Goal: Information Seeking & Learning: Find specific fact

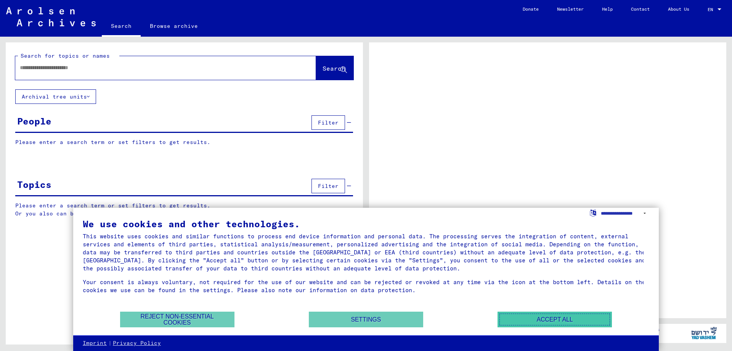
click at [563, 317] on button "Accept all" at bounding box center [555, 319] width 114 height 16
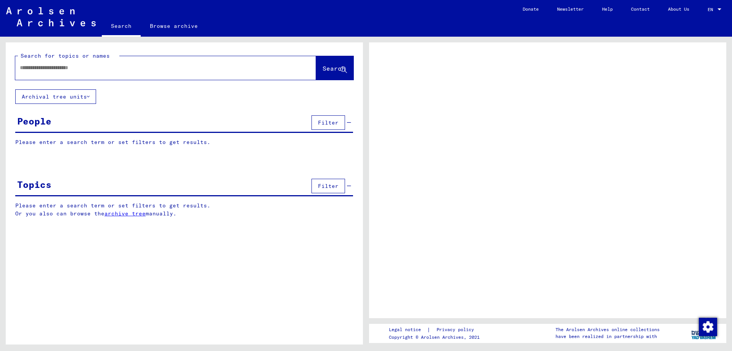
click at [145, 125] on div "People Filter" at bounding box center [184, 122] width 338 height 19
click at [332, 121] on span "Filter" at bounding box center [328, 122] width 21 height 7
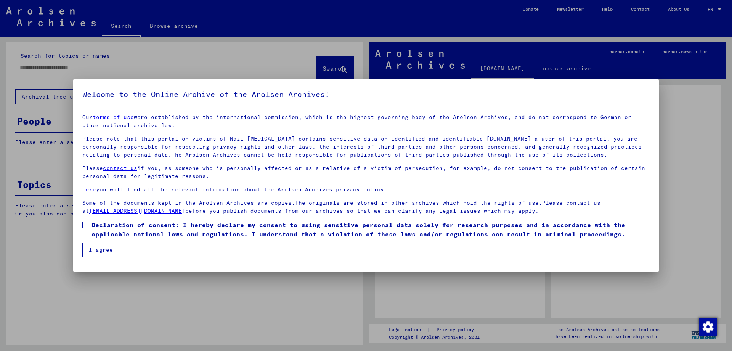
click at [105, 231] on span "Declaration of consent: I hereby declare my consent to using sensitive personal…" at bounding box center [371, 229] width 559 height 18
click at [103, 257] on mat-dialog-container "Welcome to the Online Archive of the Arolsen Archives! Our terms of use were es…" at bounding box center [366, 175] width 586 height 193
click at [111, 253] on button "I agree" at bounding box center [100, 249] width 37 height 14
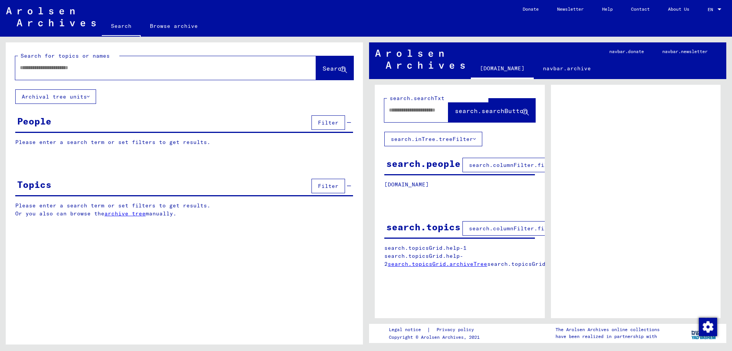
click at [122, 69] on input "text" at bounding box center [159, 68] width 278 height 8
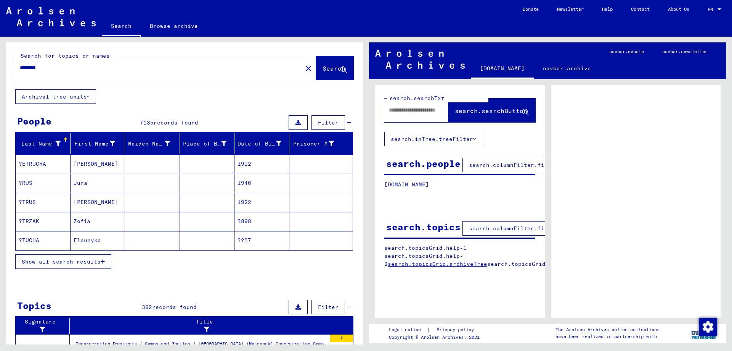
click at [138, 66] on input "********" at bounding box center [159, 68] width 278 height 8
type input "**********"
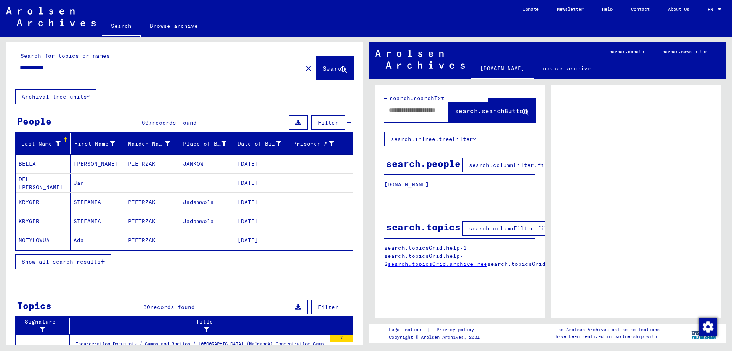
click at [95, 260] on span "Show all search results" at bounding box center [61, 261] width 79 height 7
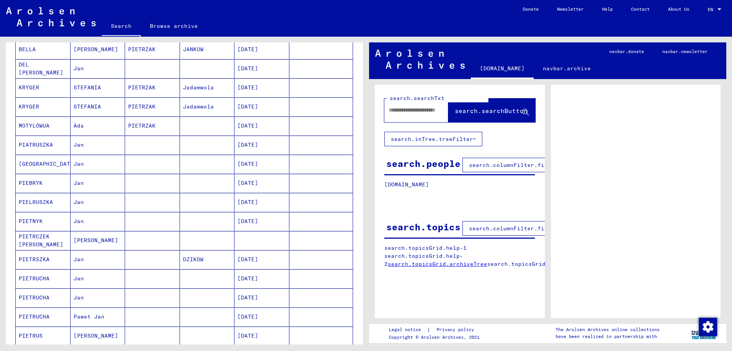
scroll to position [76, 0]
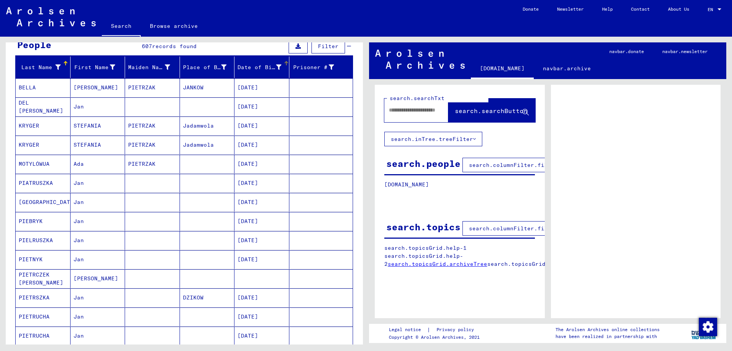
click at [250, 64] on div "Date of Birth" at bounding box center [260, 67] width 44 height 8
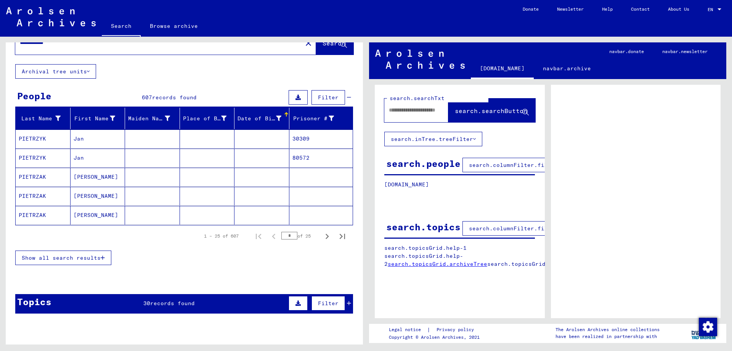
scroll to position [0, 0]
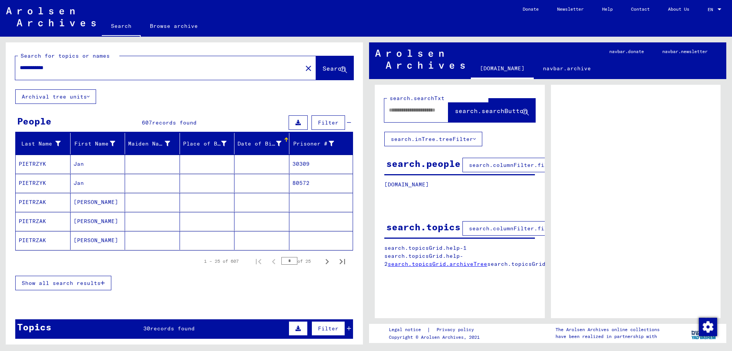
click at [79, 100] on button "Archival tree units" at bounding box center [55, 96] width 81 height 14
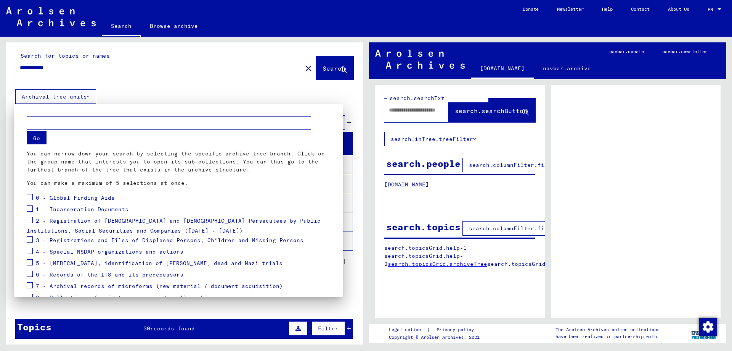
click at [79, 100] on div at bounding box center [366, 175] width 732 height 351
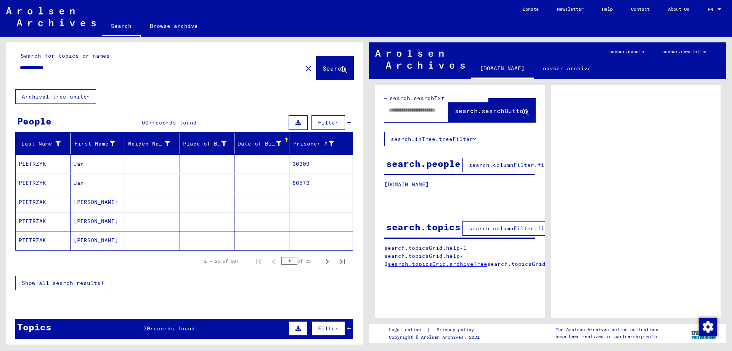
click at [319, 121] on span "Filter" at bounding box center [328, 122] width 21 height 7
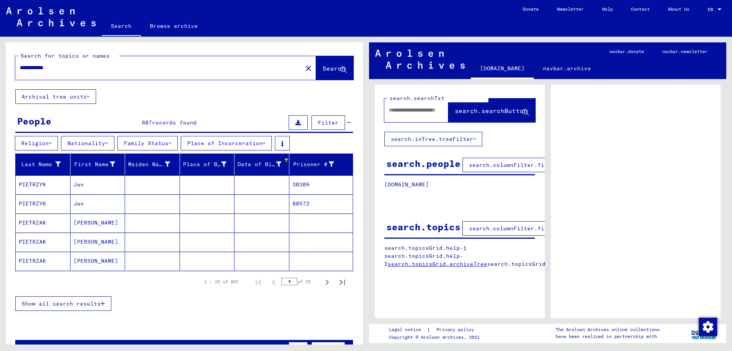
click at [105, 140] on button "Nationality" at bounding box center [87, 143] width 53 height 14
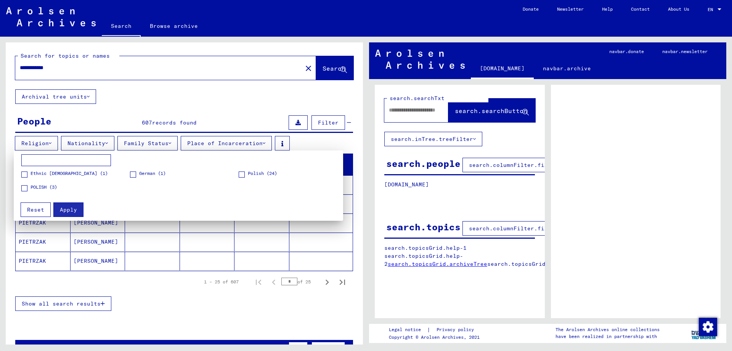
click at [46, 186] on span "POLISH (3)" at bounding box center [44, 186] width 27 height 7
click at [251, 170] on span "Polish (24)" at bounding box center [262, 173] width 29 height 7
click at [71, 211] on span "Apply" at bounding box center [68, 209] width 17 height 7
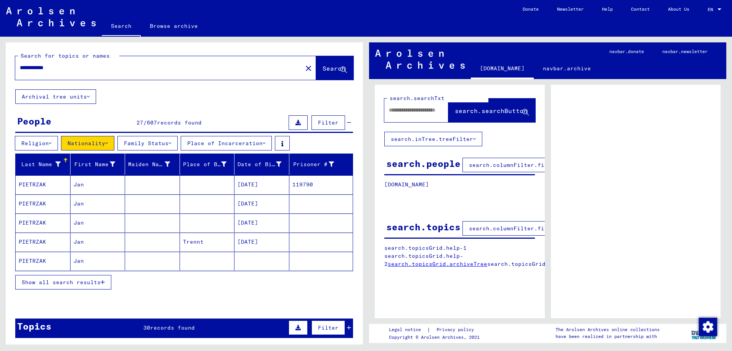
click at [254, 143] on button "Place of Incarceration" at bounding box center [226, 143] width 91 height 14
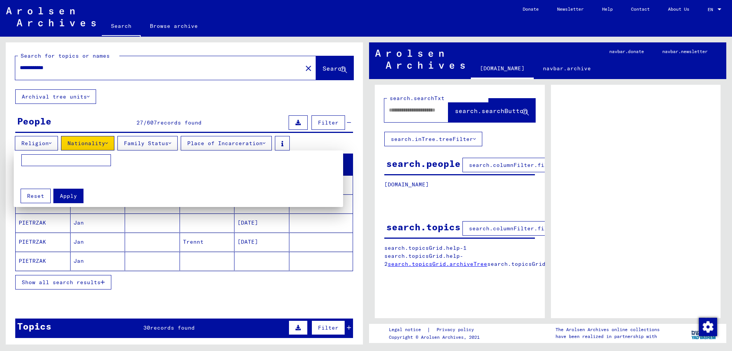
click at [159, 304] on div at bounding box center [366, 175] width 732 height 351
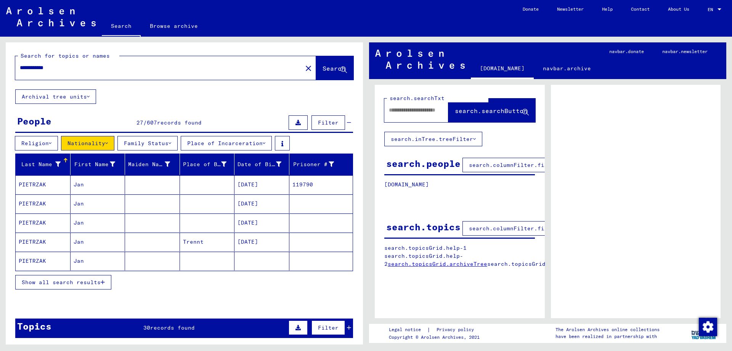
click at [87, 285] on span "Show all search results" at bounding box center [61, 281] width 79 height 7
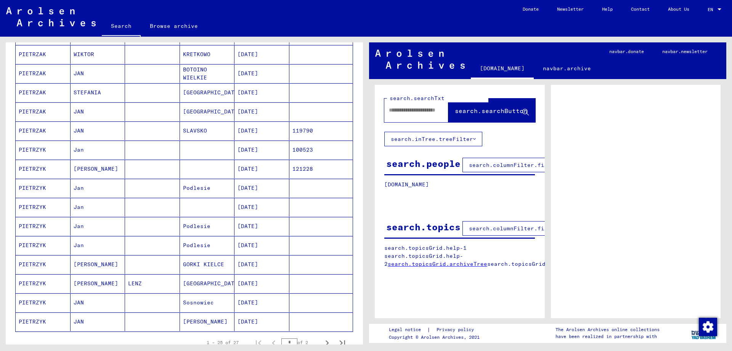
scroll to position [343, 0]
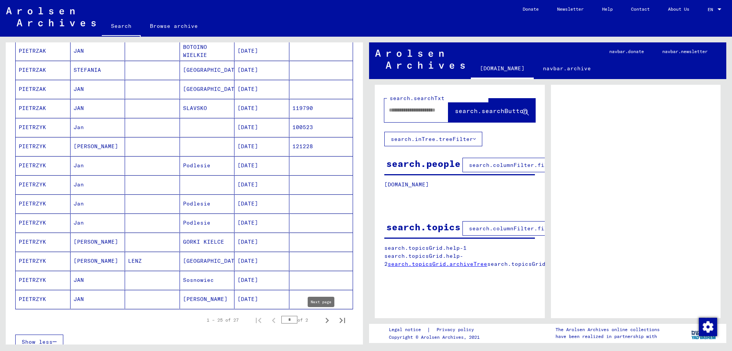
click at [322, 316] on icon "Next page" at bounding box center [327, 320] width 11 height 11
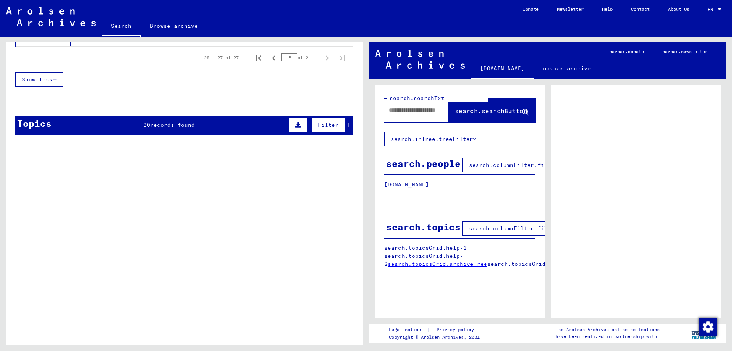
scroll to position [0, 0]
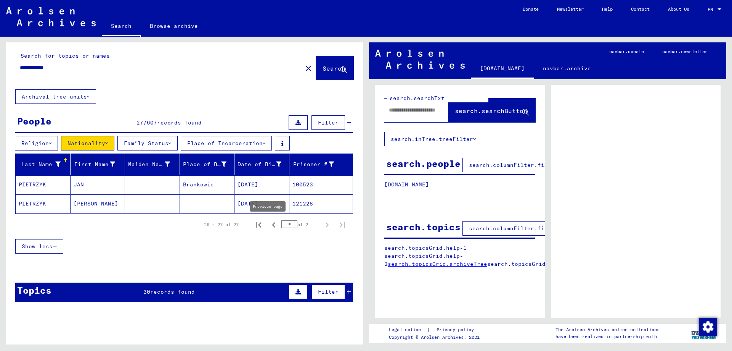
click at [272, 223] on icon "Previous page" at bounding box center [273, 224] width 3 height 5
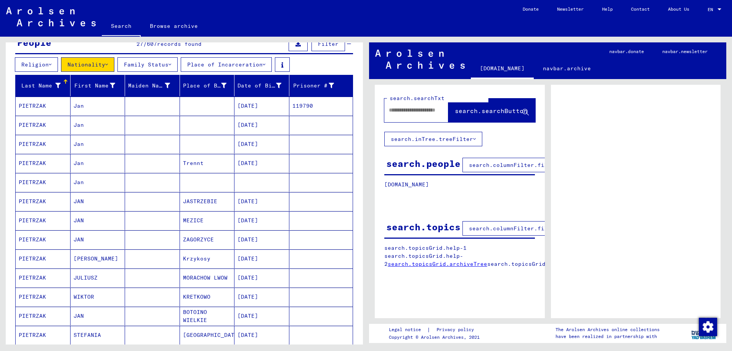
scroll to position [114, 0]
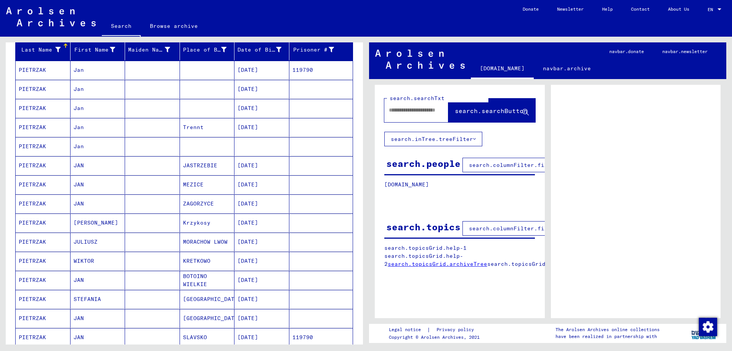
click at [82, 146] on mat-cell "Jan" at bounding box center [98, 146] width 55 height 19
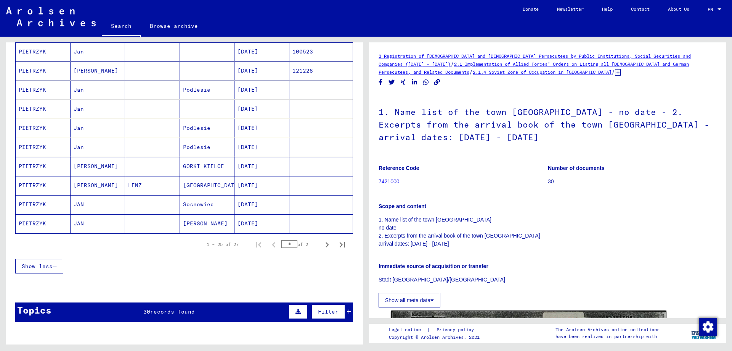
scroll to position [420, 0]
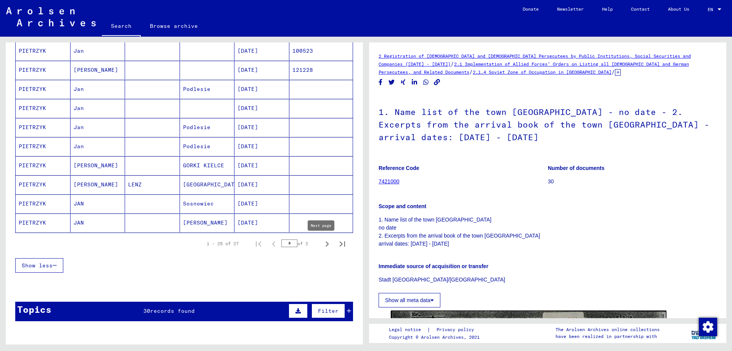
click at [322, 238] on icon "Next page" at bounding box center [327, 243] width 11 height 11
type input "*"
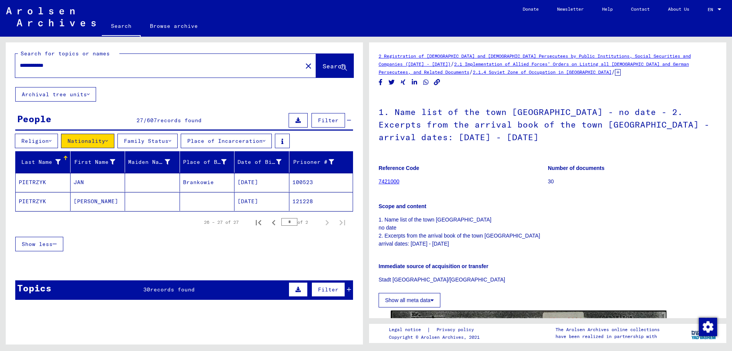
scroll to position [0, 0]
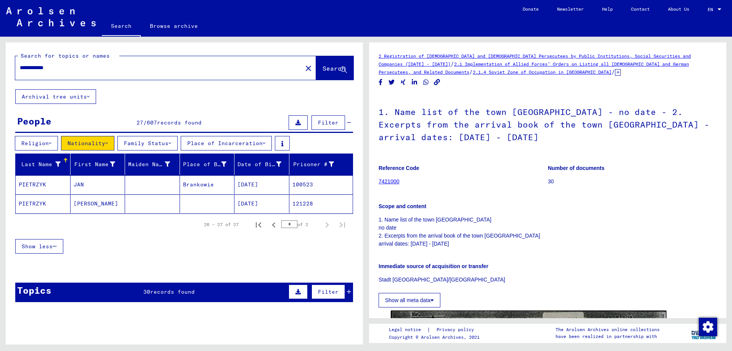
click at [77, 72] on div "**********" at bounding box center [156, 67] width 283 height 17
click at [230, 70] on input "**********" at bounding box center [159, 68] width 278 height 8
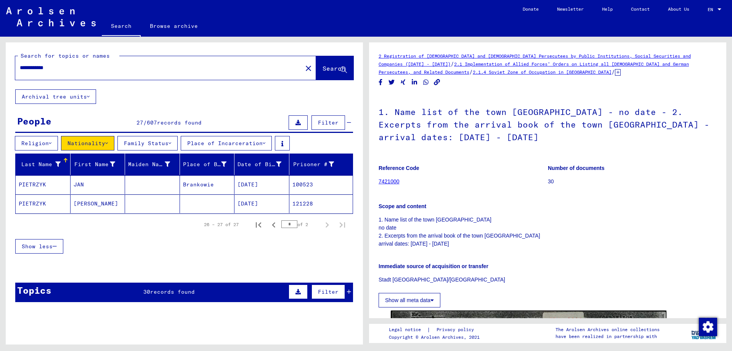
click at [230, 70] on input "**********" at bounding box center [159, 68] width 278 height 8
click at [304, 66] on mat-icon "close" at bounding box center [308, 68] width 9 height 9
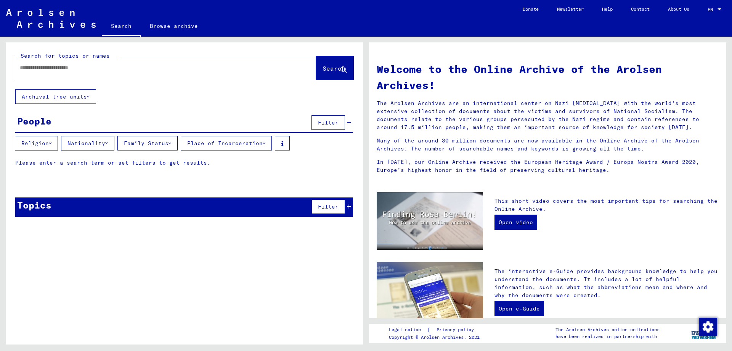
click at [253, 72] on div at bounding box center [154, 67] width 278 height 17
click at [73, 71] on input "text" at bounding box center [157, 68] width 274 height 8
click at [326, 69] on span "Search" at bounding box center [334, 68] width 23 height 8
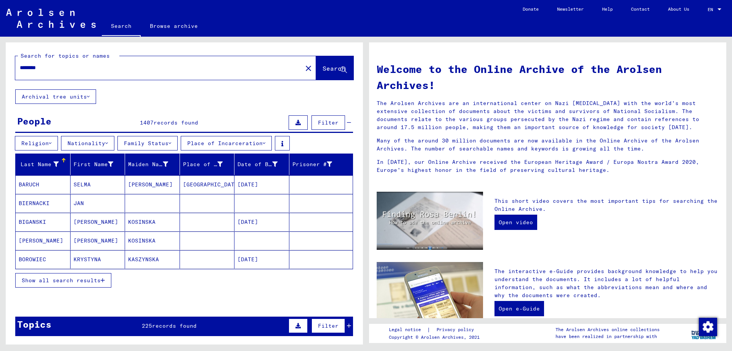
click at [98, 282] on span "Show all search results" at bounding box center [61, 280] width 79 height 7
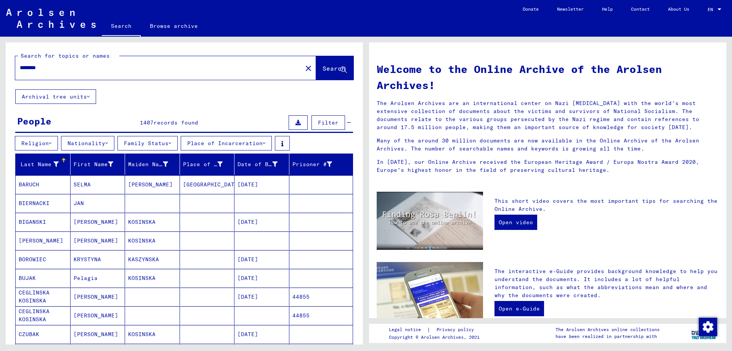
click at [31, 66] on input "********" at bounding box center [157, 68] width 274 height 8
type input "*********"
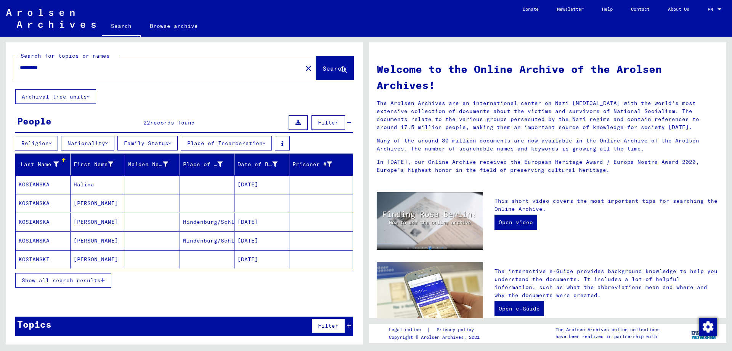
click at [93, 279] on span "Show all search results" at bounding box center [61, 280] width 79 height 7
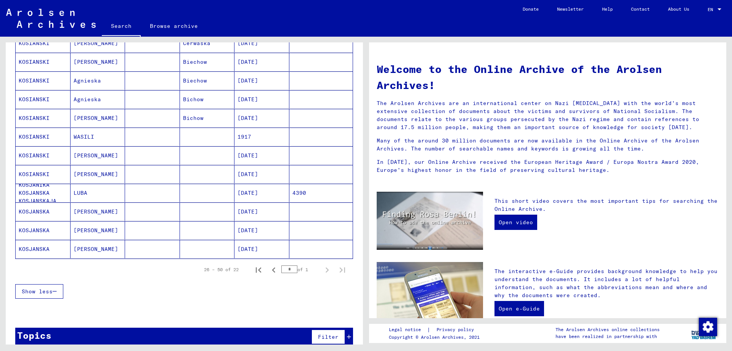
scroll to position [339, 0]
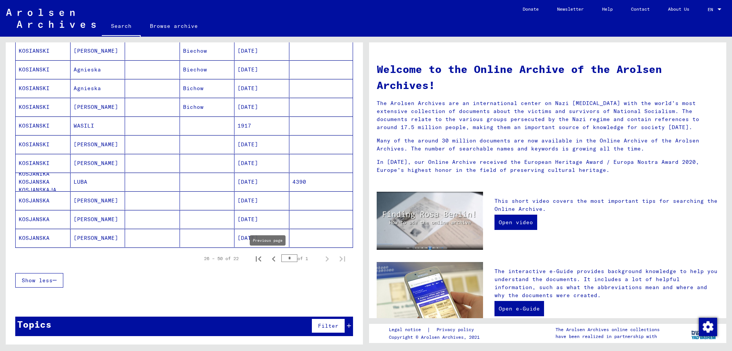
click at [269, 259] on icon "Previous page" at bounding box center [274, 258] width 11 height 11
type input "*"
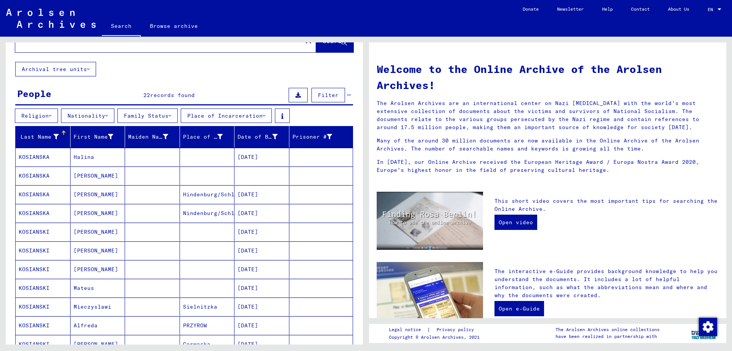
scroll to position [0, 0]
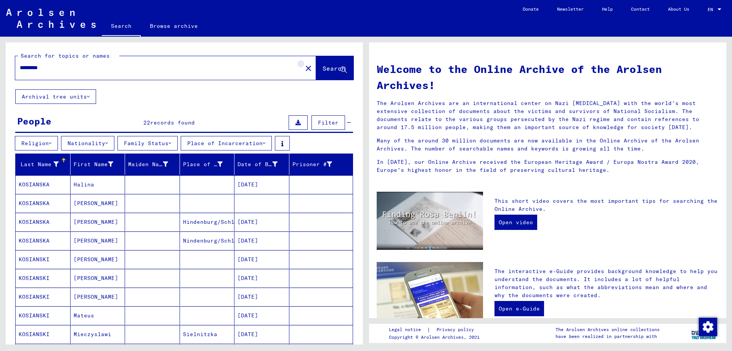
click at [304, 65] on mat-icon "close" at bounding box center [308, 68] width 9 height 9
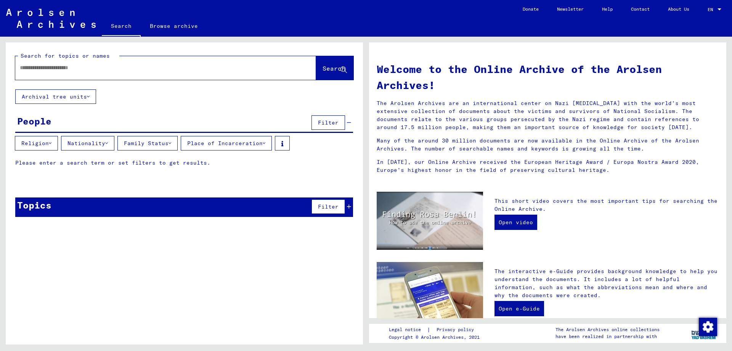
click at [99, 206] on div "Topics Filter" at bounding box center [184, 206] width 338 height 19
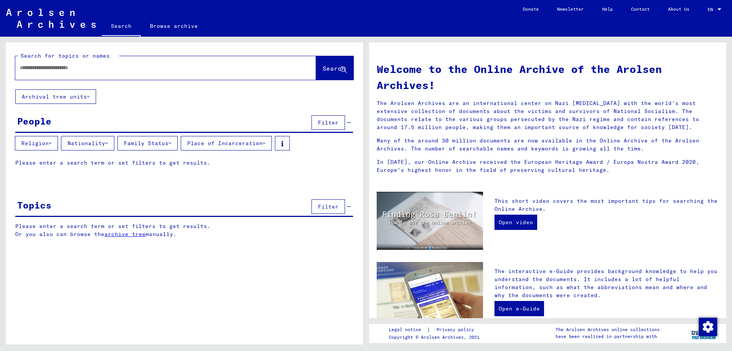
click at [105, 68] on input "text" at bounding box center [157, 68] width 274 height 8
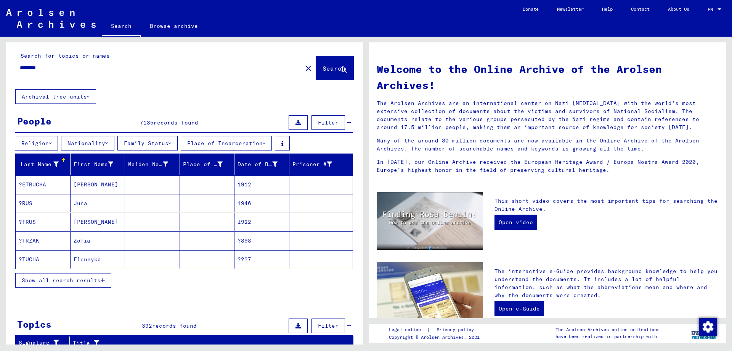
click at [95, 279] on span "Show all search results" at bounding box center [61, 280] width 79 height 7
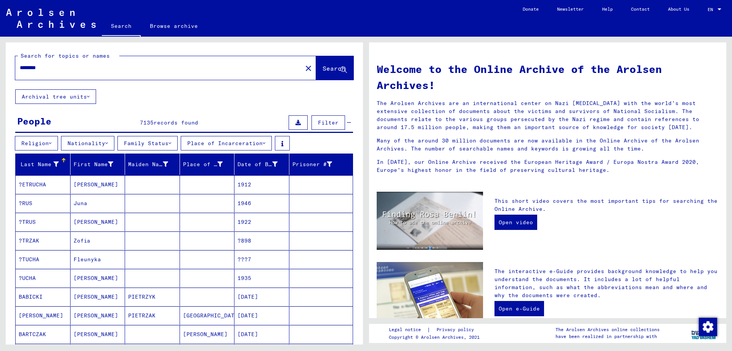
click at [129, 63] on div "********" at bounding box center [154, 67] width 278 height 17
click at [124, 76] on div "********" at bounding box center [154, 67] width 278 height 17
click at [125, 71] on input "********" at bounding box center [157, 68] width 274 height 8
type input "**********"
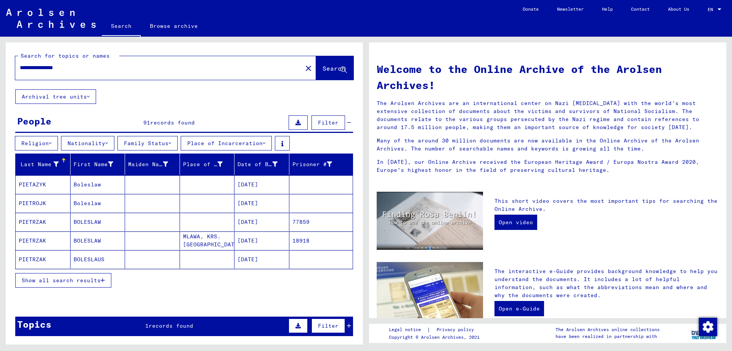
click at [79, 283] on button "Show all search results" at bounding box center [63, 280] width 96 height 14
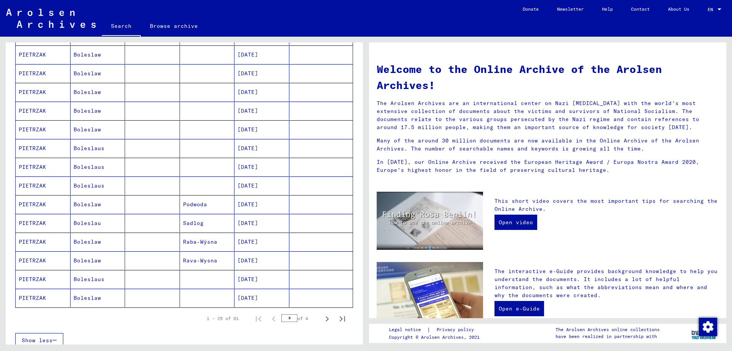
scroll to position [343, 0]
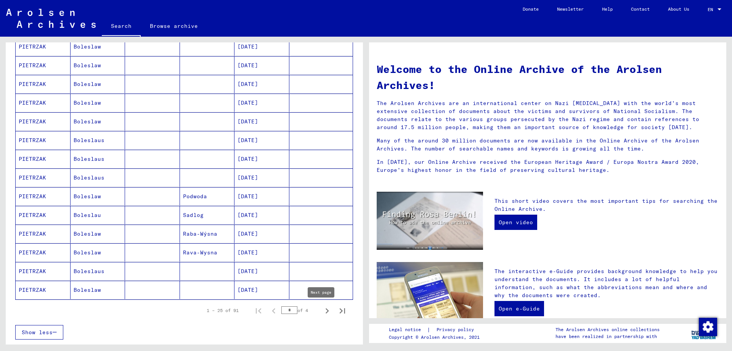
click at [322, 312] on icon "Next page" at bounding box center [327, 310] width 11 height 11
click at [322, 309] on icon "Next page" at bounding box center [327, 310] width 11 height 11
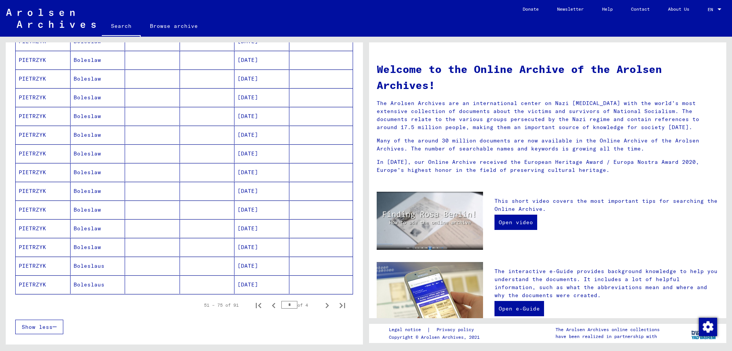
scroll to position [381, 0]
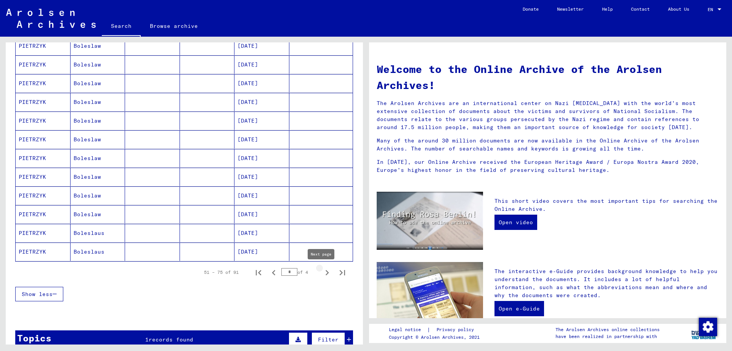
click at [322, 275] on icon "Next page" at bounding box center [327, 272] width 11 height 11
type input "*"
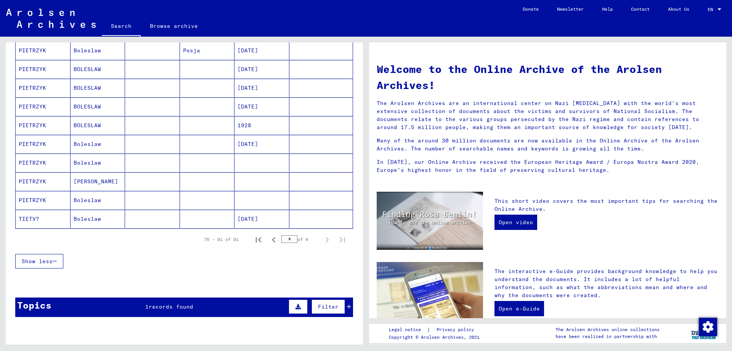
scroll to position [284, 0]
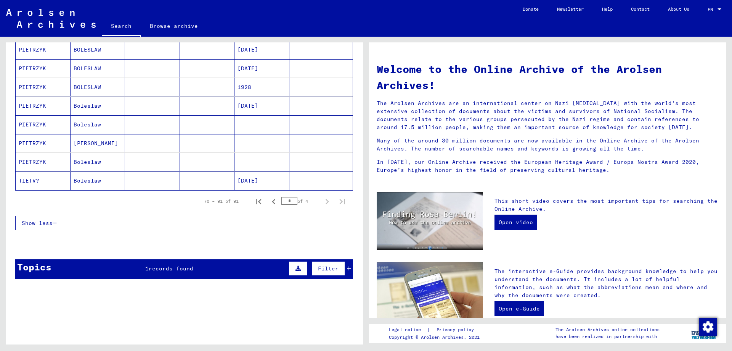
click at [261, 270] on div "Topics 1 records found Filter" at bounding box center [184, 268] width 338 height 19
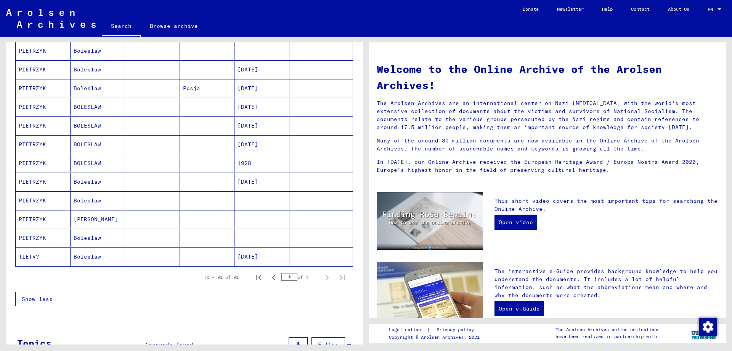
scroll to position [138, 0]
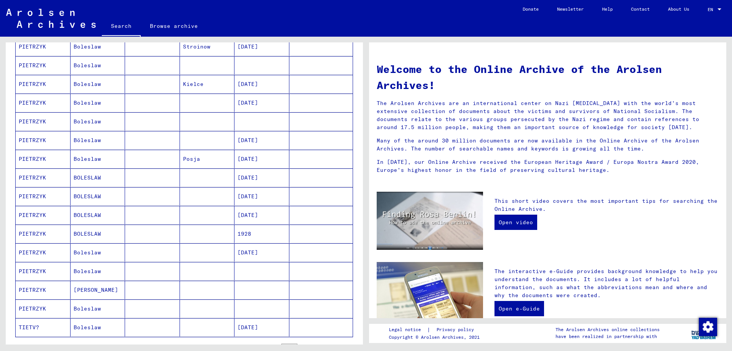
click at [255, 274] on mat-cell at bounding box center [262, 271] width 55 height 18
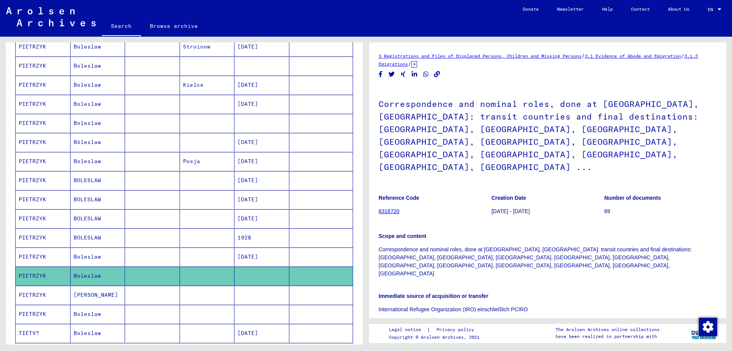
click at [243, 297] on mat-cell at bounding box center [262, 294] width 55 height 19
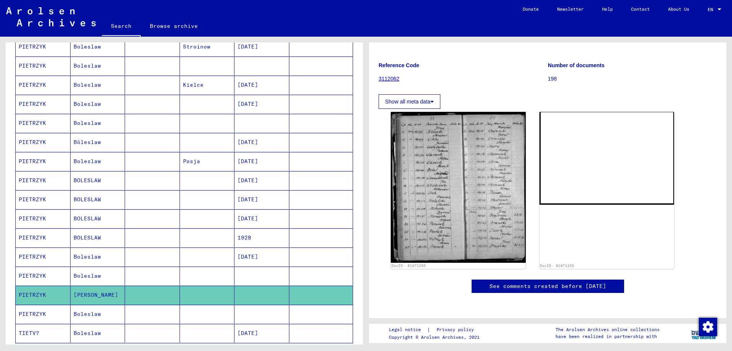
scroll to position [33, 0]
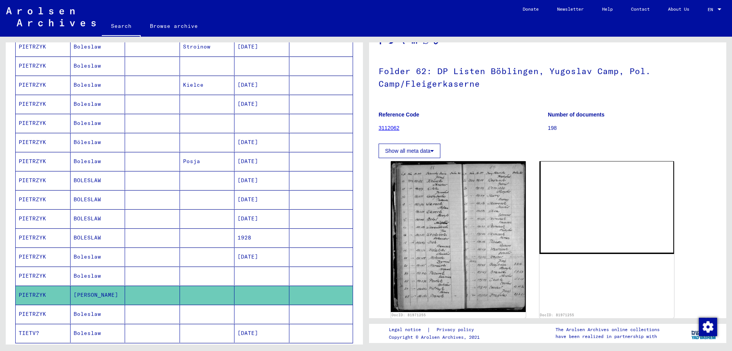
click at [270, 307] on mat-cell at bounding box center [262, 313] width 55 height 19
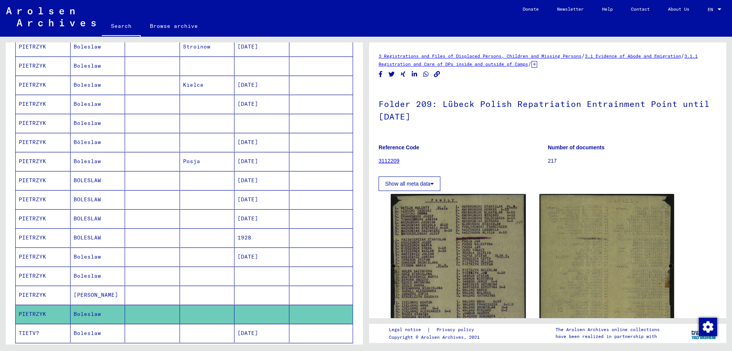
scroll to position [153, 0]
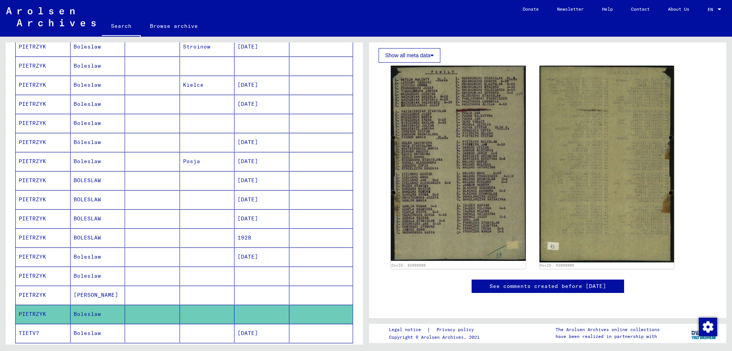
click at [290, 113] on mat-cell at bounding box center [322, 104] width 64 height 19
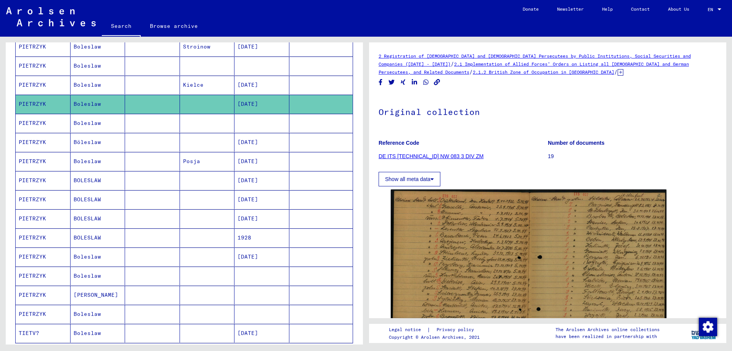
click at [293, 125] on mat-cell at bounding box center [322, 123] width 64 height 19
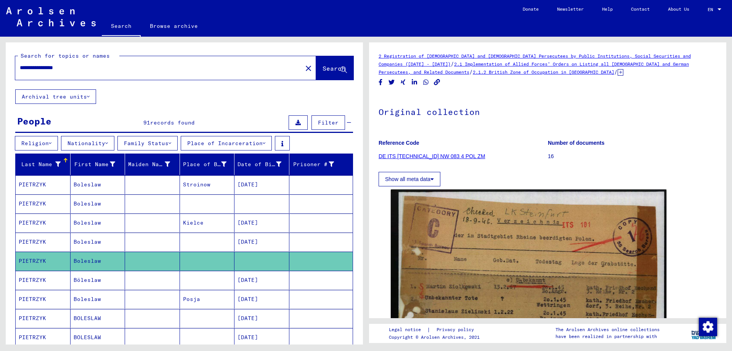
click at [60, 66] on input "**********" at bounding box center [159, 68] width 278 height 8
type input "**********"
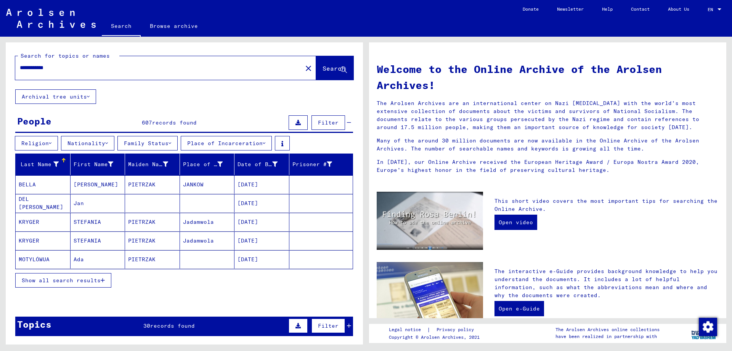
click at [71, 281] on span "Show all search results" at bounding box center [61, 280] width 79 height 7
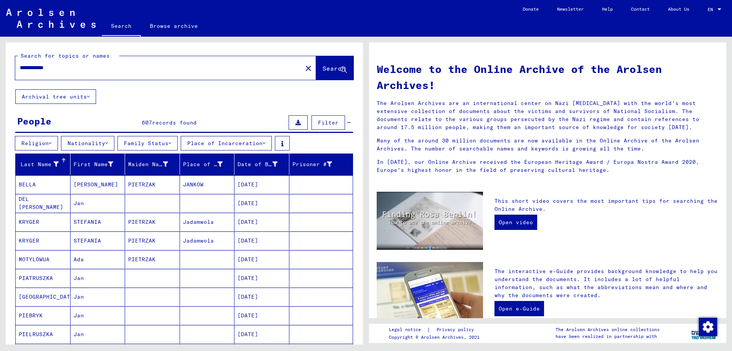
click at [95, 55] on mat-label "Search for topics or names" at bounding box center [65, 55] width 89 height 7
click at [95, 72] on div "**********" at bounding box center [154, 67] width 278 height 17
click at [78, 68] on input "**********" at bounding box center [157, 68] width 274 height 8
click at [313, 119] on button "Filter" at bounding box center [329, 122] width 34 height 14
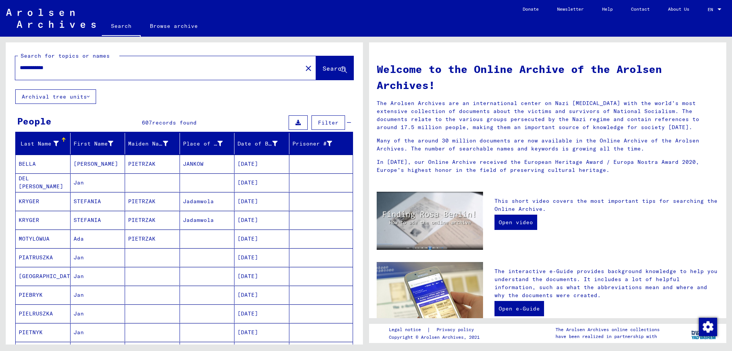
click at [313, 119] on button "Filter" at bounding box center [329, 122] width 34 height 14
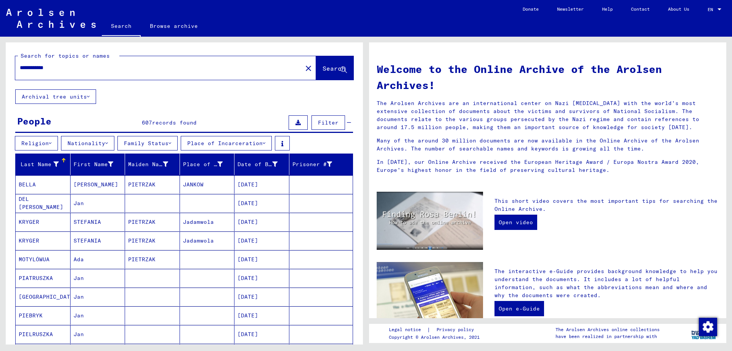
click at [313, 119] on button "Filter" at bounding box center [329, 122] width 34 height 14
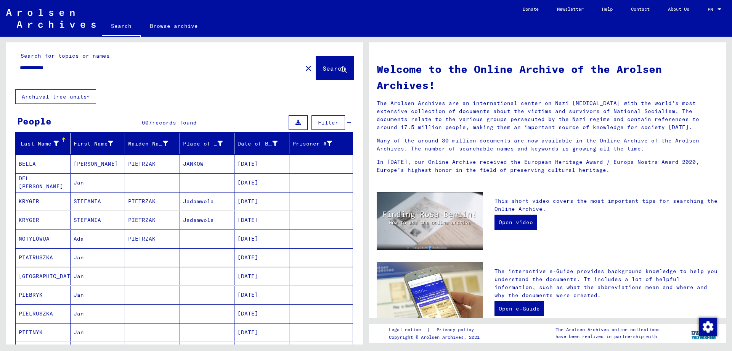
click at [313, 119] on button "Filter" at bounding box center [329, 122] width 34 height 14
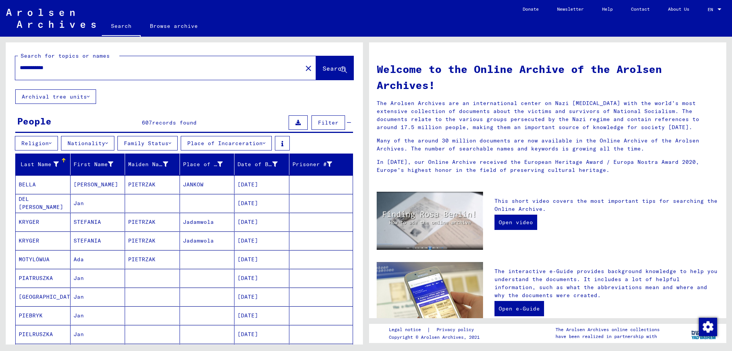
click at [265, 144] on button "Place of Incarceration" at bounding box center [226, 143] width 91 height 14
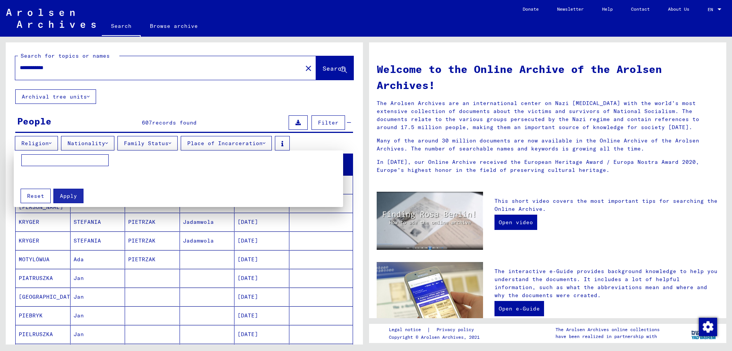
click at [265, 144] on div at bounding box center [366, 175] width 732 height 351
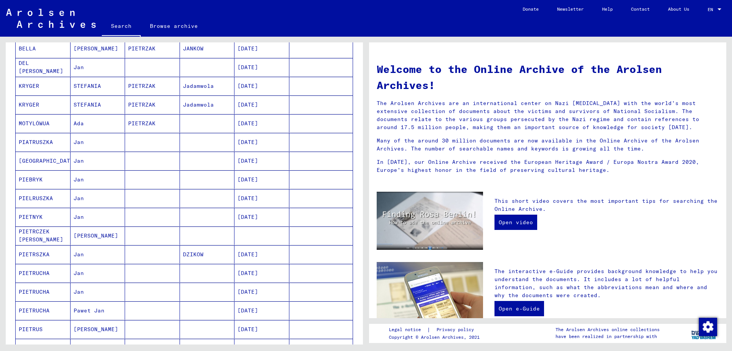
scroll to position [153, 0]
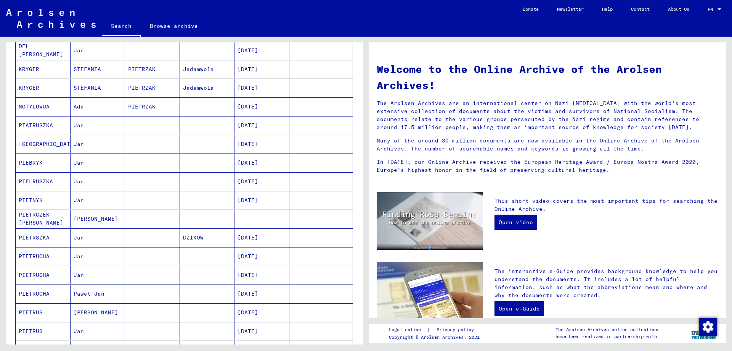
click at [270, 224] on mat-cell at bounding box center [262, 218] width 55 height 18
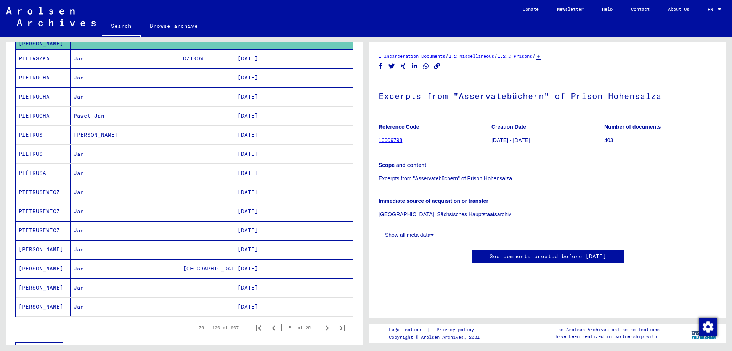
scroll to position [382, 0]
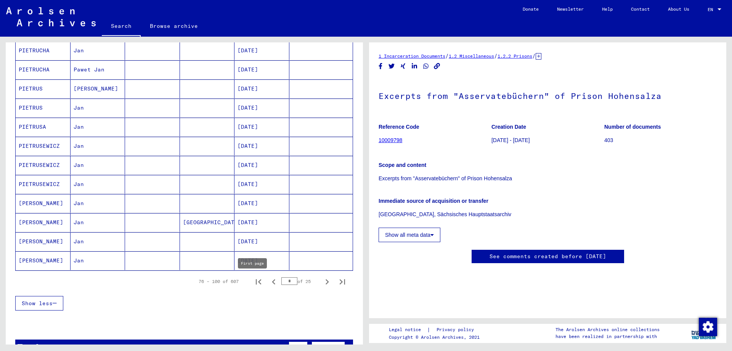
click at [256, 283] on icon "First page" at bounding box center [258, 281] width 5 height 5
click at [324, 280] on icon "Next page" at bounding box center [327, 281] width 11 height 11
type input "*"
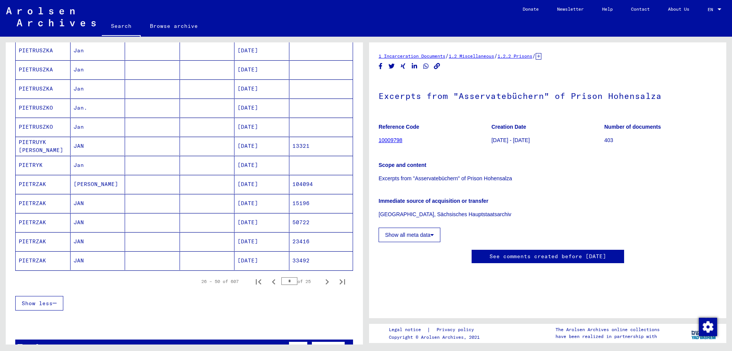
click at [325, 166] on mat-cell at bounding box center [322, 165] width 64 height 19
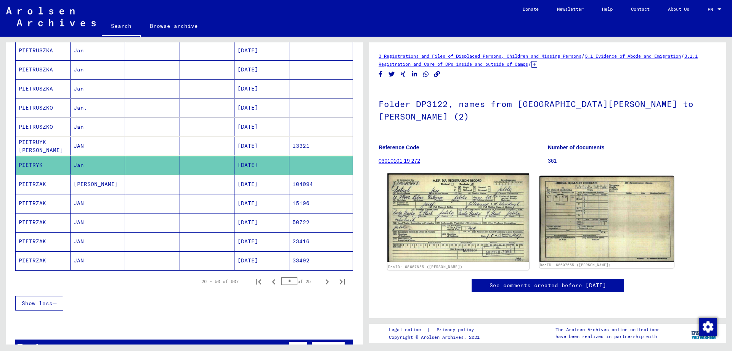
click at [428, 225] on img at bounding box center [459, 217] width 142 height 89
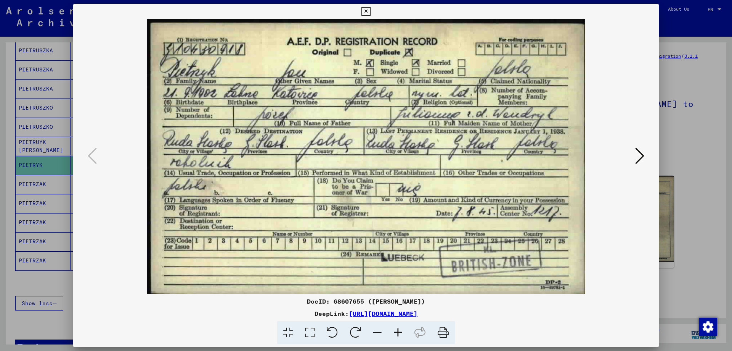
click at [690, 131] on div at bounding box center [366, 175] width 732 height 351
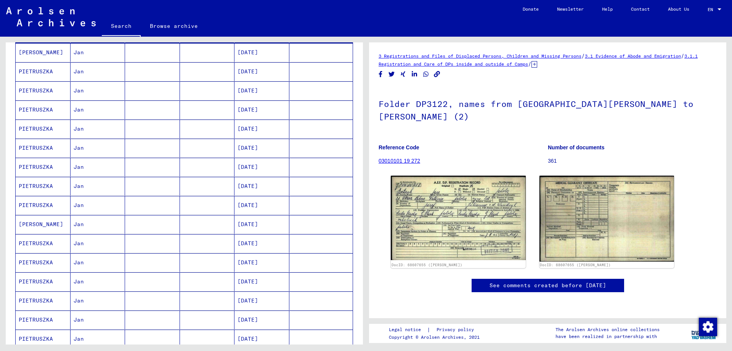
scroll to position [39, 0]
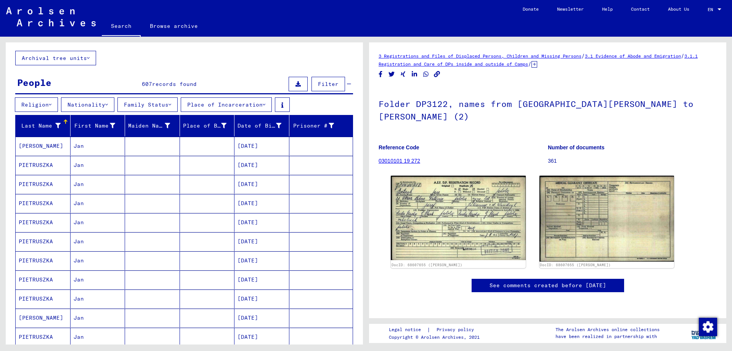
click at [41, 127] on div "Last Name" at bounding box center [40, 126] width 42 height 8
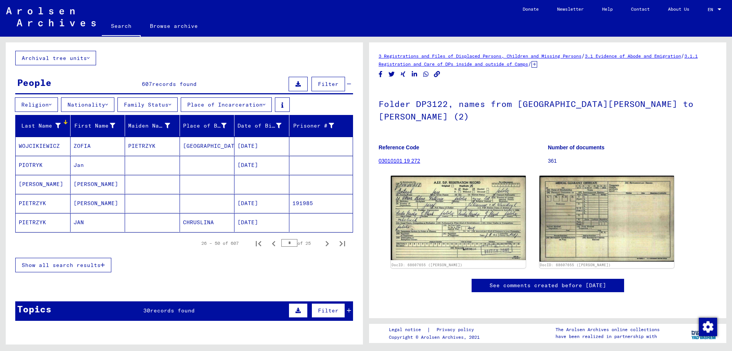
click at [58, 124] on icon at bounding box center [57, 125] width 5 height 5
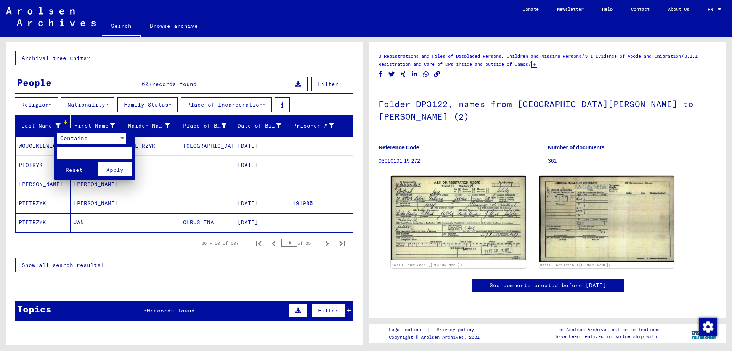
click at [77, 152] on input "text" at bounding box center [94, 152] width 75 height 11
type input "********"
click at [57, 162] on button "Reset" at bounding box center [74, 168] width 34 height 13
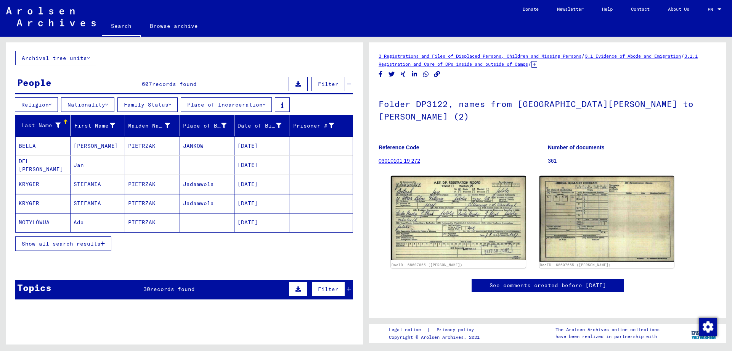
click at [88, 245] on span "Show all search results" at bounding box center [61, 243] width 79 height 7
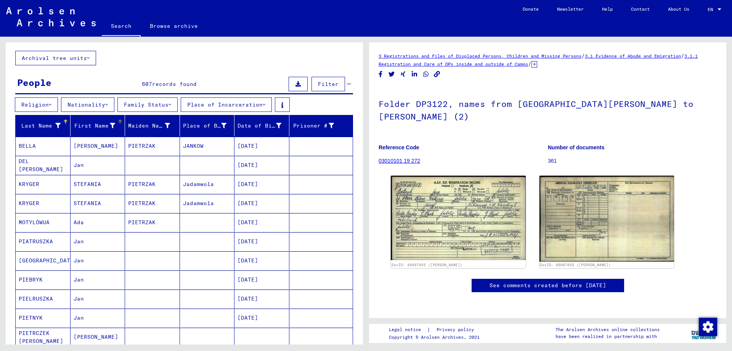
click at [111, 123] on icon at bounding box center [112, 125] width 5 height 5
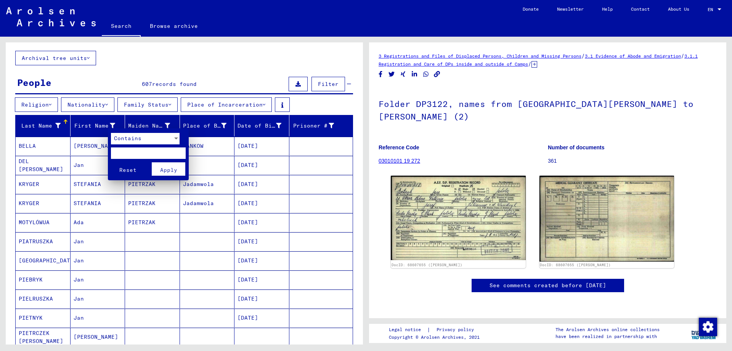
click at [126, 150] on input "text" at bounding box center [148, 152] width 75 height 11
click at [131, 135] on span "Contains" at bounding box center [127, 138] width 27 height 7
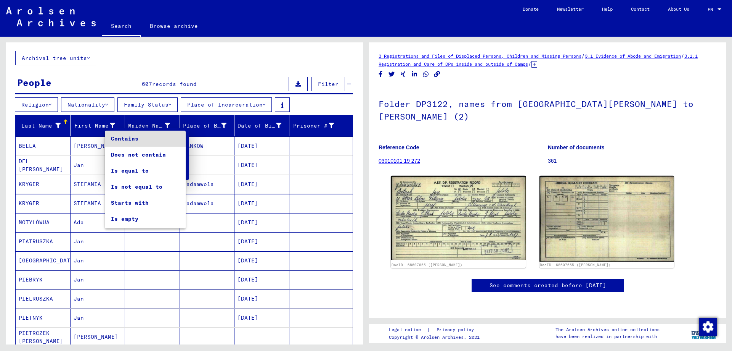
click at [46, 126] on div at bounding box center [366, 175] width 732 height 351
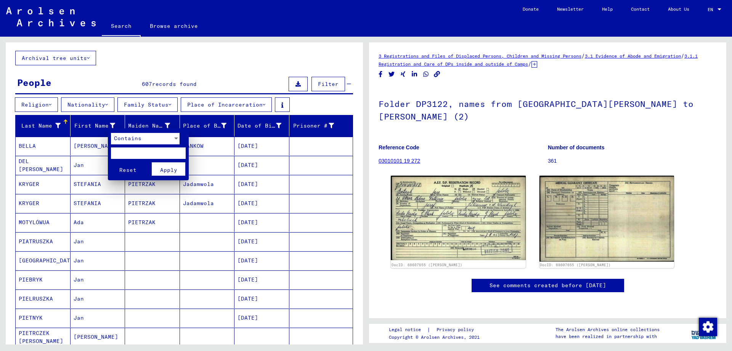
click at [58, 125] on div at bounding box center [366, 175] width 732 height 351
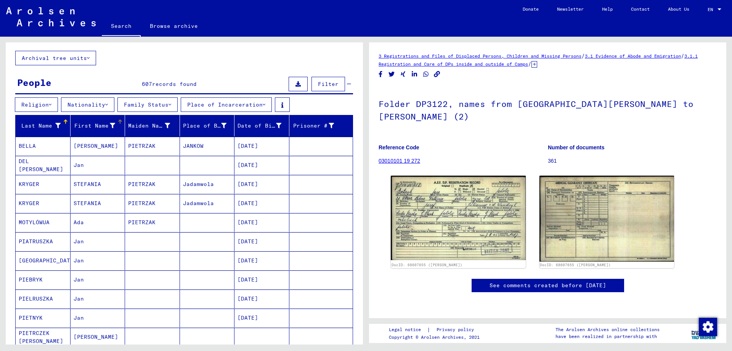
click at [58, 125] on icon at bounding box center [57, 125] width 5 height 5
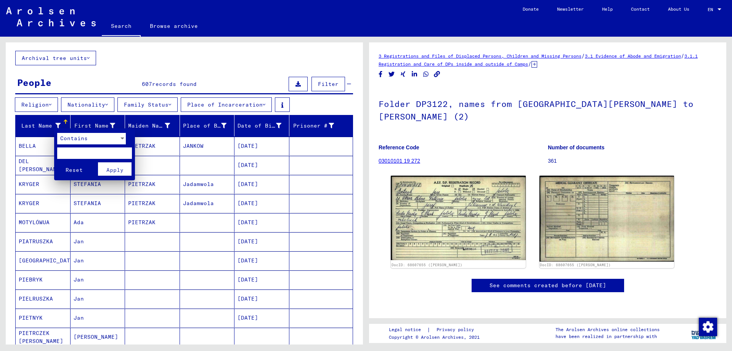
click at [70, 138] on span "Contains" at bounding box center [73, 138] width 27 height 7
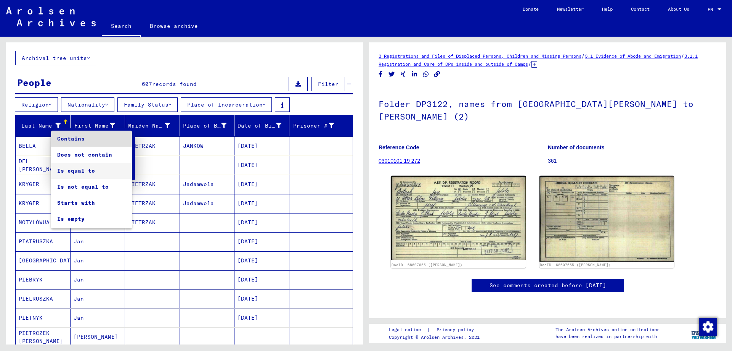
click at [92, 173] on span "Is equal to" at bounding box center [91, 171] width 69 height 16
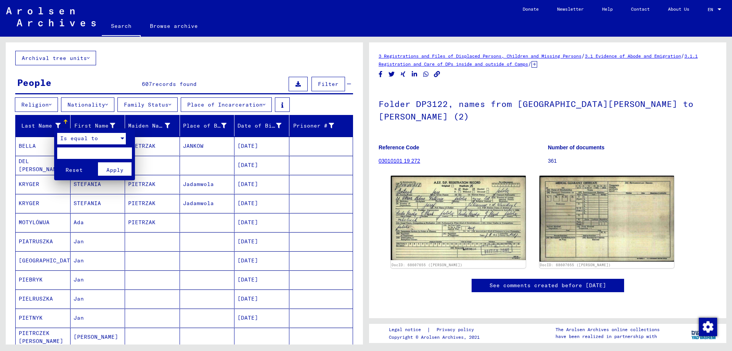
click at [92, 148] on input "text" at bounding box center [94, 152] width 75 height 11
type input "********"
click at [57, 162] on button "Reset" at bounding box center [74, 168] width 34 height 13
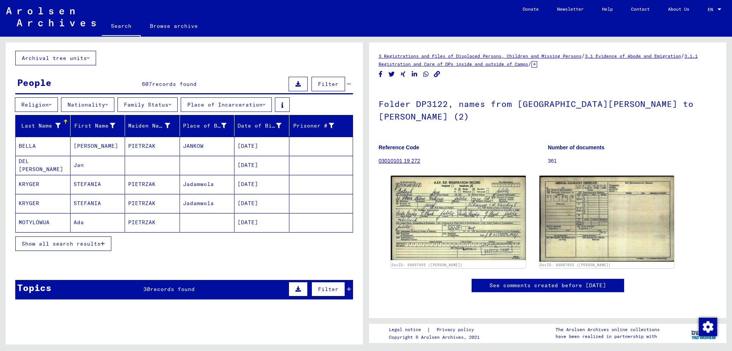
click at [183, 290] on span "records found" at bounding box center [172, 288] width 45 height 7
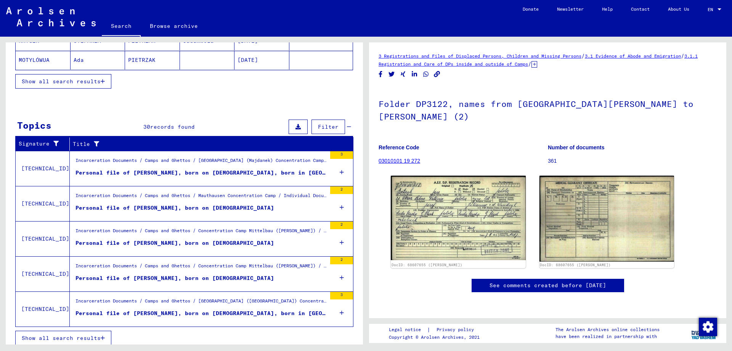
scroll to position [206, 0]
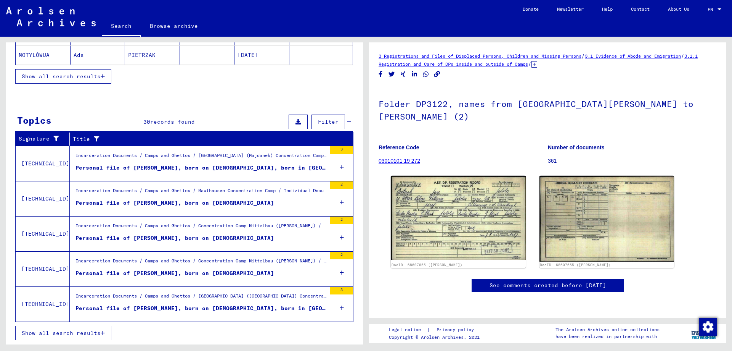
click at [88, 334] on span "Show all search results" at bounding box center [61, 332] width 79 height 7
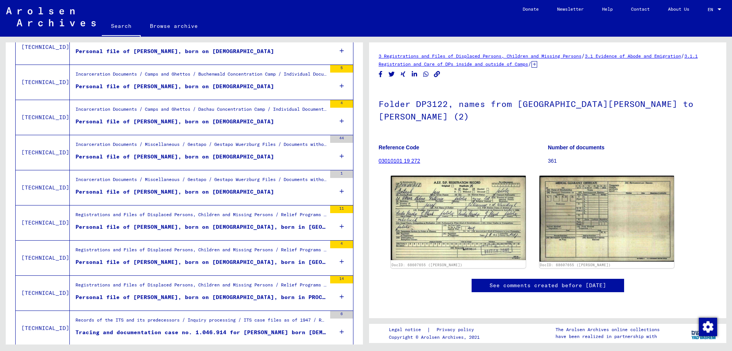
scroll to position [511, 0]
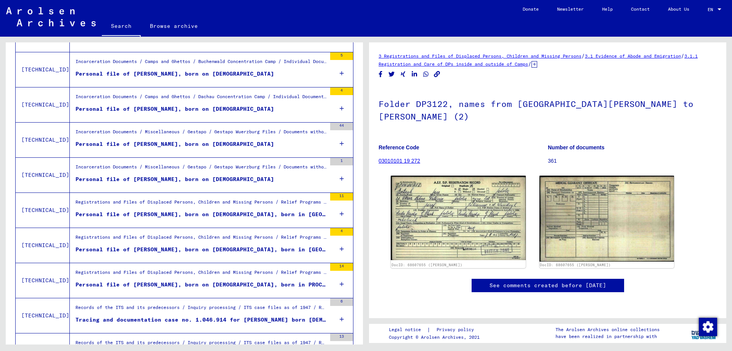
click at [233, 246] on div "Personal file of [PERSON_NAME], born on [DEMOGRAPHIC_DATA], born in [GEOGRAPHIC…" at bounding box center [201, 249] width 251 height 8
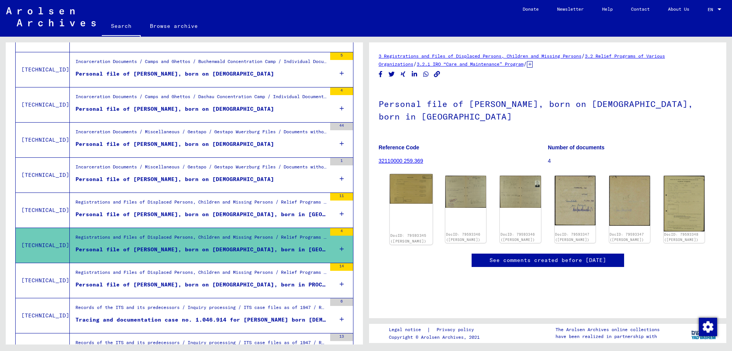
click at [407, 190] on img at bounding box center [411, 189] width 43 height 30
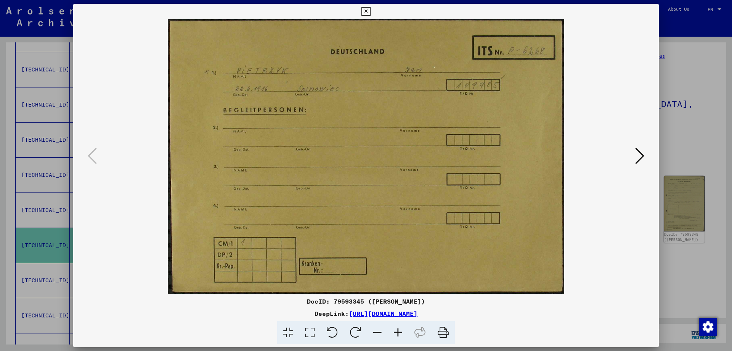
click at [637, 158] on icon at bounding box center [640, 155] width 9 height 18
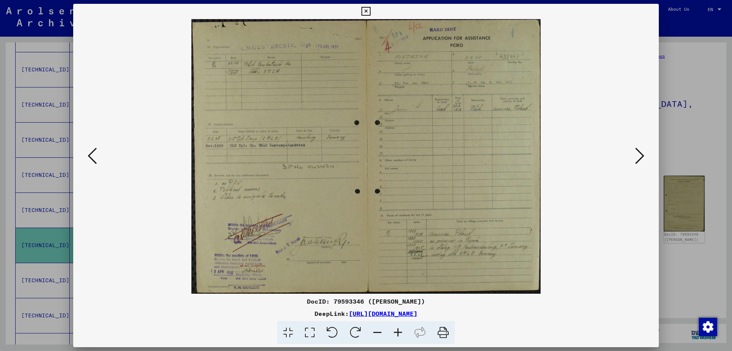
click at [638, 150] on icon at bounding box center [640, 155] width 9 height 18
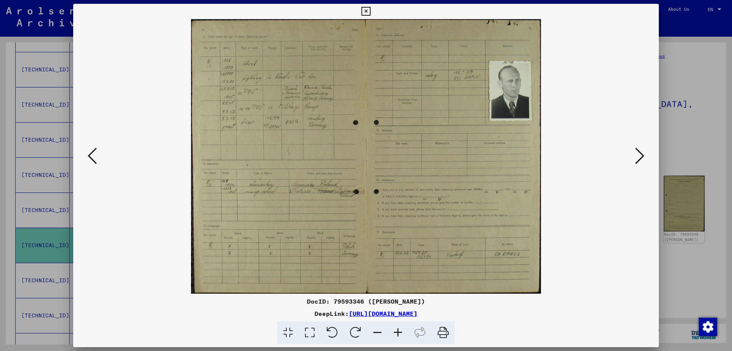
click at [638, 150] on icon at bounding box center [640, 155] width 9 height 18
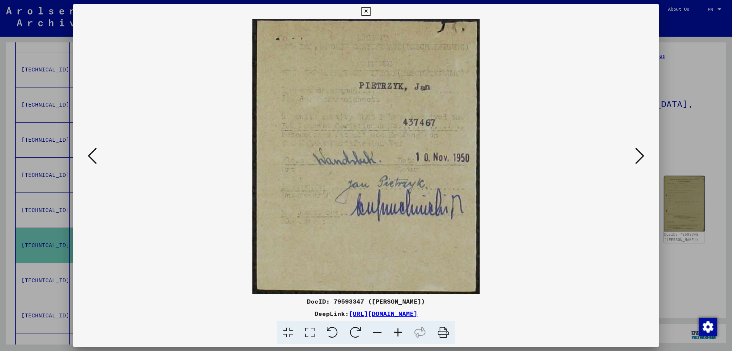
click at [637, 150] on icon at bounding box center [640, 155] width 9 height 18
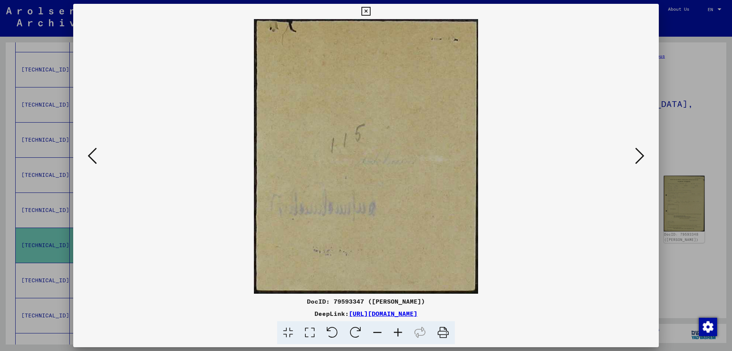
click at [637, 150] on icon at bounding box center [640, 155] width 9 height 18
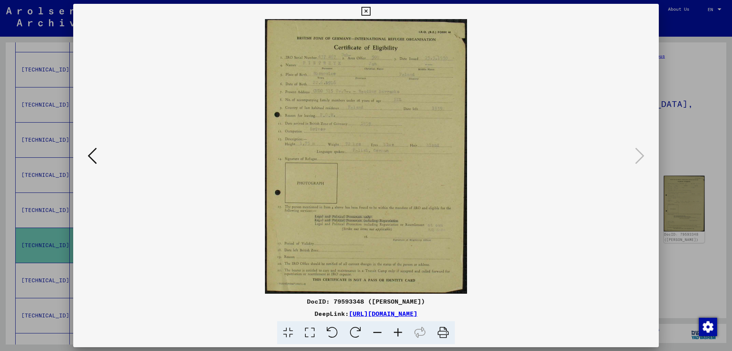
click at [712, 135] on div at bounding box center [366, 175] width 732 height 351
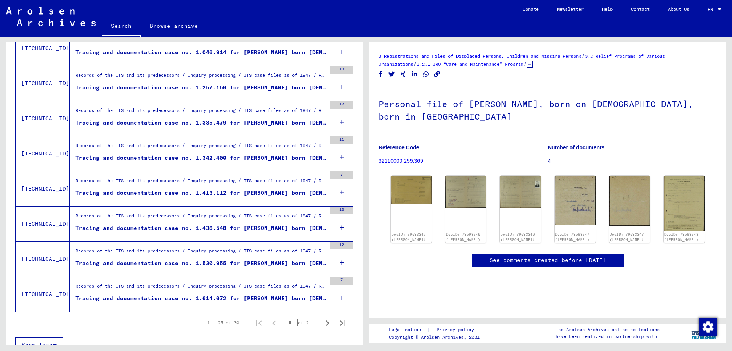
scroll to position [789, 0]
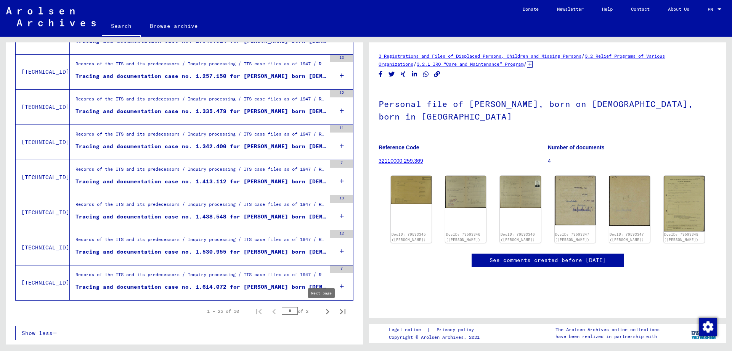
click at [322, 312] on icon "Next page" at bounding box center [327, 311] width 11 height 11
type input "*"
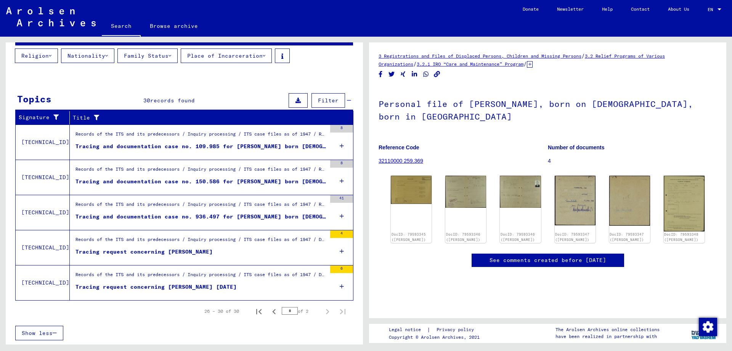
scroll to position [87, 0]
click at [244, 256] on figure "Tracing request concerning [PERSON_NAME]" at bounding box center [201, 253] width 251 height 11
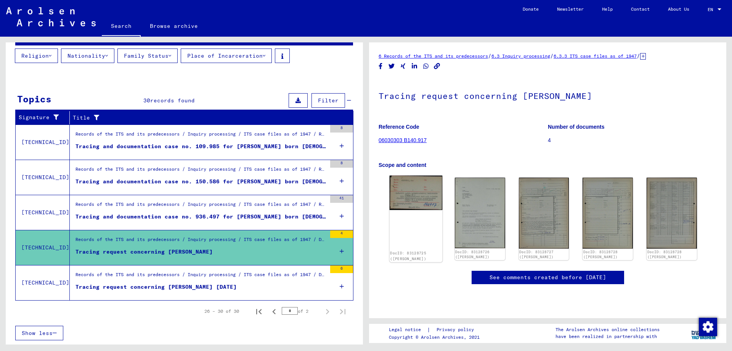
click at [427, 206] on img at bounding box center [416, 192] width 53 height 35
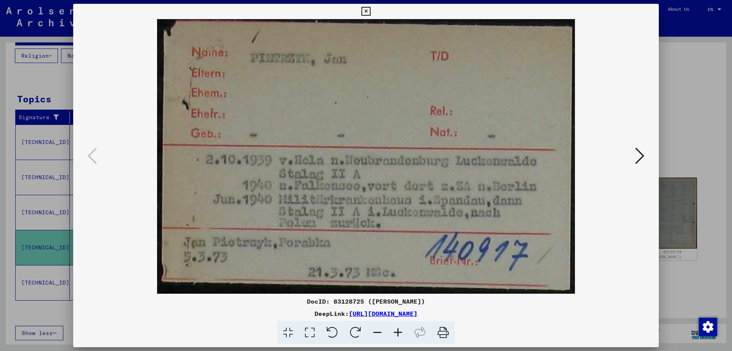
click at [643, 162] on icon at bounding box center [640, 155] width 9 height 18
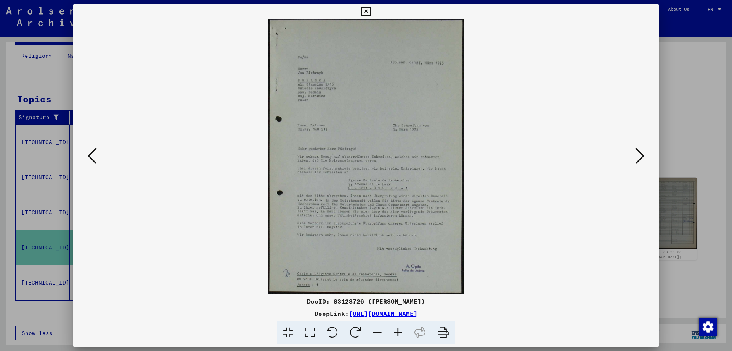
click at [633, 145] on button at bounding box center [640, 156] width 14 height 22
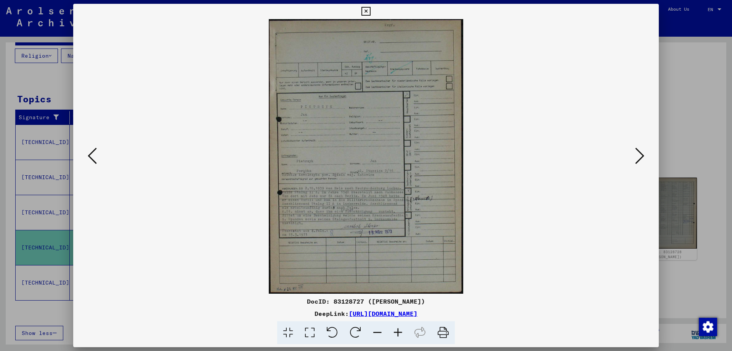
click at [87, 156] on button at bounding box center [92, 156] width 14 height 22
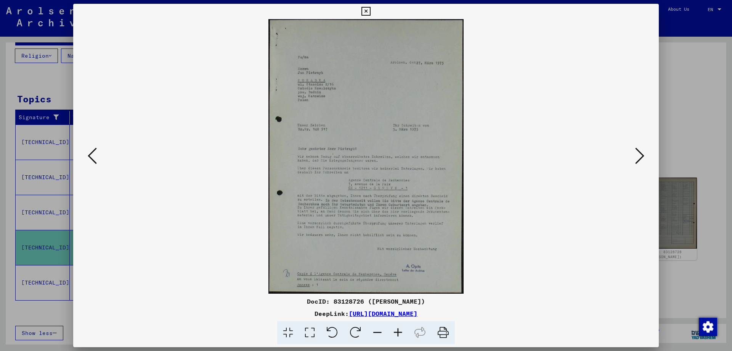
click at [397, 327] on icon at bounding box center [398, 332] width 21 height 23
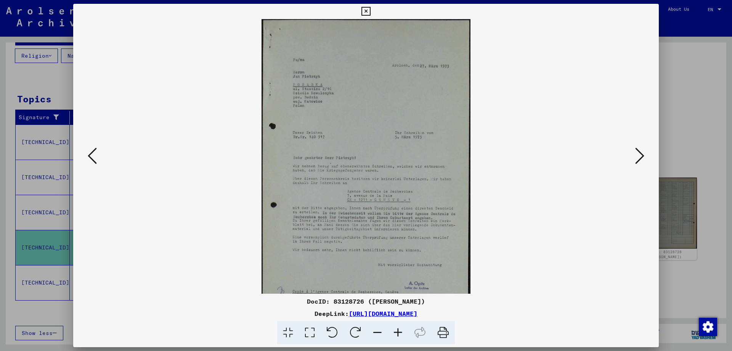
click at [397, 327] on icon at bounding box center [398, 332] width 21 height 23
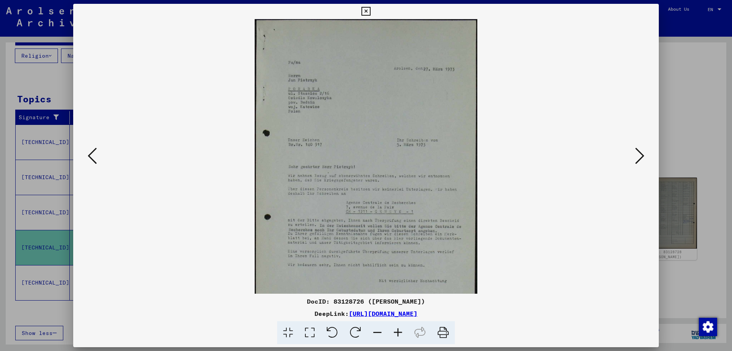
click at [399, 328] on icon at bounding box center [398, 332] width 21 height 23
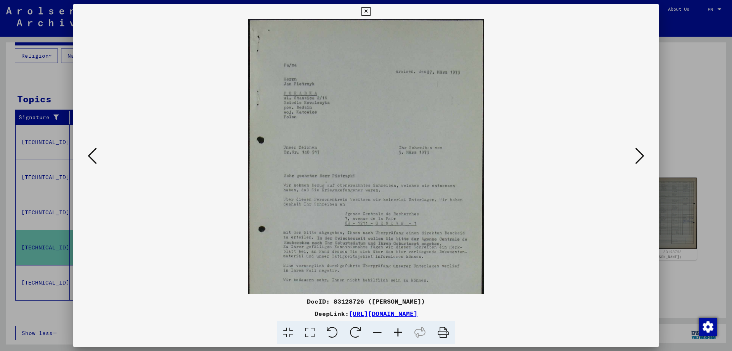
click at [399, 328] on icon at bounding box center [398, 332] width 21 height 23
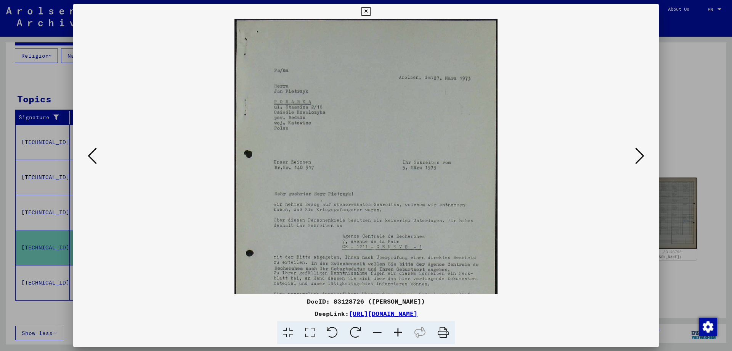
click at [399, 328] on icon at bounding box center [398, 332] width 21 height 23
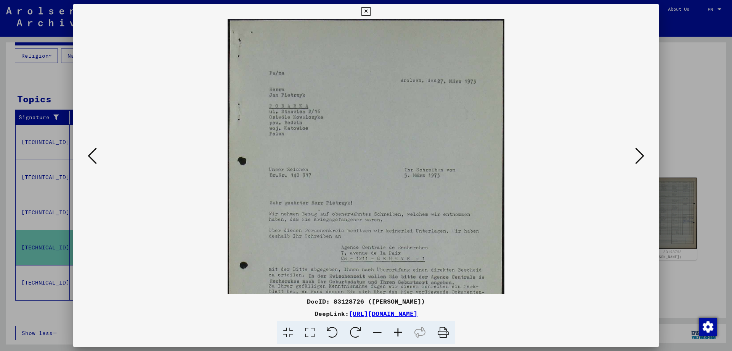
click at [399, 328] on icon at bounding box center [398, 332] width 21 height 23
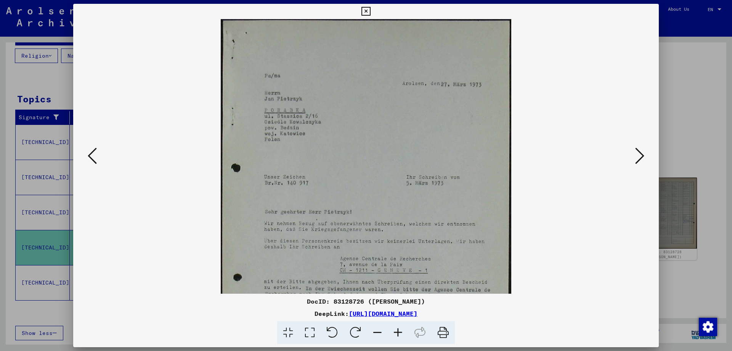
click at [399, 328] on icon at bounding box center [398, 332] width 21 height 23
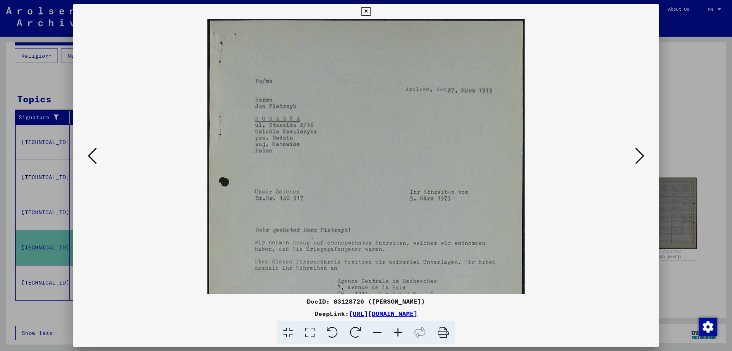
click at [399, 328] on icon at bounding box center [398, 332] width 21 height 23
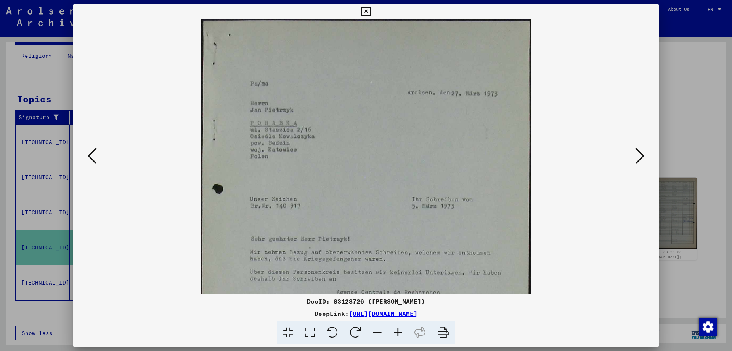
click at [399, 328] on icon at bounding box center [398, 332] width 21 height 23
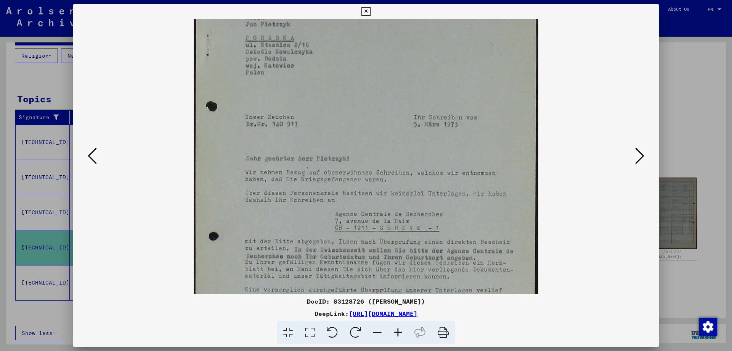
scroll to position [91, 0]
drag, startPoint x: 389, startPoint y: 269, endPoint x: 382, endPoint y: 178, distance: 90.6
click at [382, 178] on img at bounding box center [366, 170] width 345 height 484
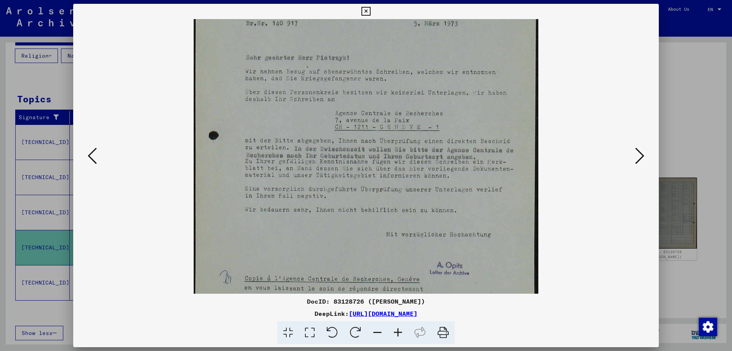
scroll to position [210, 0]
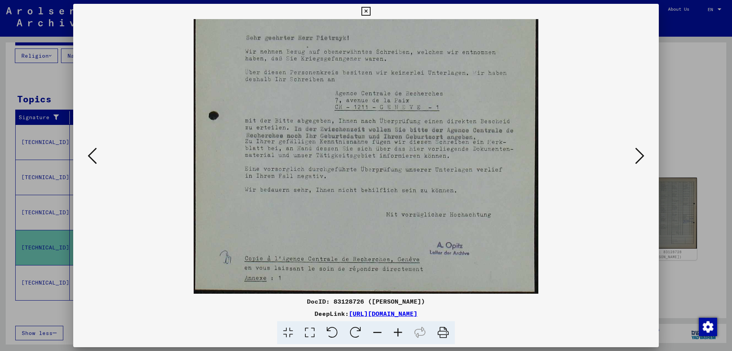
drag, startPoint x: 441, startPoint y: 273, endPoint x: 368, endPoint y: 85, distance: 201.3
click at [368, 85] on img at bounding box center [366, 51] width 345 height 484
click at [636, 156] on icon at bounding box center [640, 155] width 9 height 18
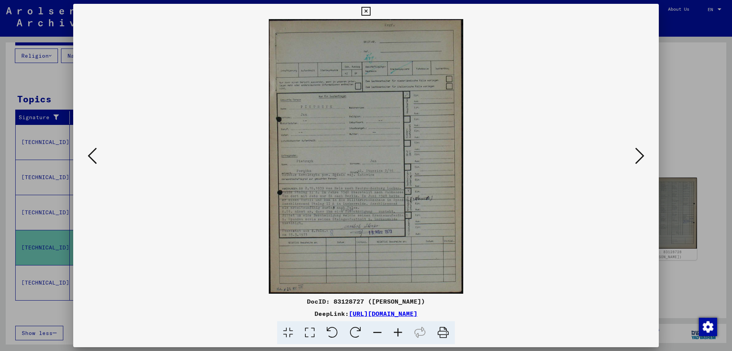
click at [394, 331] on icon at bounding box center [398, 332] width 21 height 23
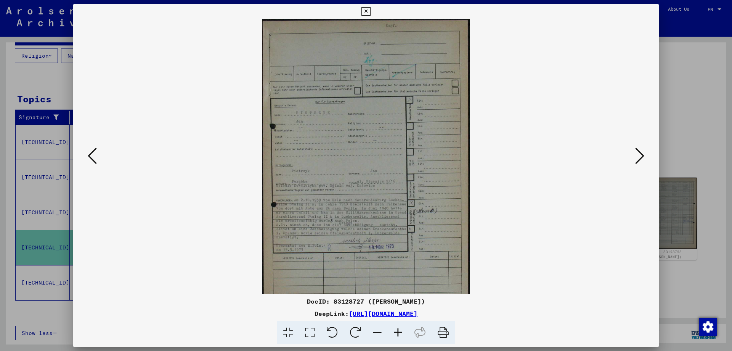
click at [394, 331] on icon at bounding box center [398, 332] width 21 height 23
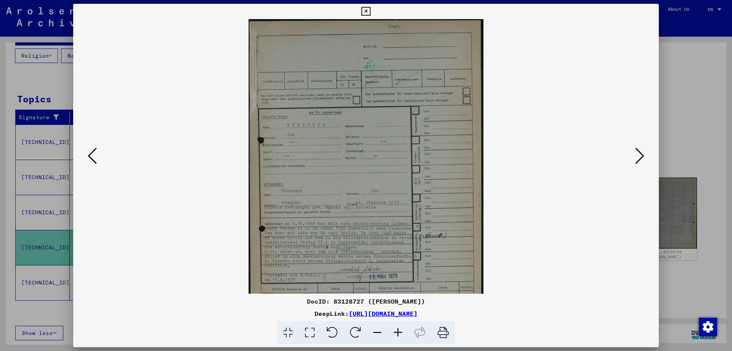
click at [394, 331] on icon at bounding box center [398, 332] width 21 height 23
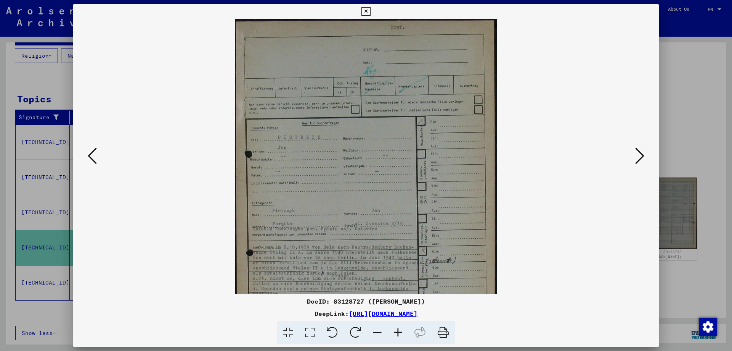
click at [394, 331] on icon at bounding box center [398, 332] width 21 height 23
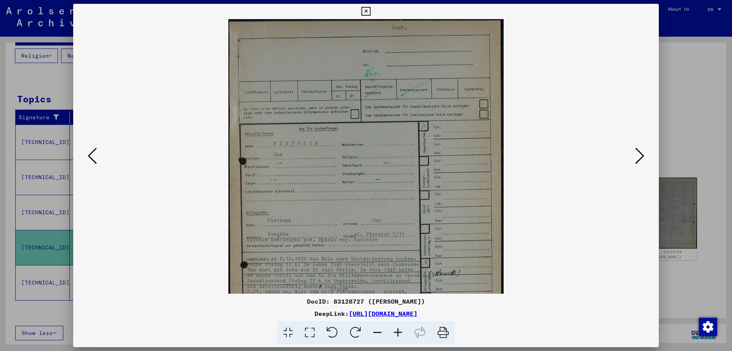
click at [394, 331] on icon at bounding box center [398, 332] width 21 height 23
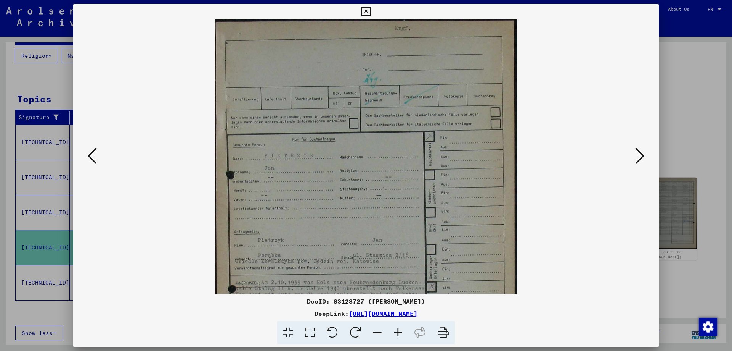
click at [394, 331] on icon at bounding box center [398, 332] width 21 height 23
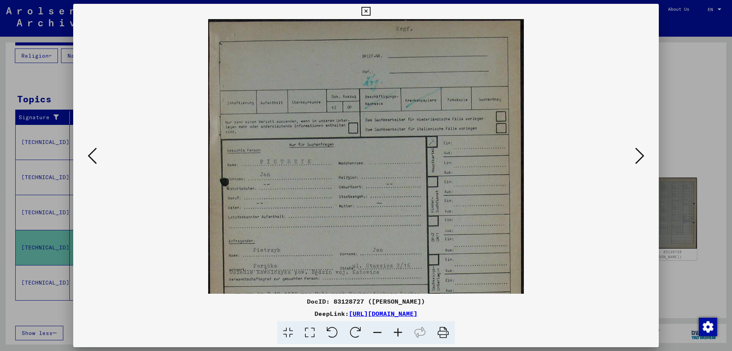
click at [394, 331] on icon at bounding box center [398, 332] width 21 height 23
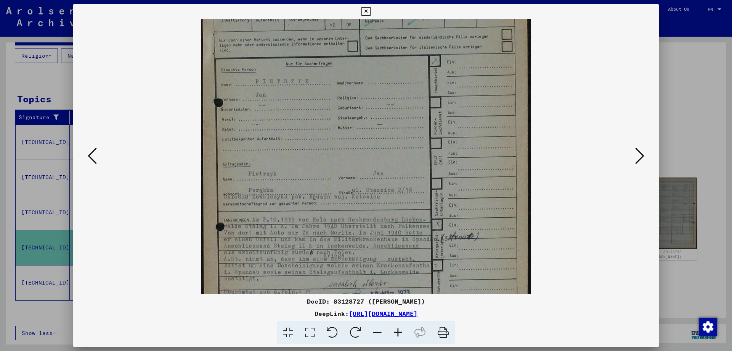
scroll to position [89, 0]
drag, startPoint x: 385, startPoint y: 258, endPoint x: 358, endPoint y: 170, distance: 91.9
click at [358, 170] on img at bounding box center [366, 163] width 330 height 465
click at [396, 333] on icon at bounding box center [398, 332] width 21 height 23
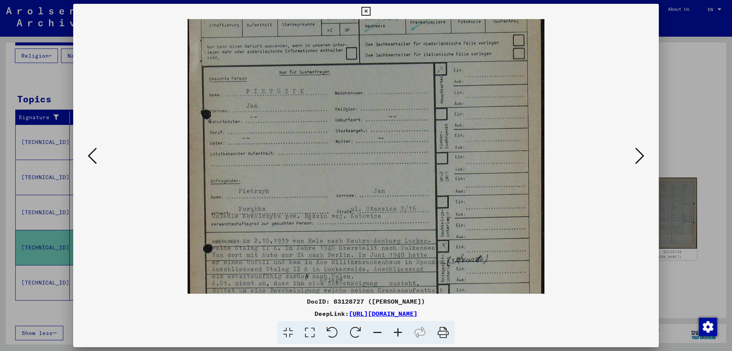
click at [396, 333] on icon at bounding box center [398, 332] width 21 height 23
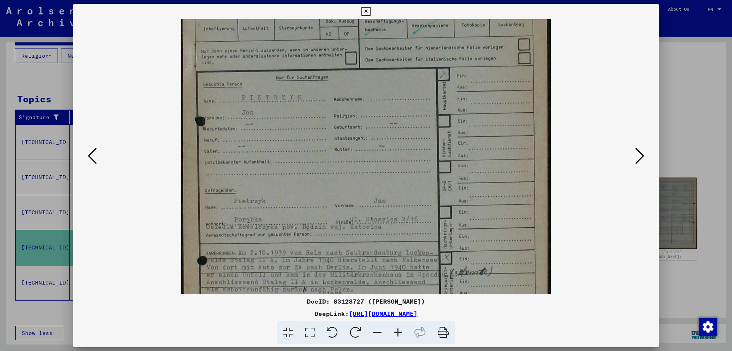
click at [396, 333] on icon at bounding box center [398, 332] width 21 height 23
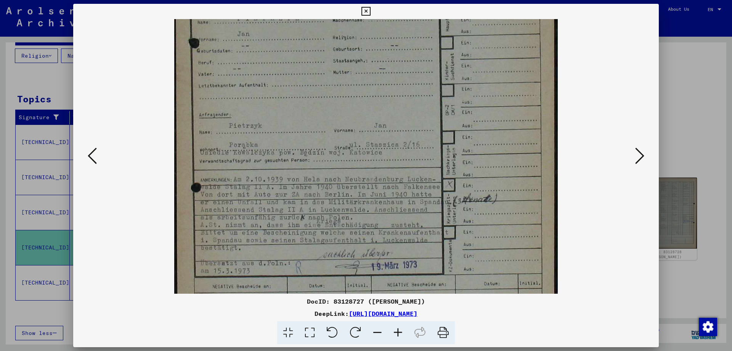
scroll to position [174, 0]
drag, startPoint x: 374, startPoint y: 270, endPoint x: 354, endPoint y: 184, distance: 88.1
click at [354, 184] on img at bounding box center [366, 115] width 384 height 541
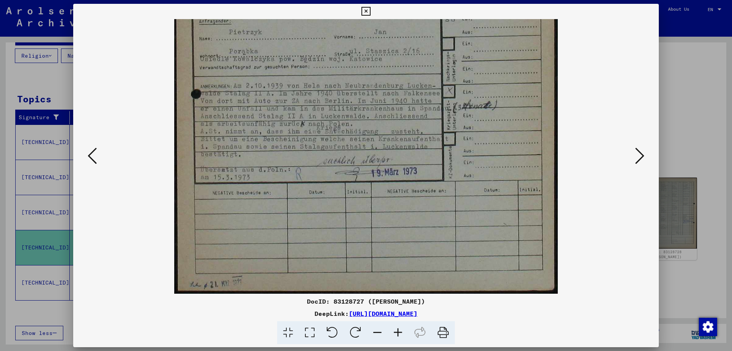
drag, startPoint x: 414, startPoint y: 248, endPoint x: 412, endPoint y: 100, distance: 147.7
click at [411, 101] on img at bounding box center [366, 22] width 384 height 541
click at [375, 328] on icon at bounding box center [377, 332] width 21 height 23
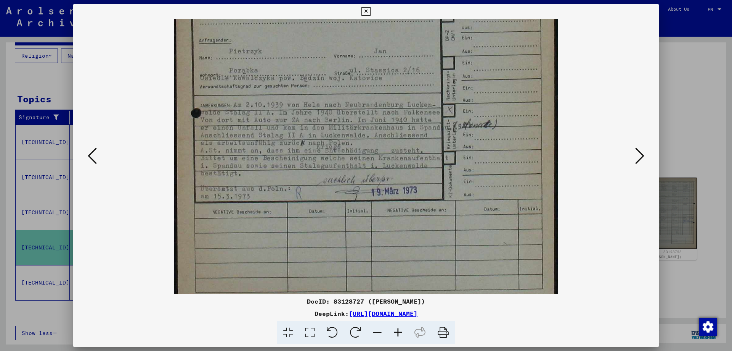
click at [375, 328] on icon at bounding box center [377, 332] width 21 height 23
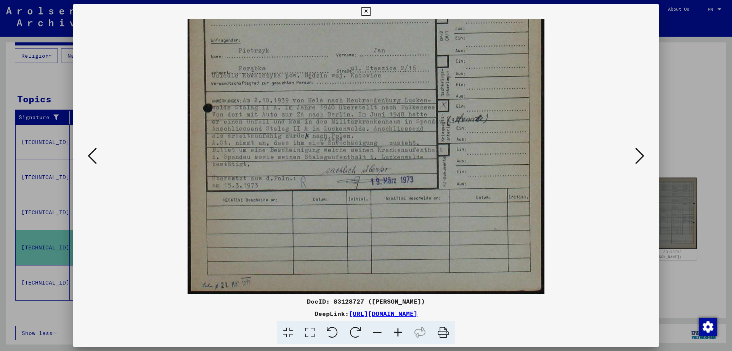
click at [375, 327] on icon at bounding box center [377, 332] width 21 height 23
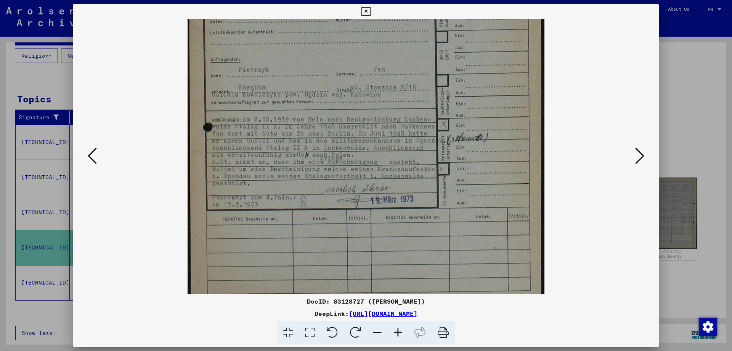
click at [375, 327] on icon at bounding box center [377, 332] width 21 height 23
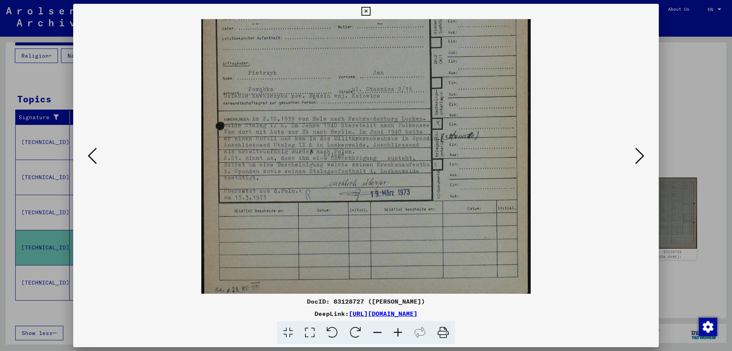
click at [375, 327] on icon at bounding box center [377, 332] width 21 height 23
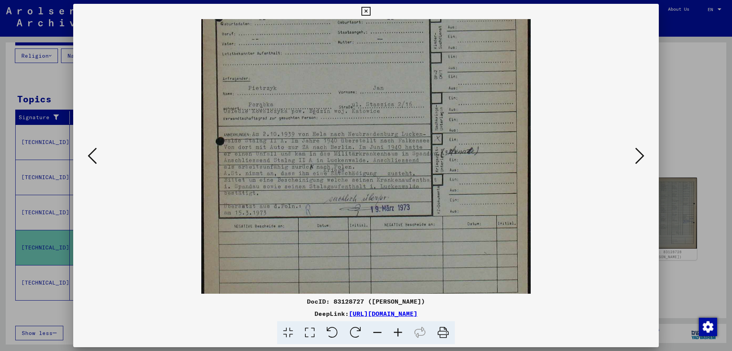
click at [375, 327] on icon at bounding box center [377, 332] width 21 height 23
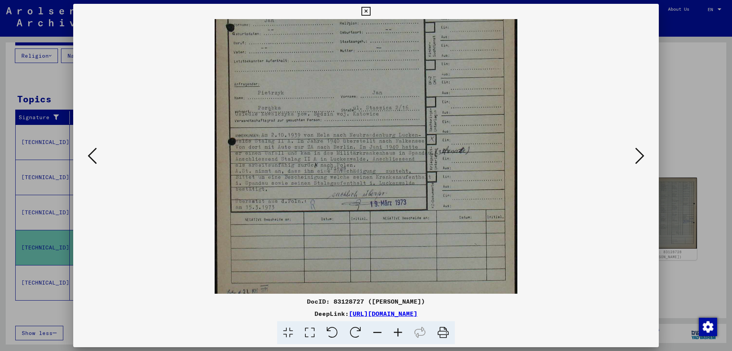
click at [375, 327] on icon at bounding box center [377, 332] width 21 height 23
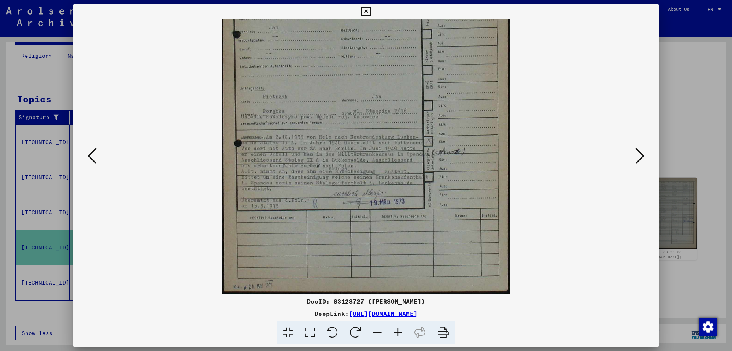
click at [375, 327] on icon at bounding box center [377, 332] width 21 height 23
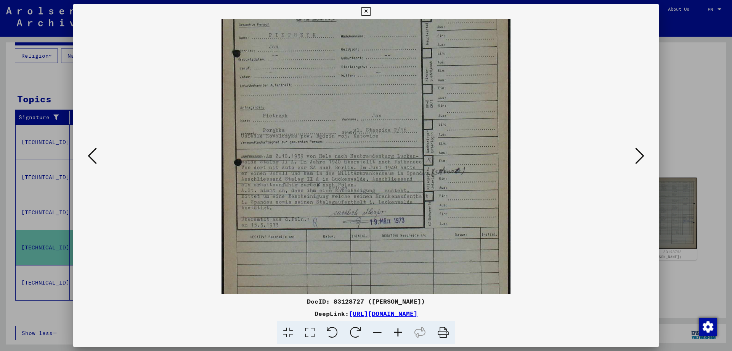
click at [375, 327] on icon at bounding box center [377, 332] width 21 height 23
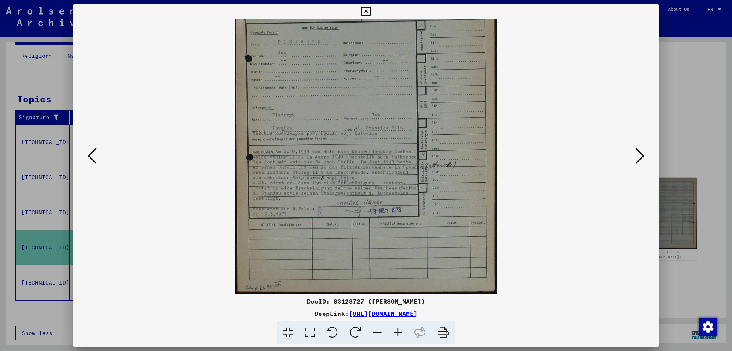
scroll to position [95, 0]
click at [640, 154] on icon at bounding box center [640, 155] width 9 height 18
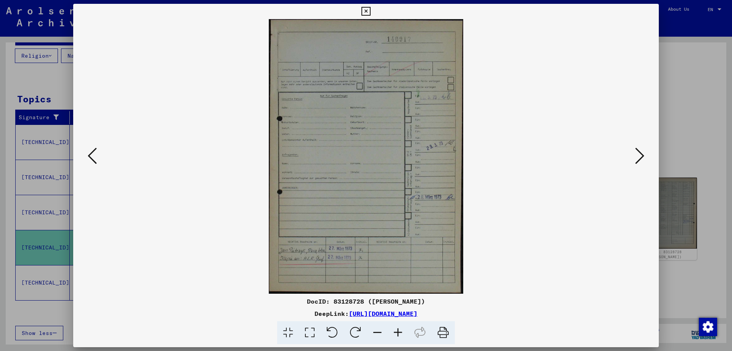
click at [640, 154] on icon at bounding box center [640, 155] width 9 height 18
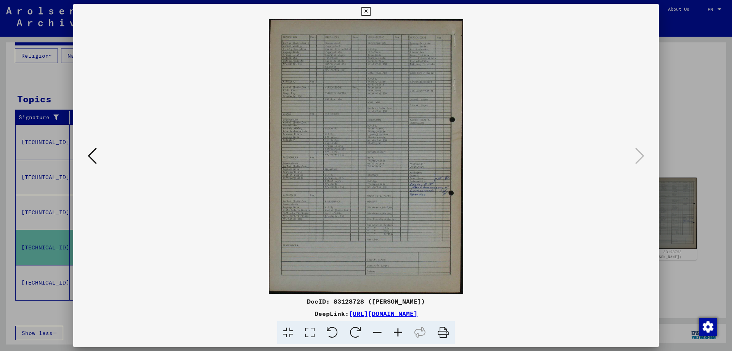
click at [399, 328] on icon at bounding box center [398, 332] width 21 height 23
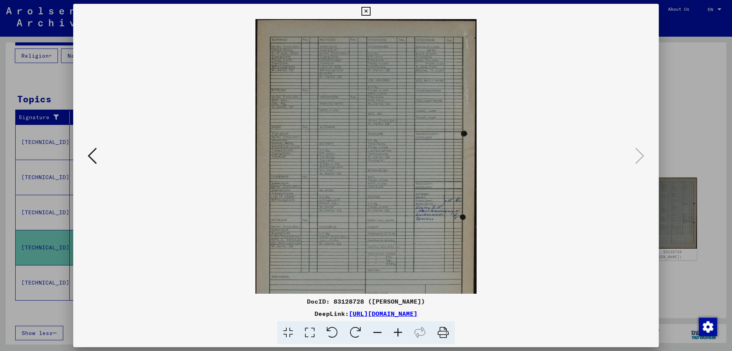
click at [399, 328] on icon at bounding box center [398, 332] width 21 height 23
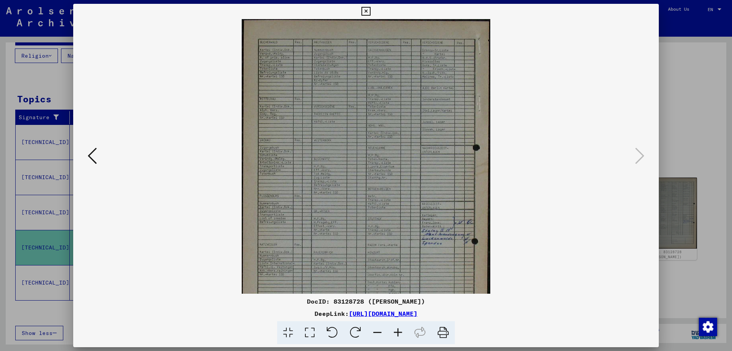
click at [399, 328] on icon at bounding box center [398, 332] width 21 height 23
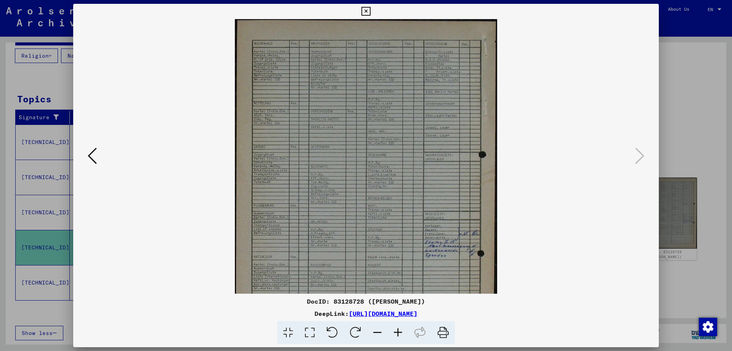
click at [399, 328] on icon at bounding box center [398, 332] width 21 height 23
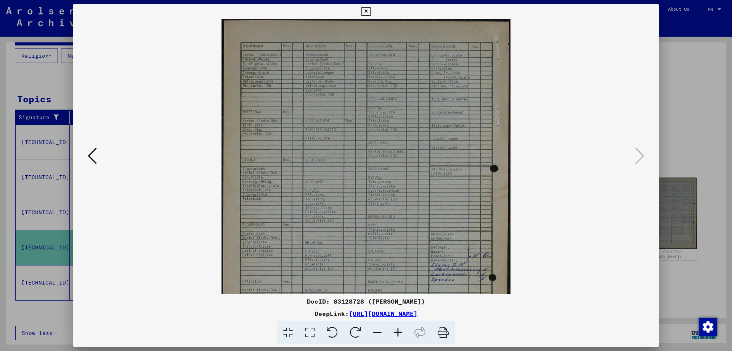
click at [399, 328] on icon at bounding box center [398, 332] width 21 height 23
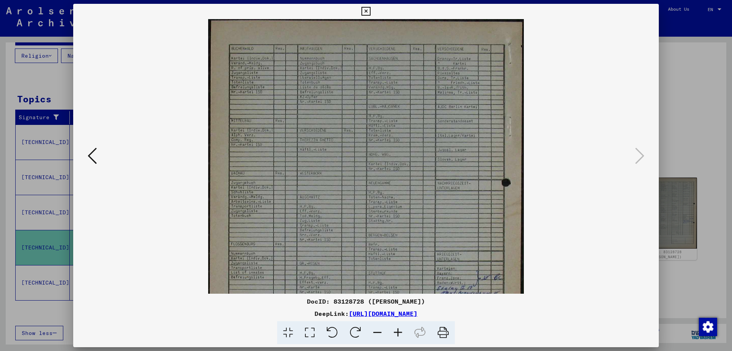
click at [399, 328] on icon at bounding box center [398, 332] width 21 height 23
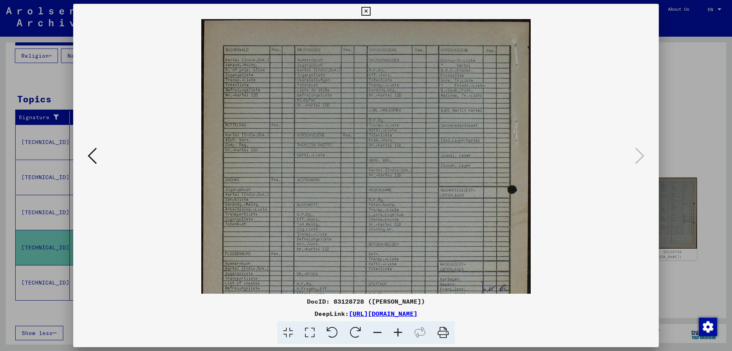
click at [399, 328] on icon at bounding box center [398, 332] width 21 height 23
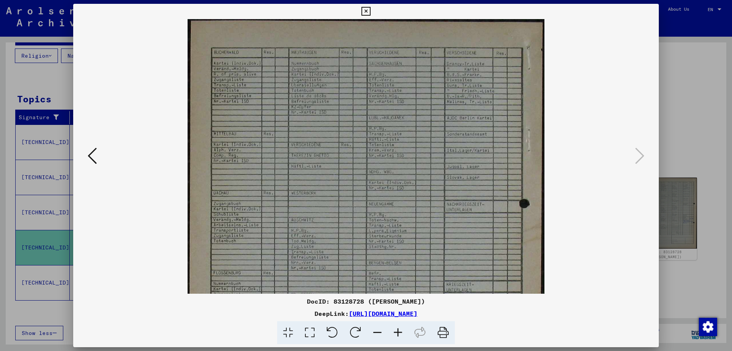
click at [399, 328] on icon at bounding box center [398, 332] width 21 height 23
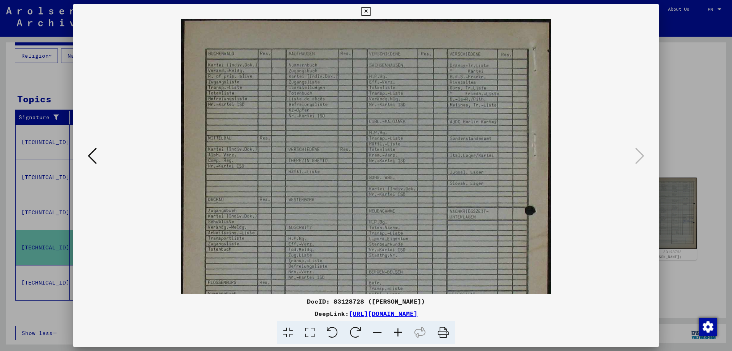
click at [399, 328] on icon at bounding box center [398, 332] width 21 height 23
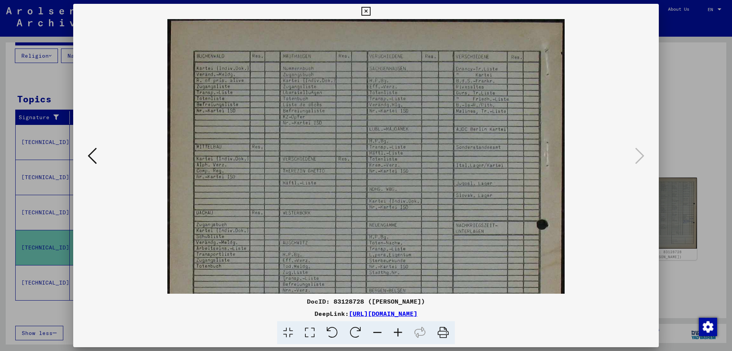
click at [399, 328] on icon at bounding box center [398, 332] width 21 height 23
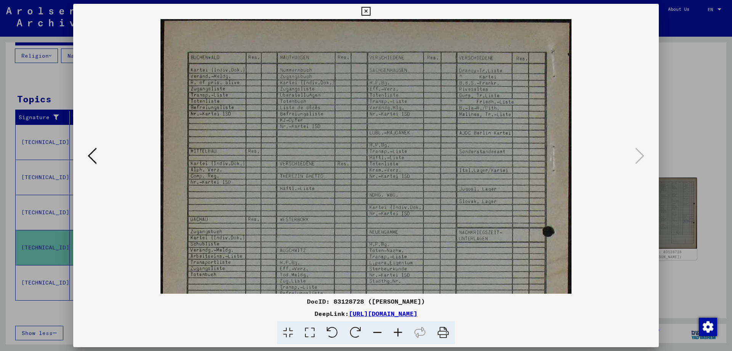
click at [399, 328] on icon at bounding box center [398, 332] width 21 height 23
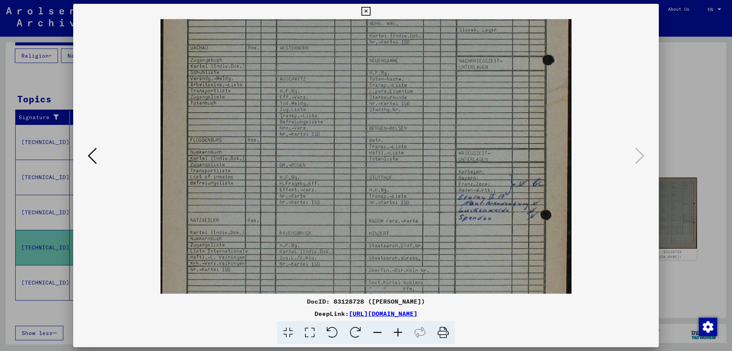
scroll to position [165, 0]
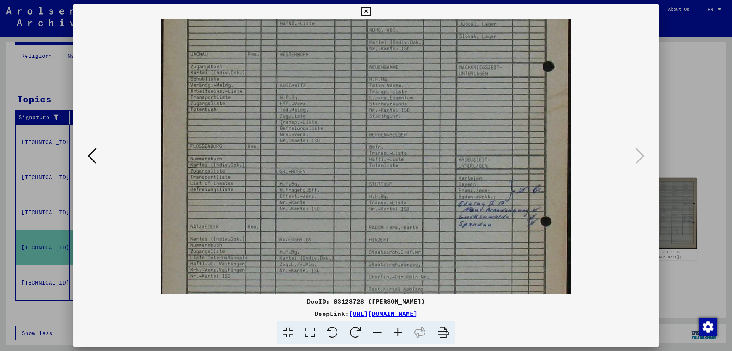
drag, startPoint x: 418, startPoint y: 268, endPoint x: 324, endPoint y: 119, distance: 176.4
click at [324, 119] on img at bounding box center [366, 143] width 411 height 579
click at [313, 333] on icon at bounding box center [310, 332] width 22 height 23
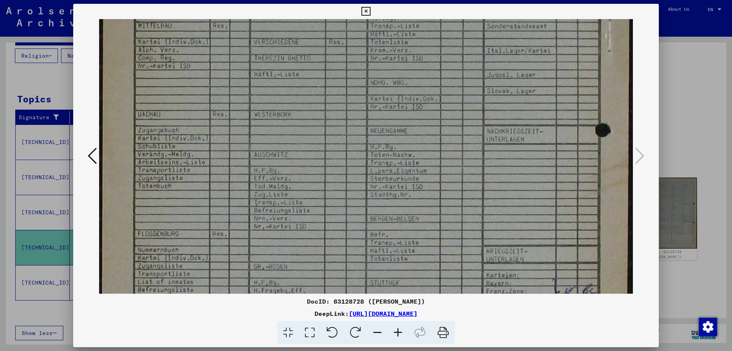
click at [312, 333] on icon at bounding box center [310, 332] width 22 height 23
click at [289, 336] on icon at bounding box center [288, 332] width 22 height 23
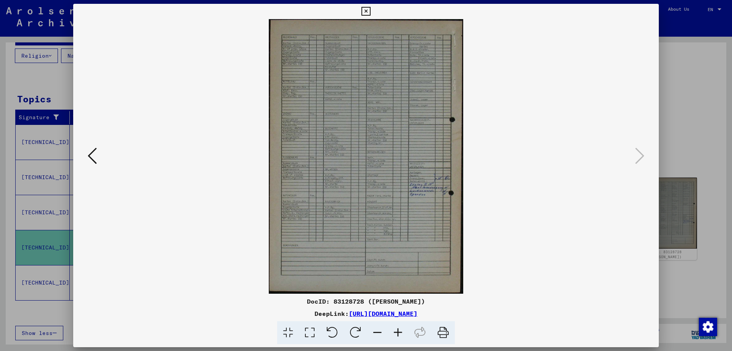
scroll to position [0, 0]
click at [689, 124] on div at bounding box center [366, 175] width 732 height 351
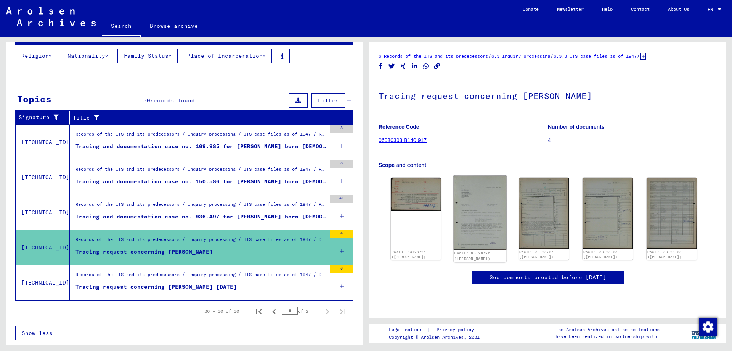
click at [481, 214] on img at bounding box center [480, 212] width 53 height 74
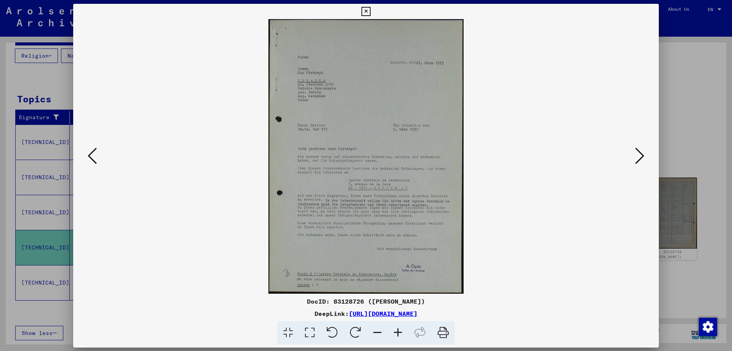
click at [481, 214] on img at bounding box center [366, 156] width 534 height 274
click at [393, 330] on icon at bounding box center [398, 332] width 21 height 23
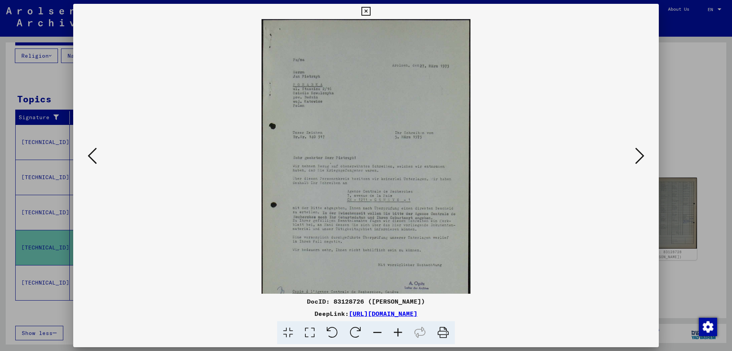
click at [394, 330] on icon at bounding box center [398, 332] width 21 height 23
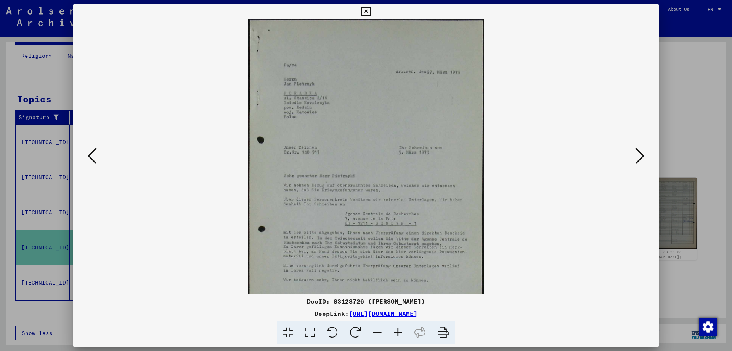
click at [394, 330] on icon at bounding box center [398, 332] width 21 height 23
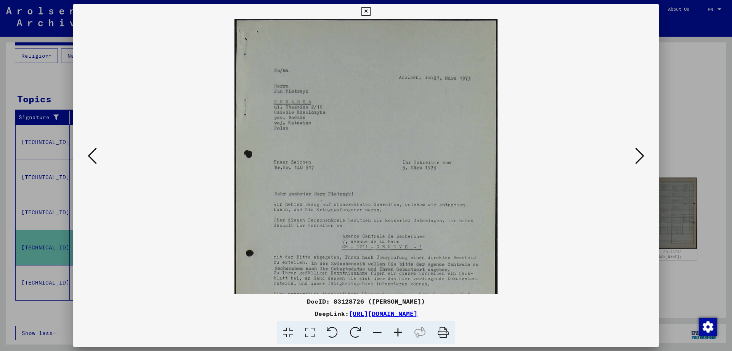
click at [394, 330] on icon at bounding box center [398, 332] width 21 height 23
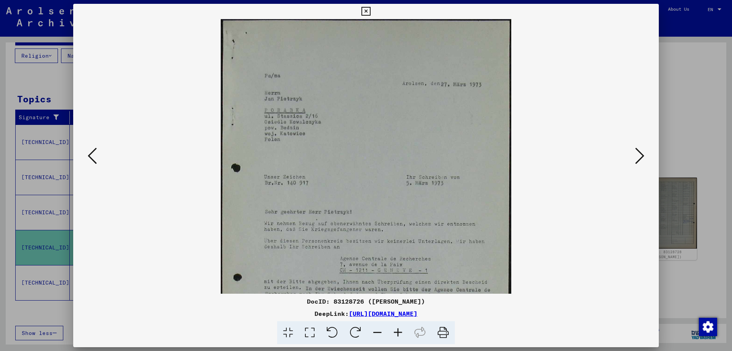
click at [395, 330] on icon at bounding box center [398, 332] width 21 height 23
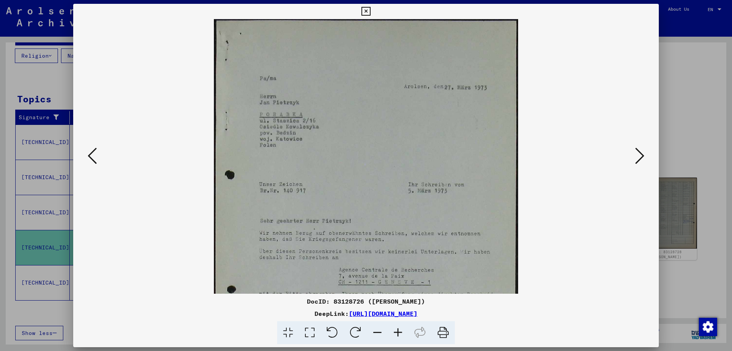
click at [395, 329] on icon at bounding box center [398, 332] width 21 height 23
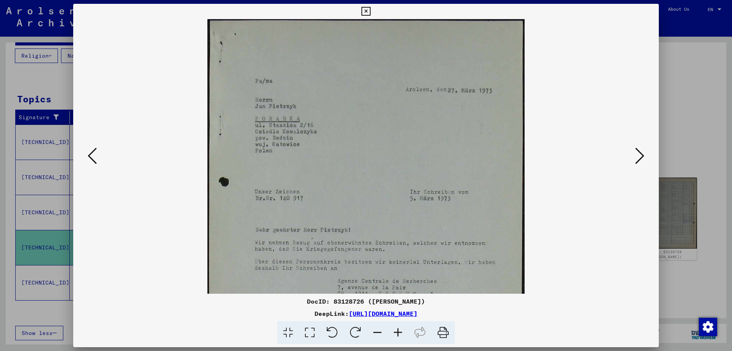
click at [395, 329] on icon at bounding box center [398, 332] width 21 height 23
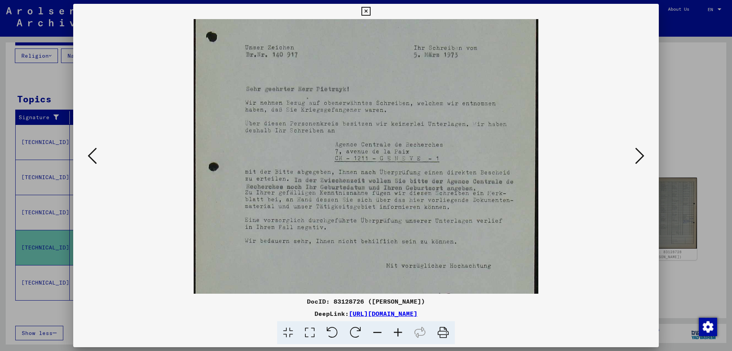
scroll to position [154, 0]
drag, startPoint x: 406, startPoint y: 271, endPoint x: 383, endPoint y: 117, distance: 155.8
click at [383, 117] on img at bounding box center [366, 107] width 345 height 484
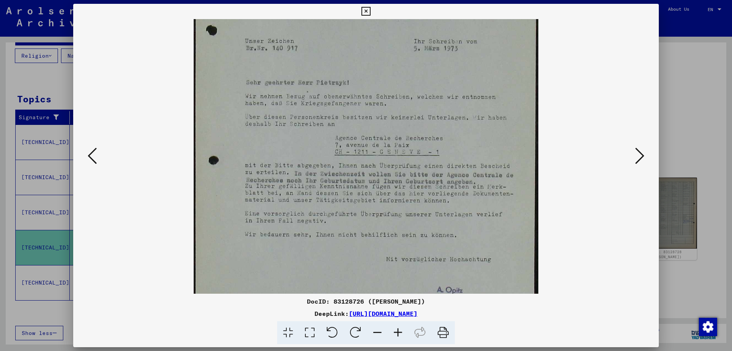
drag, startPoint x: 481, startPoint y: 271, endPoint x: 477, endPoint y: 260, distance: 11.6
click at [477, 260] on img at bounding box center [366, 96] width 345 height 484
click at [642, 150] on icon at bounding box center [640, 155] width 9 height 18
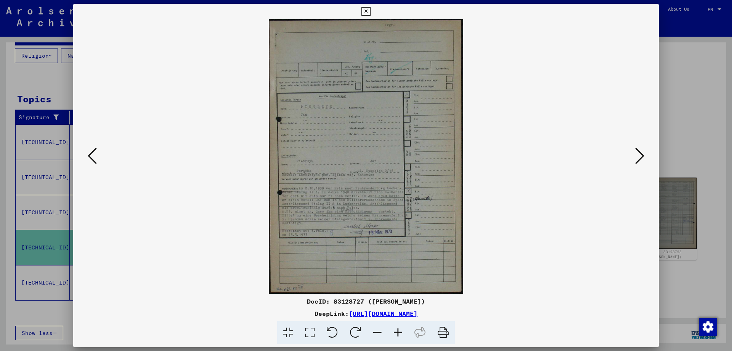
click at [403, 333] on icon at bounding box center [398, 332] width 21 height 23
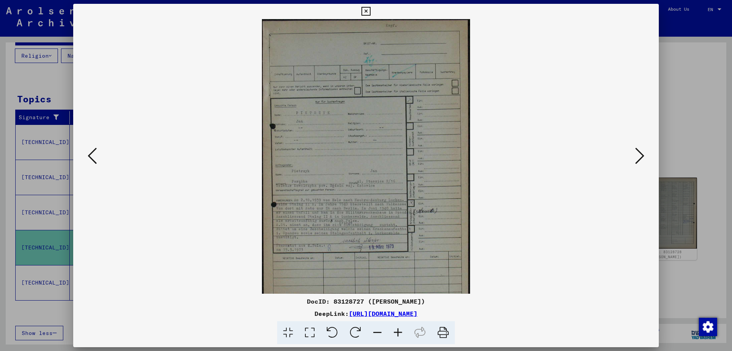
click at [403, 333] on icon at bounding box center [398, 332] width 21 height 23
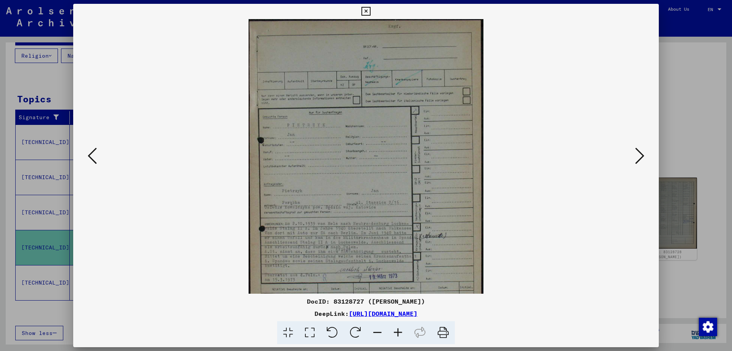
click at [403, 333] on icon at bounding box center [398, 332] width 21 height 23
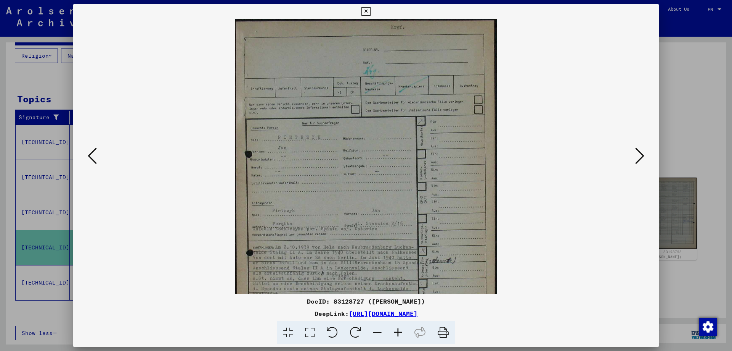
click at [403, 333] on icon at bounding box center [398, 332] width 21 height 23
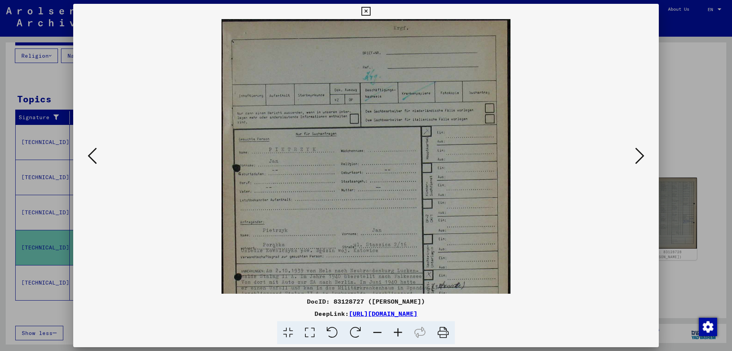
click at [403, 333] on icon at bounding box center [398, 332] width 21 height 23
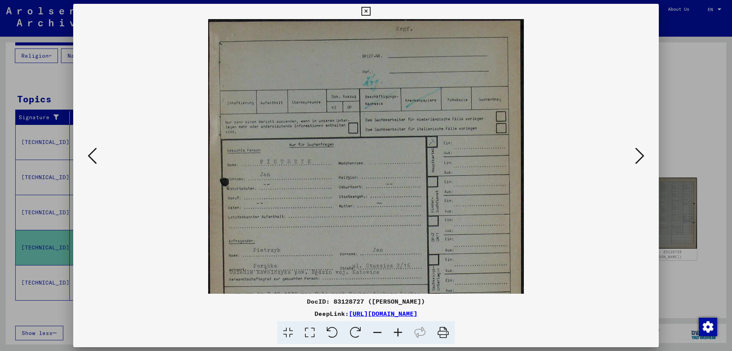
click at [403, 333] on icon at bounding box center [398, 332] width 21 height 23
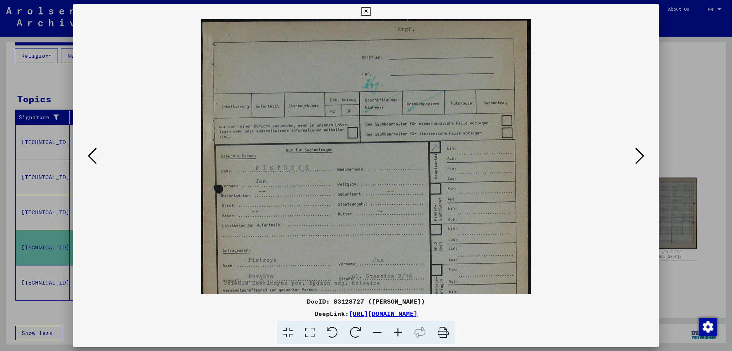
click at [403, 333] on icon at bounding box center [398, 332] width 21 height 23
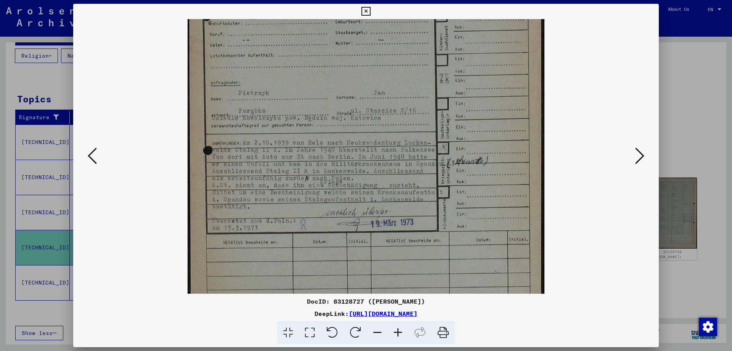
scroll to position [188, 0]
drag, startPoint x: 375, startPoint y: 263, endPoint x: 356, endPoint y: 75, distance: 188.7
click at [356, 75] on img at bounding box center [366, 82] width 357 height 503
click at [645, 155] on button at bounding box center [640, 156] width 14 height 22
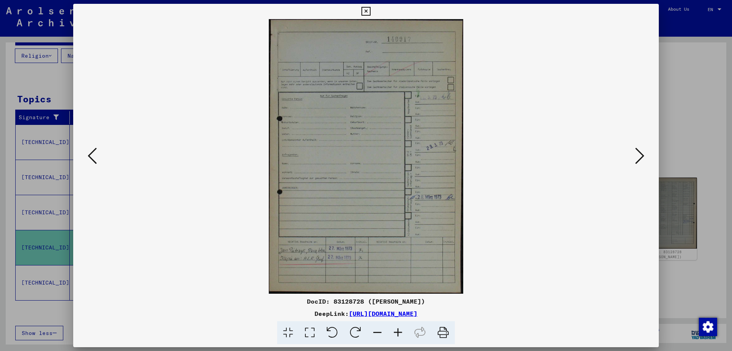
click at [644, 155] on icon at bounding box center [640, 155] width 9 height 18
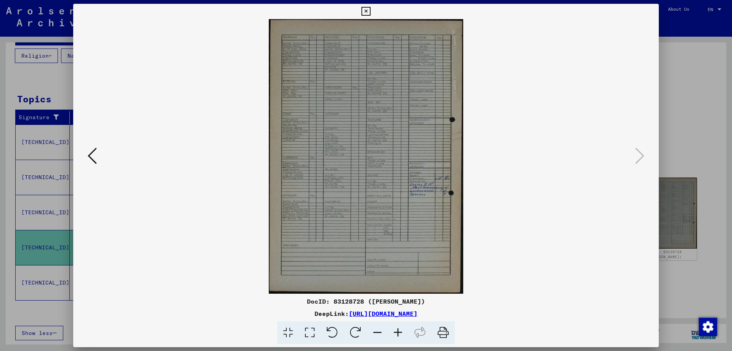
click at [689, 142] on div at bounding box center [366, 175] width 732 height 351
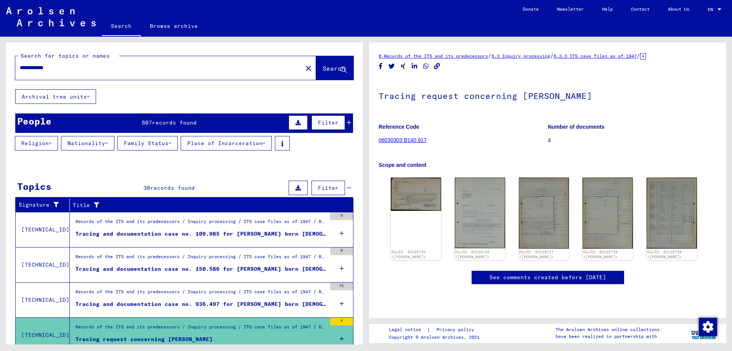
drag, startPoint x: 89, startPoint y: 75, endPoint x: 27, endPoint y: 73, distance: 62.2
click at [0, 74] on div "**********" at bounding box center [183, 190] width 366 height 307
click at [69, 72] on div "**********" at bounding box center [156, 67] width 283 height 17
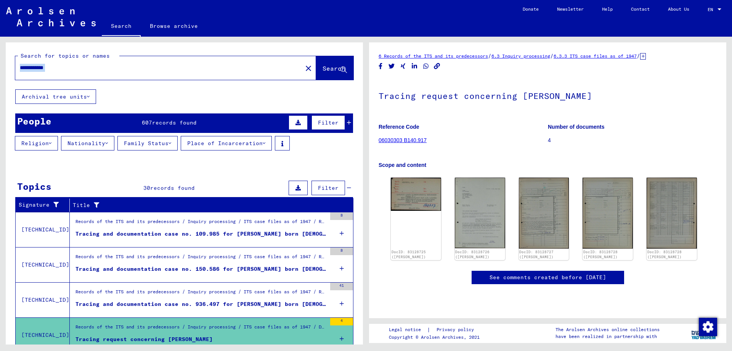
click at [49, 66] on input "**********" at bounding box center [159, 68] width 278 height 8
type input "*"
type input "*********"
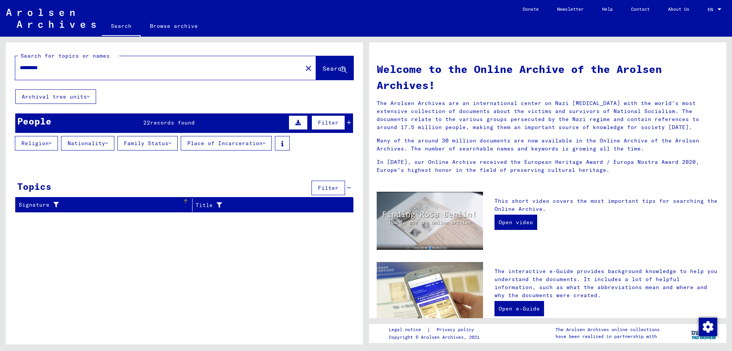
click at [104, 205] on div "Signature" at bounding box center [101, 205] width 164 height 8
click at [115, 201] on div "Signature" at bounding box center [101, 205] width 164 height 8
click at [165, 119] on span "records found" at bounding box center [172, 122] width 45 height 7
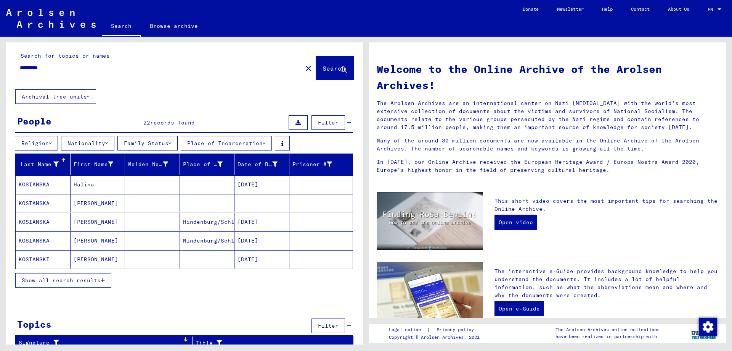
click at [97, 274] on button "Show all search results" at bounding box center [63, 280] width 96 height 14
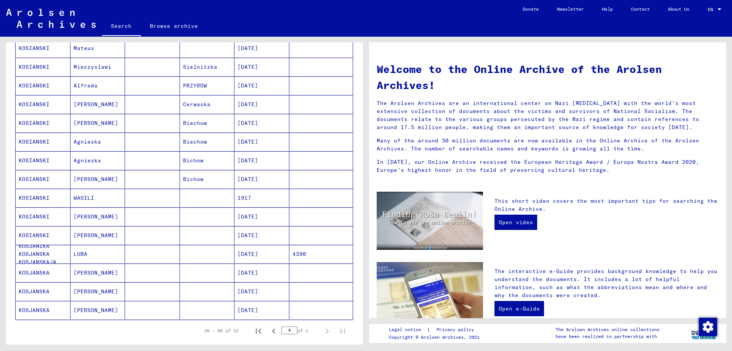
scroll to position [305, 0]
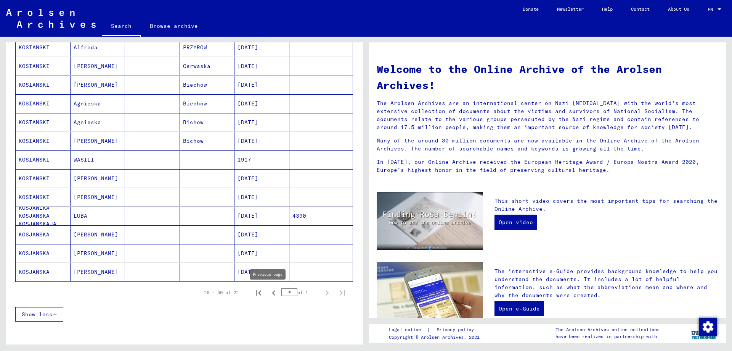
click at [269, 295] on icon "Previous page" at bounding box center [274, 292] width 11 height 11
type input "*"
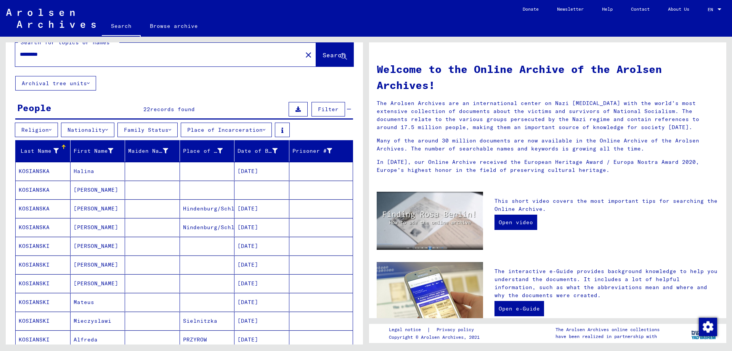
scroll to position [0, 0]
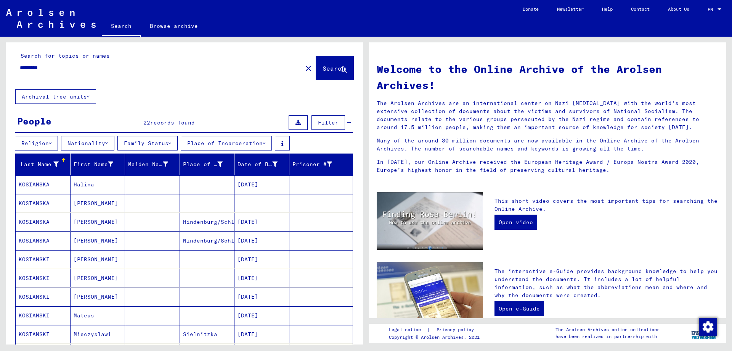
drag, startPoint x: 108, startPoint y: 76, endPoint x: 105, endPoint y: 69, distance: 7.7
click at [108, 76] on div "*********" at bounding box center [154, 67] width 278 height 17
click at [105, 69] on input "*********" at bounding box center [157, 68] width 274 height 8
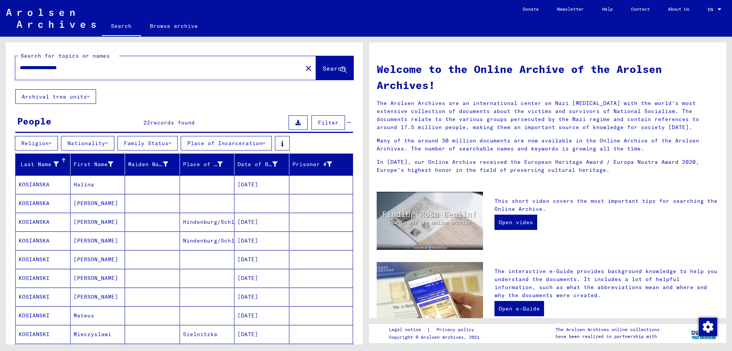
type input "**********"
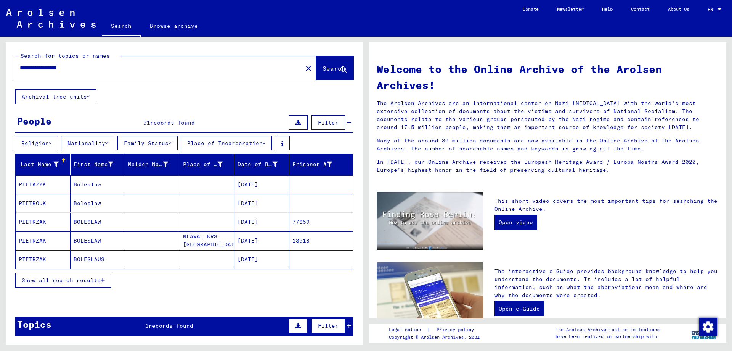
click at [77, 281] on span "Show all search results" at bounding box center [61, 280] width 79 height 7
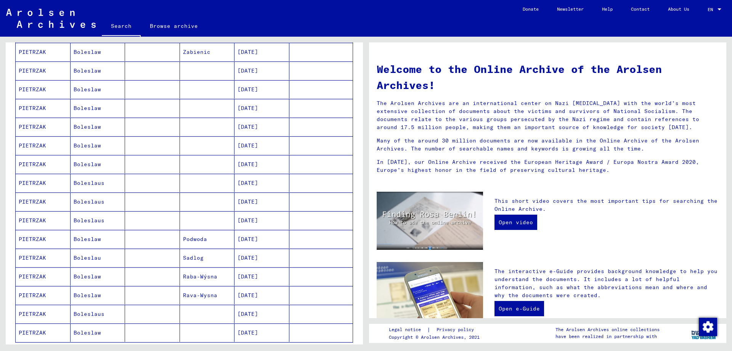
scroll to position [343, 0]
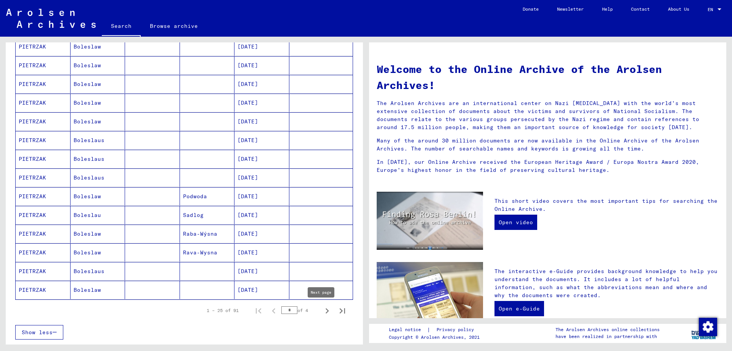
click at [322, 313] on icon "Next page" at bounding box center [327, 310] width 11 height 11
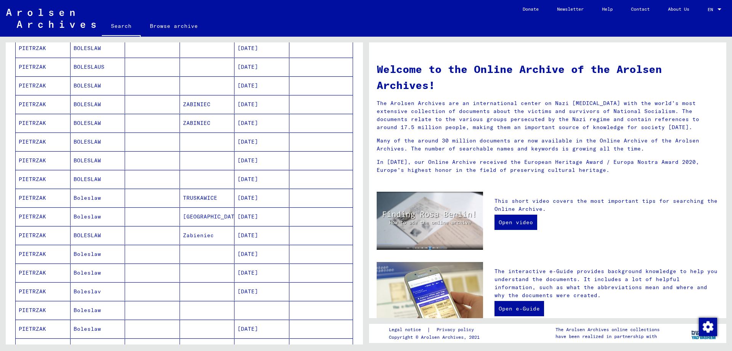
scroll to position [452, 0]
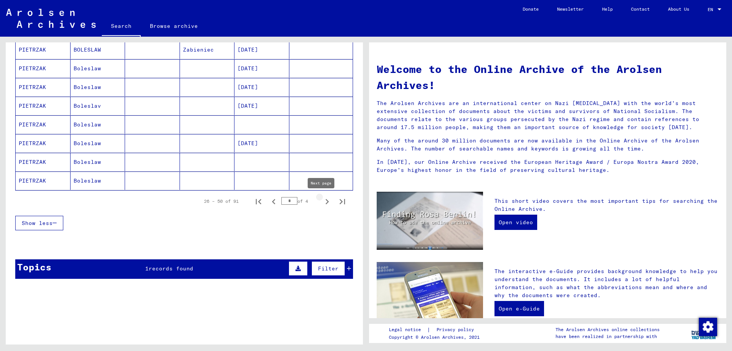
click at [322, 206] on icon "Next page" at bounding box center [327, 201] width 11 height 11
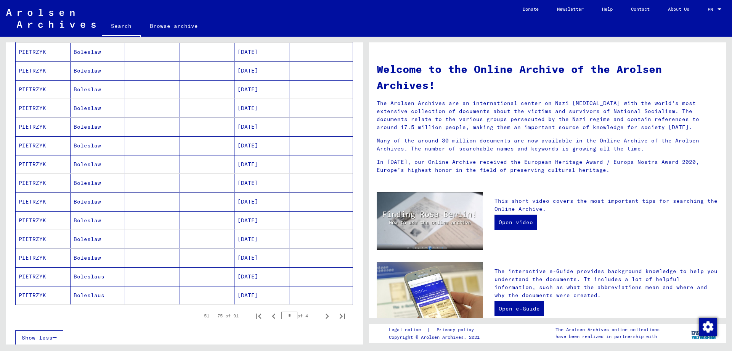
scroll to position [185, 0]
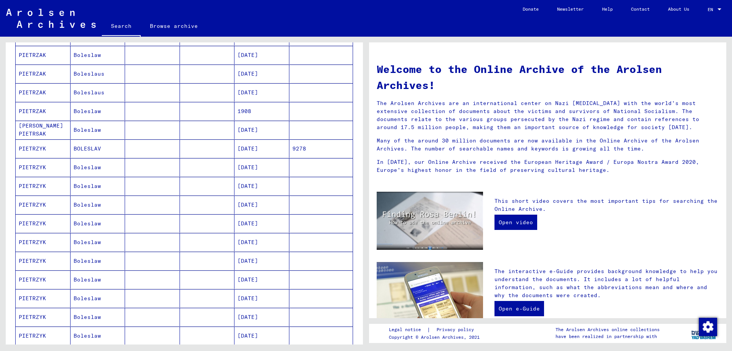
click at [165, 148] on mat-cell at bounding box center [152, 148] width 55 height 18
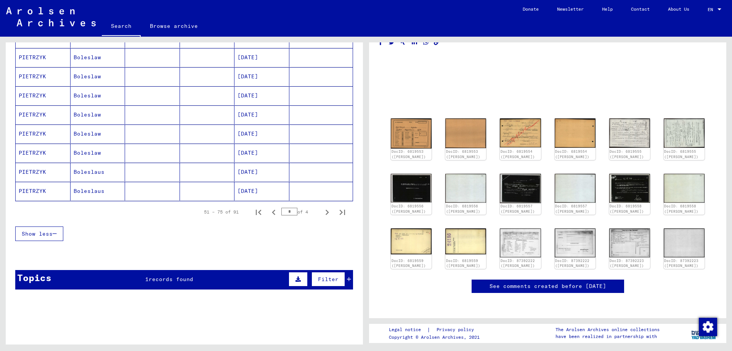
scroll to position [453, 0]
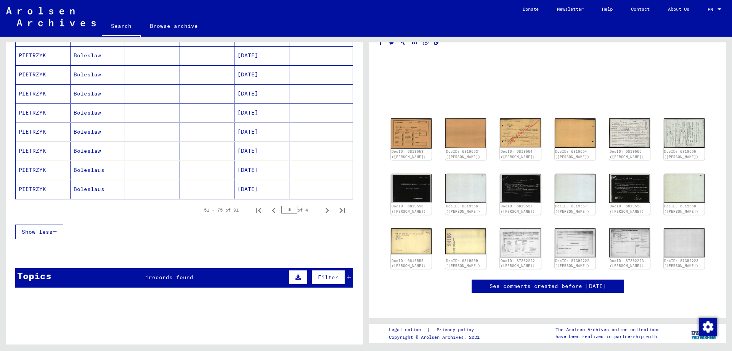
click at [206, 287] on table "Signature Title [TECHNICAL_ID] Registrations and Files of Displaced Persons, Ch…" at bounding box center [184, 311] width 338 height 49
click at [206, 278] on div "Topics 1 records found Filter" at bounding box center [184, 277] width 338 height 19
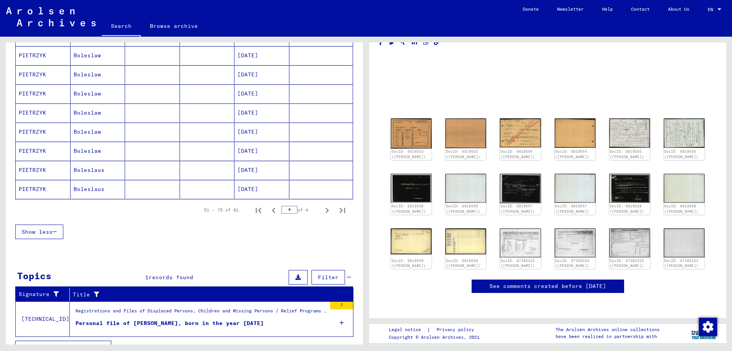
scroll to position [377, 0]
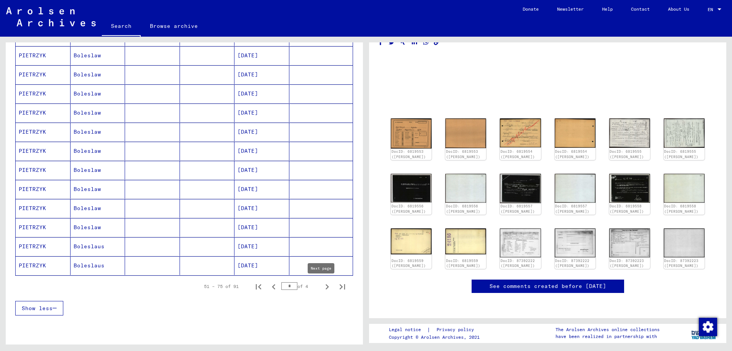
click at [322, 284] on icon "Next page" at bounding box center [327, 286] width 11 height 11
type input "*"
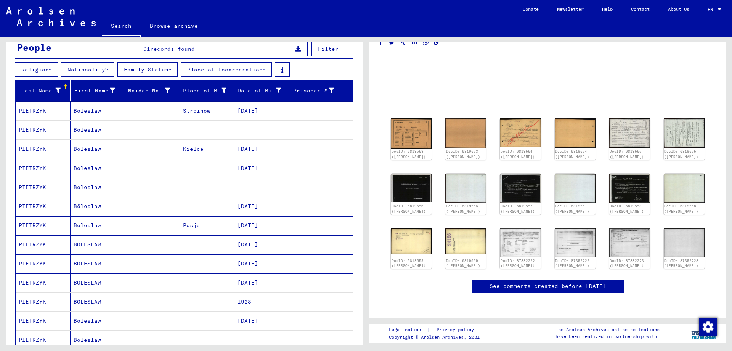
scroll to position [0, 0]
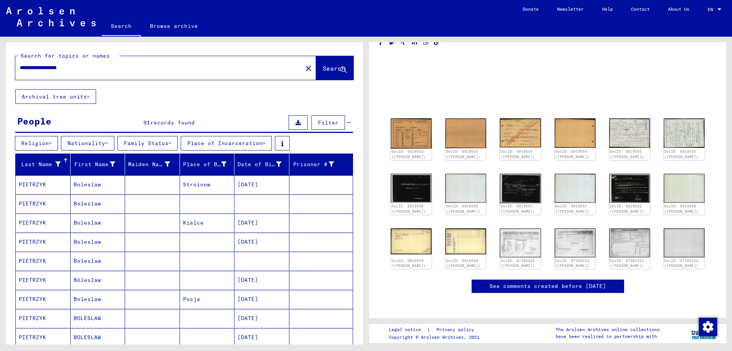
click at [173, 67] on input "**********" at bounding box center [159, 68] width 278 height 8
paste input "text"
type input "*****"
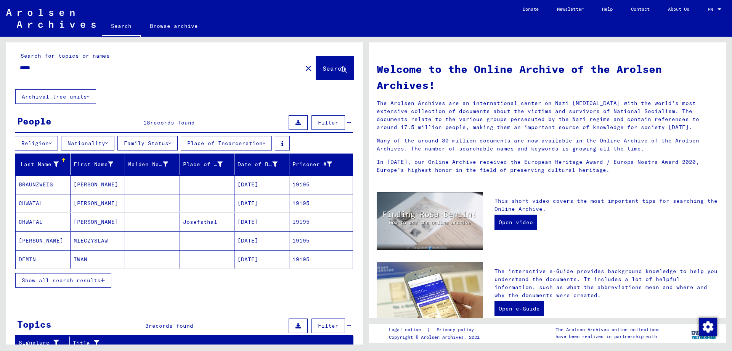
click at [91, 277] on span "Show all search results" at bounding box center [61, 280] width 79 height 7
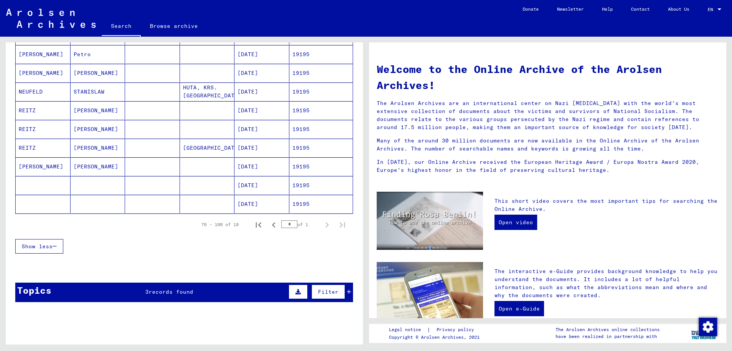
scroll to position [305, 0]
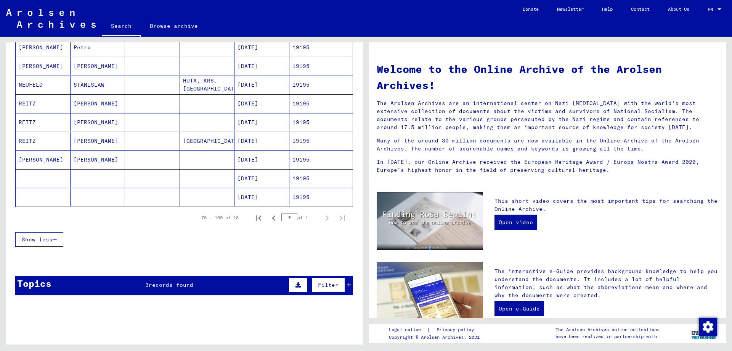
click at [311, 179] on mat-cell "19195" at bounding box center [322, 178] width 64 height 18
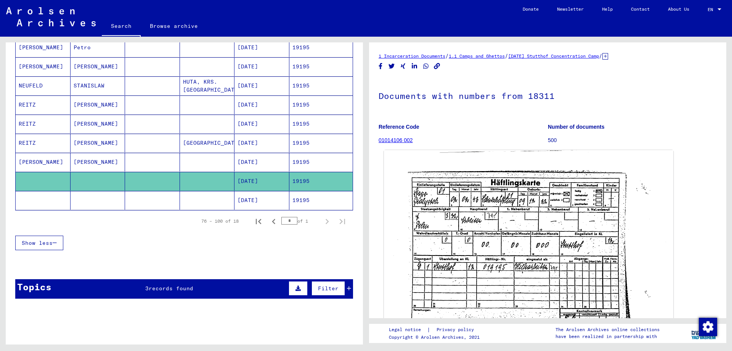
click at [501, 256] on img at bounding box center [529, 252] width 290 height 204
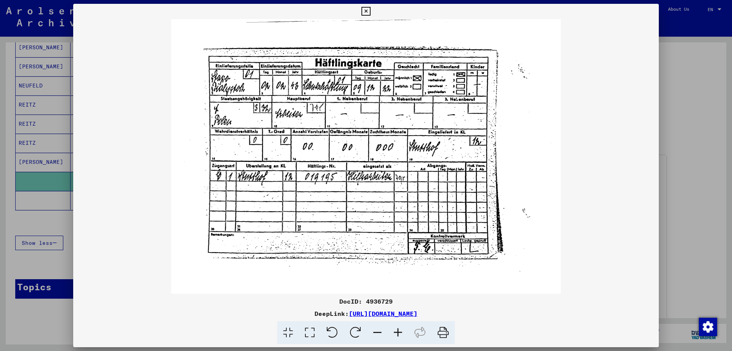
click at [42, 220] on div at bounding box center [366, 175] width 732 height 351
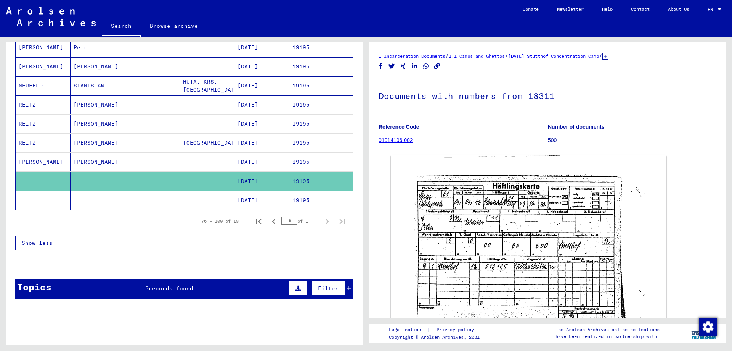
click at [290, 205] on mat-cell "19195" at bounding box center [322, 200] width 64 height 19
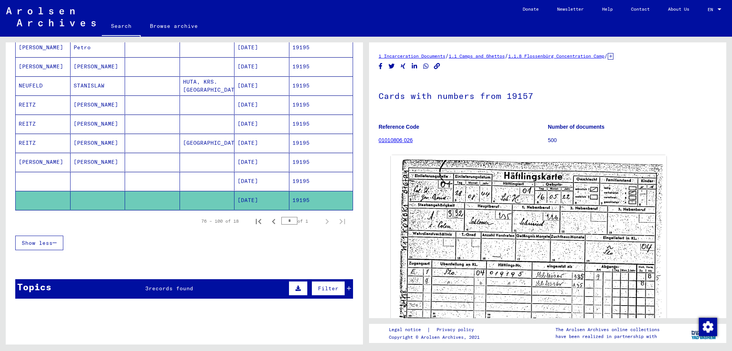
click at [311, 165] on mat-cell "19195" at bounding box center [322, 162] width 64 height 19
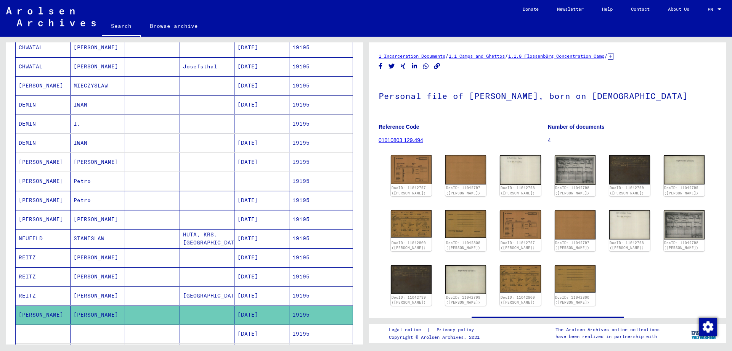
scroll to position [194, 0]
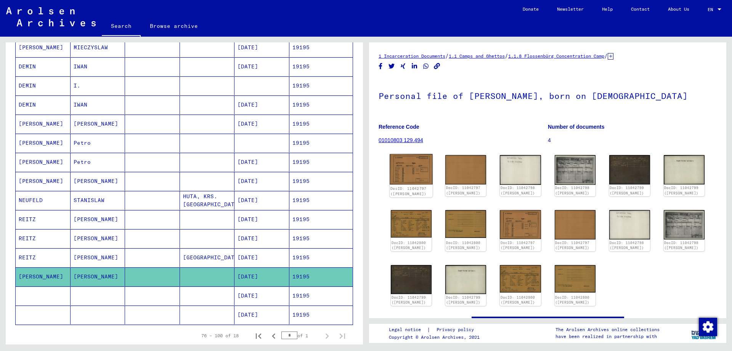
click at [422, 173] on img at bounding box center [411, 169] width 43 height 31
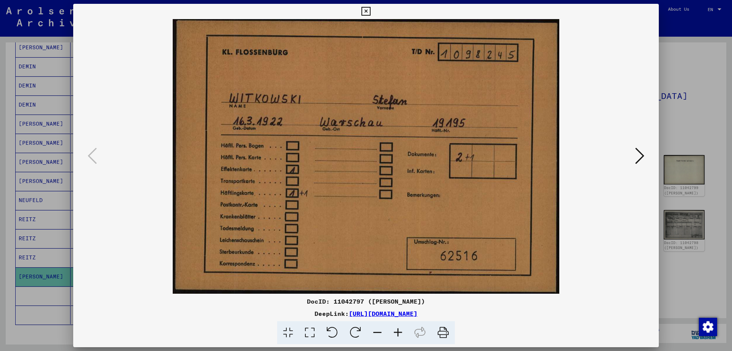
click at [640, 160] on icon at bounding box center [640, 155] width 9 height 18
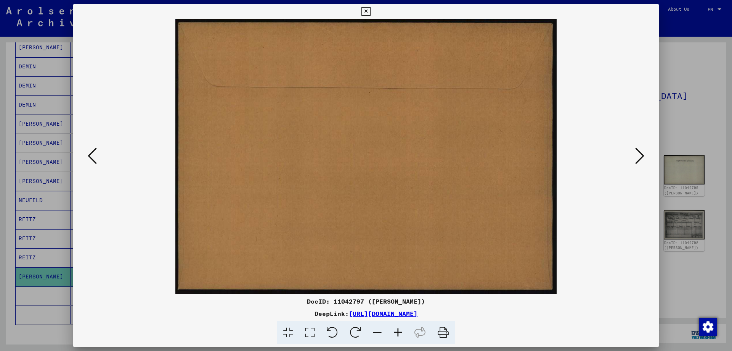
click at [640, 160] on icon at bounding box center [640, 155] width 9 height 18
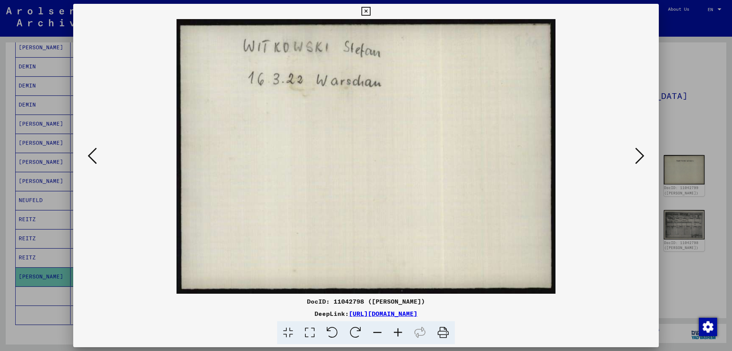
click at [640, 160] on icon at bounding box center [640, 155] width 9 height 18
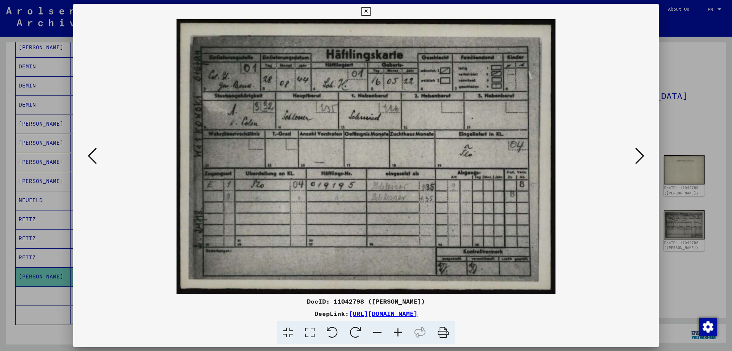
click at [640, 160] on icon at bounding box center [640, 155] width 9 height 18
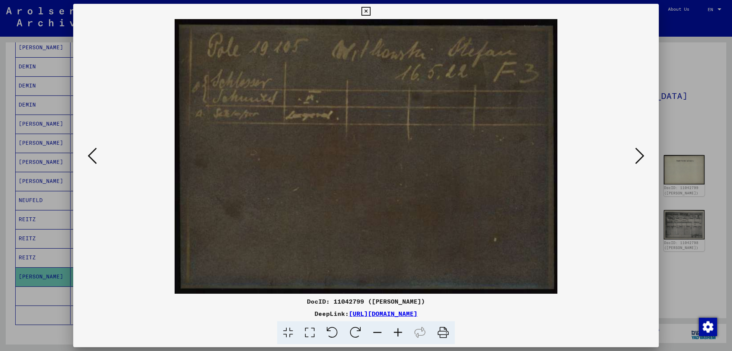
click at [640, 160] on icon at bounding box center [640, 155] width 9 height 18
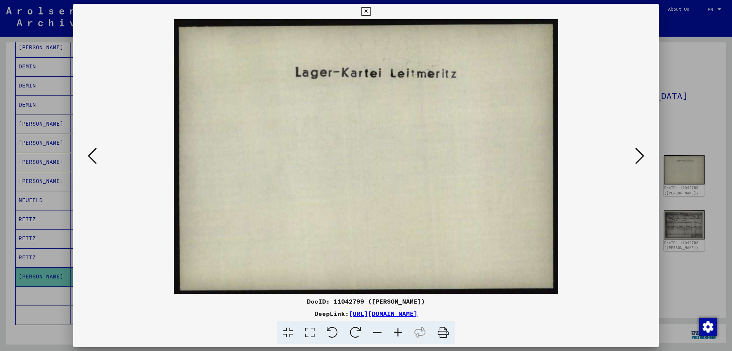
click at [640, 160] on icon at bounding box center [640, 155] width 9 height 18
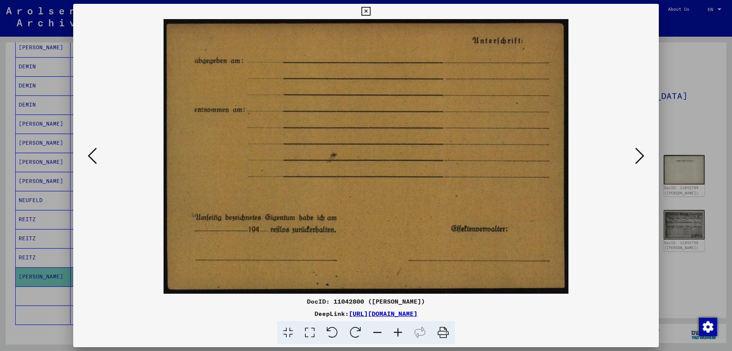
click at [640, 160] on icon at bounding box center [640, 155] width 9 height 18
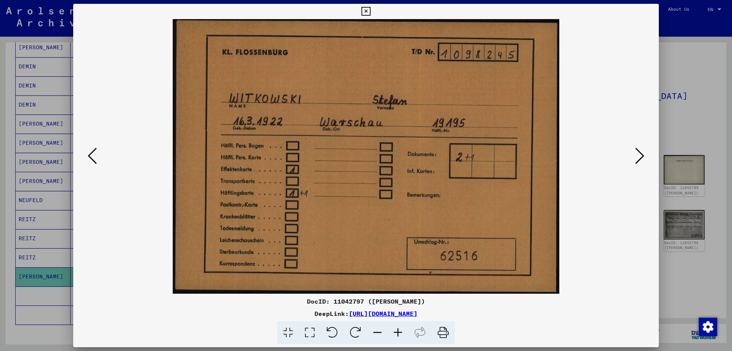
click at [709, 88] on div at bounding box center [366, 175] width 732 height 351
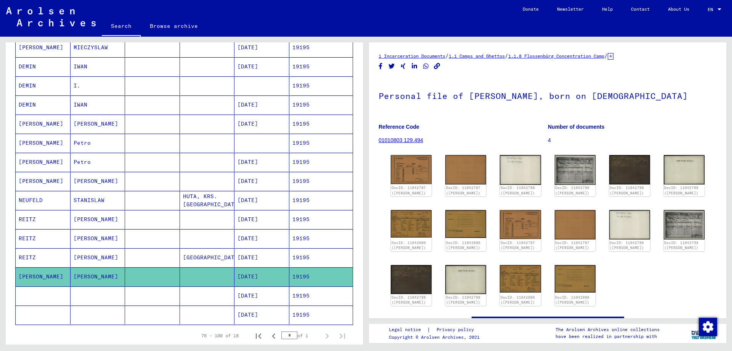
click at [331, 260] on mat-cell "19195" at bounding box center [322, 257] width 64 height 19
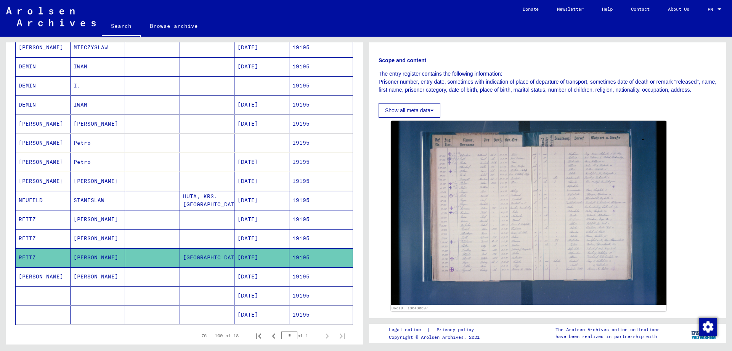
scroll to position [191, 0]
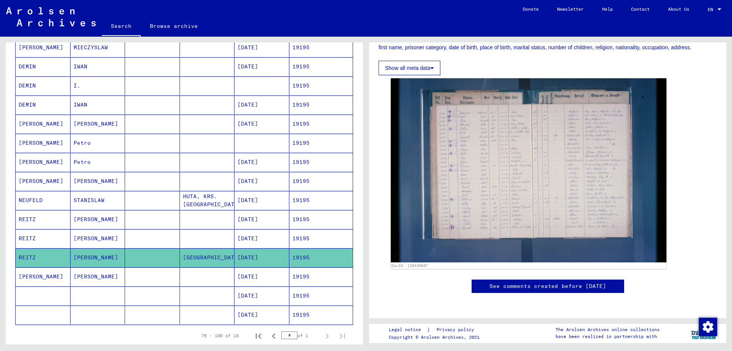
click at [290, 237] on mat-cell "19195" at bounding box center [322, 238] width 64 height 19
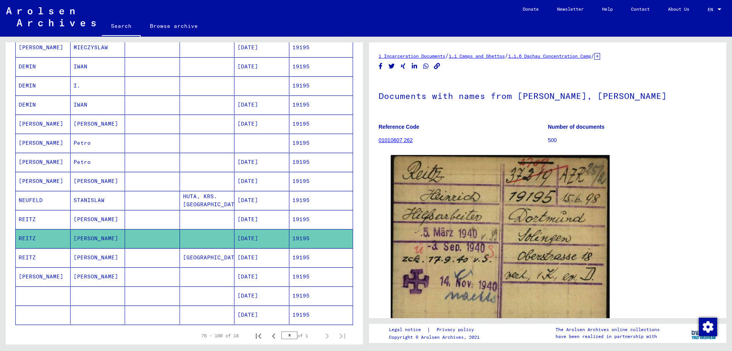
click at [295, 225] on mat-cell "19195" at bounding box center [322, 219] width 64 height 19
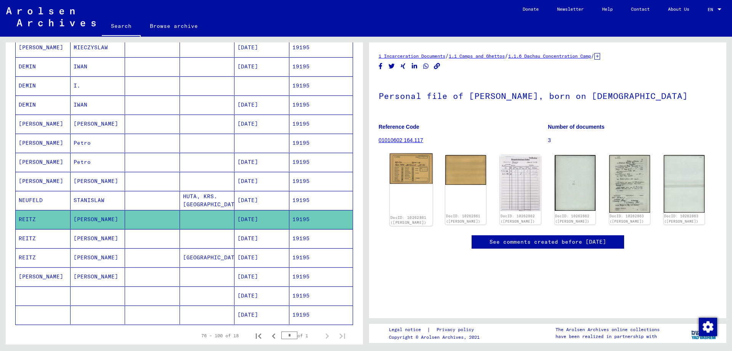
click at [402, 163] on img at bounding box center [411, 168] width 43 height 31
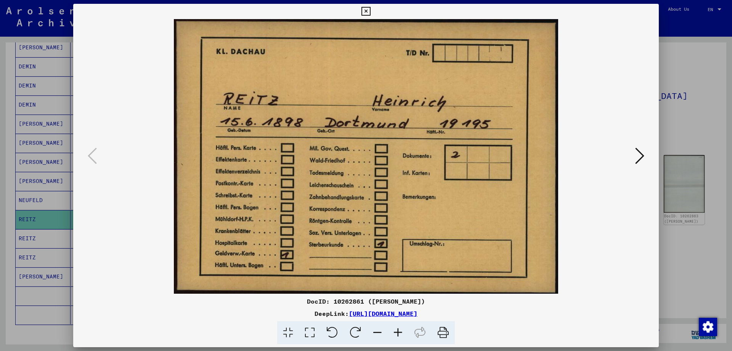
click at [691, 116] on div at bounding box center [366, 175] width 732 height 351
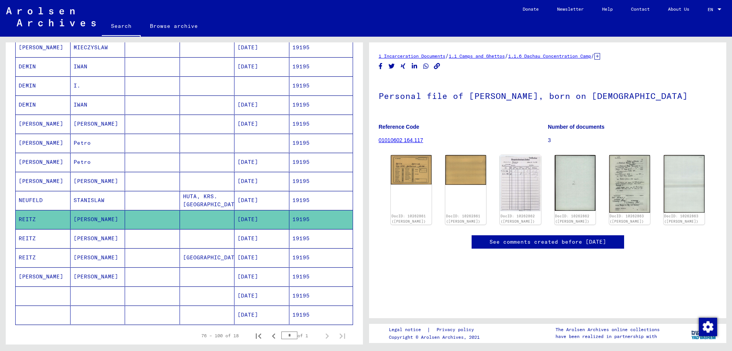
click at [304, 206] on mat-cell "19195" at bounding box center [322, 200] width 64 height 19
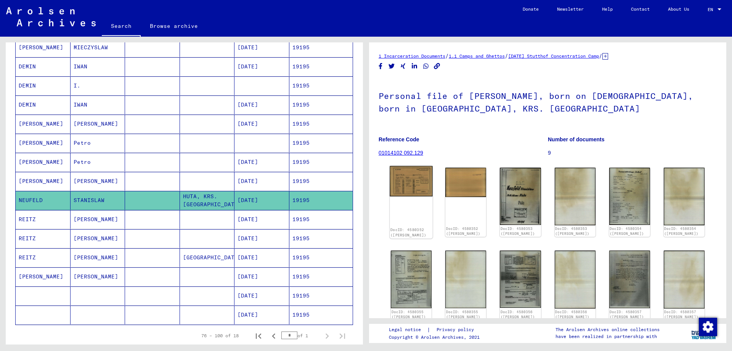
click at [402, 183] on img at bounding box center [411, 181] width 43 height 31
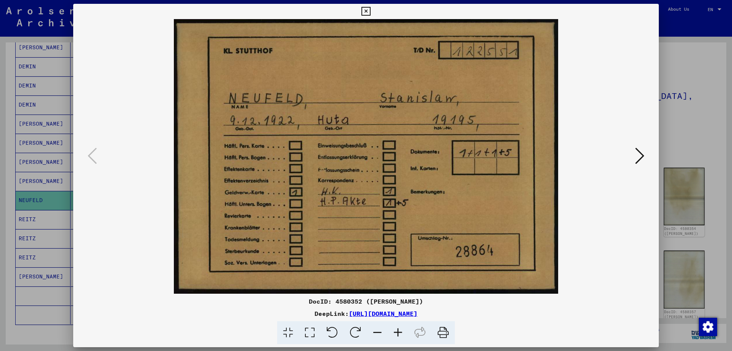
click at [705, 124] on div at bounding box center [366, 175] width 732 height 351
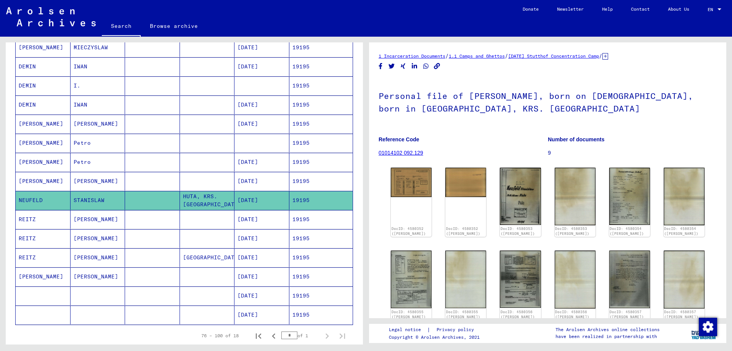
click at [324, 178] on mat-cell "19195" at bounding box center [322, 181] width 64 height 19
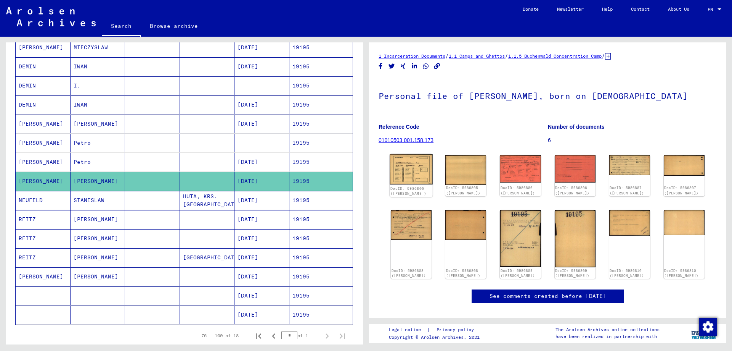
click at [422, 171] on img at bounding box center [411, 169] width 43 height 31
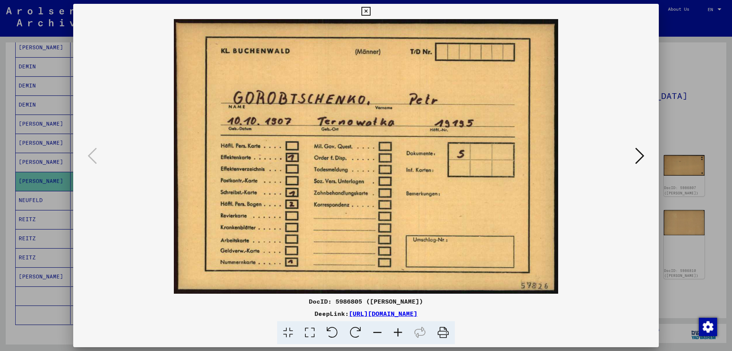
click at [699, 108] on div at bounding box center [366, 175] width 732 height 351
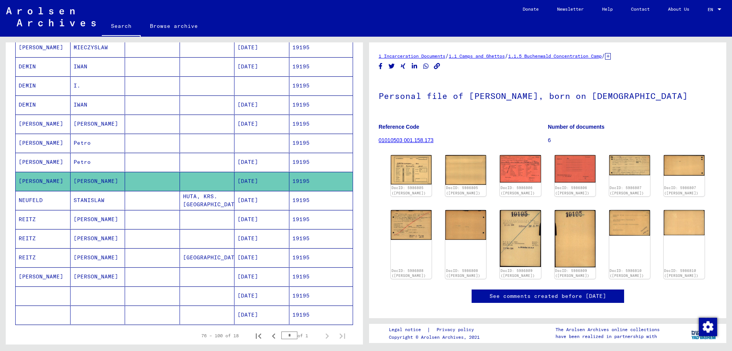
click at [332, 162] on mat-cell "19195" at bounding box center [322, 162] width 64 height 19
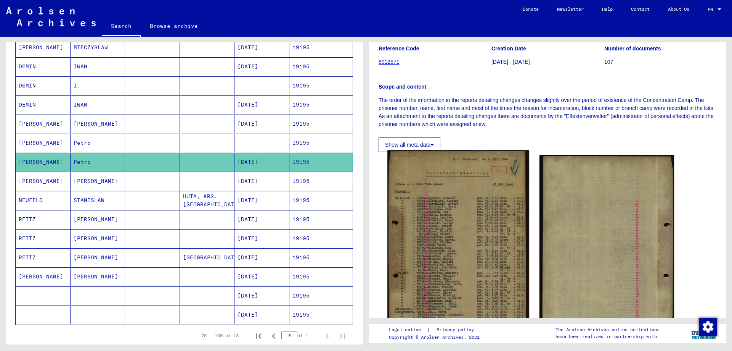
scroll to position [38, 0]
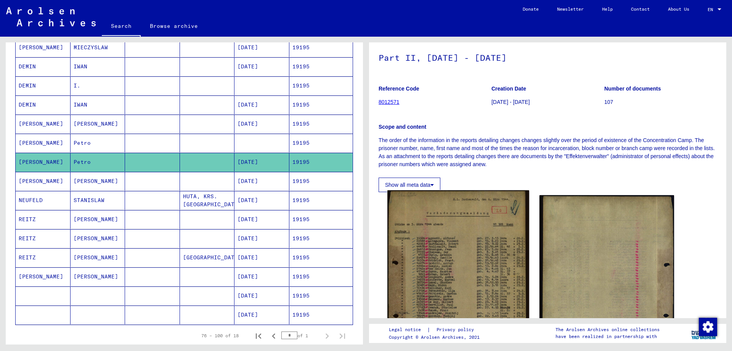
click at [442, 240] on img at bounding box center [459, 289] width 142 height 198
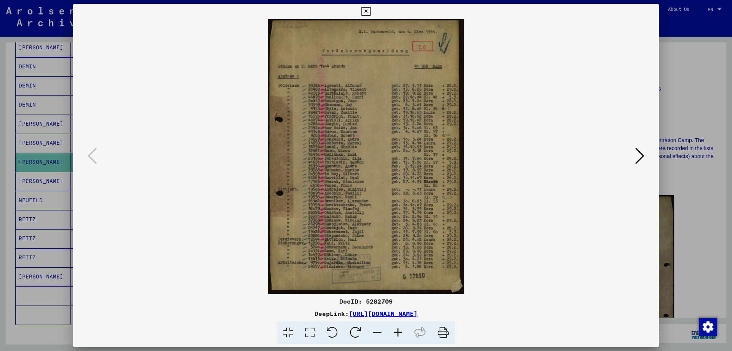
click at [685, 98] on div at bounding box center [366, 175] width 732 height 351
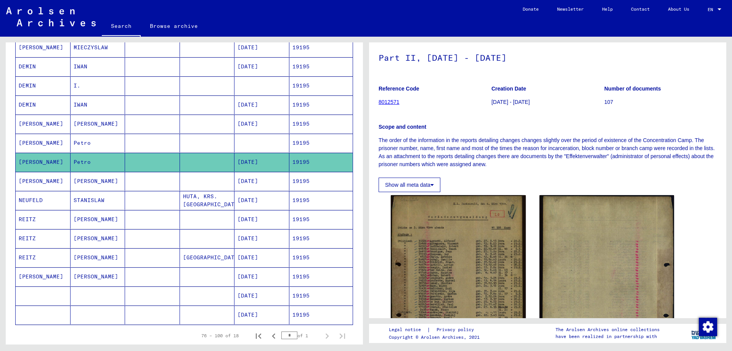
click at [324, 140] on mat-cell "19195" at bounding box center [322, 143] width 64 height 19
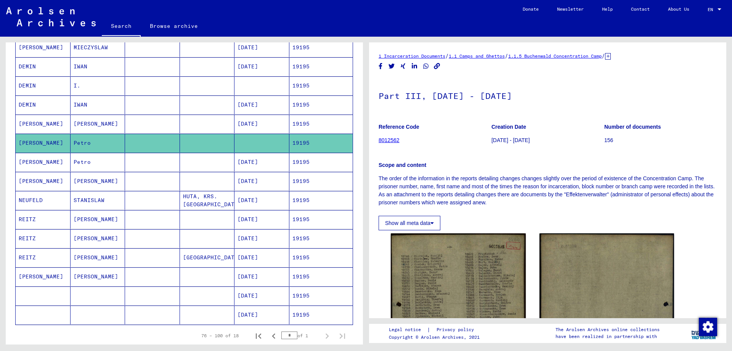
click at [323, 121] on mat-cell "19195" at bounding box center [322, 123] width 64 height 19
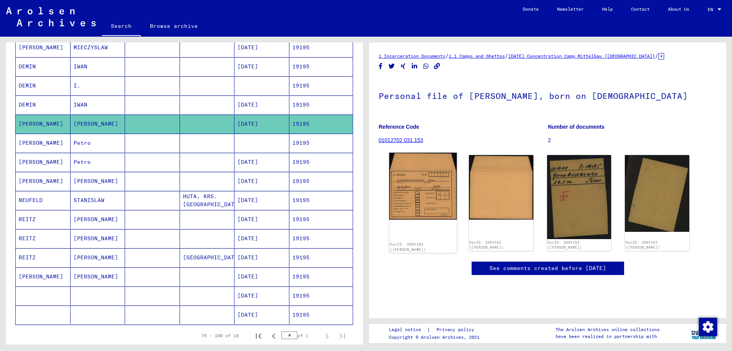
click at [416, 190] on img at bounding box center [424, 186] width 68 height 67
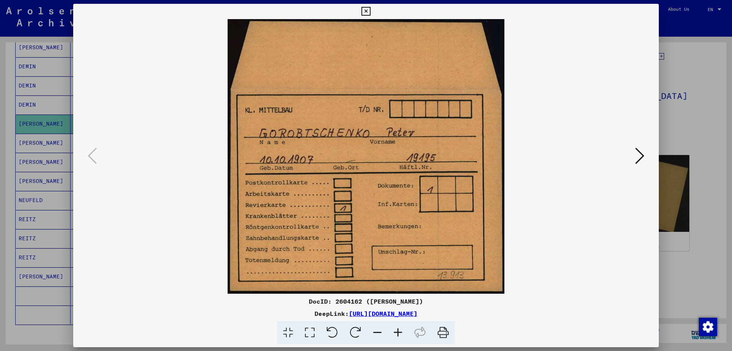
click at [680, 117] on div at bounding box center [366, 175] width 732 height 351
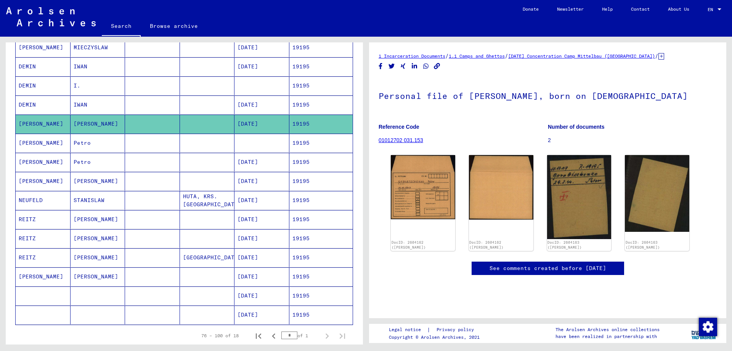
click at [300, 106] on mat-cell "19195" at bounding box center [322, 104] width 64 height 19
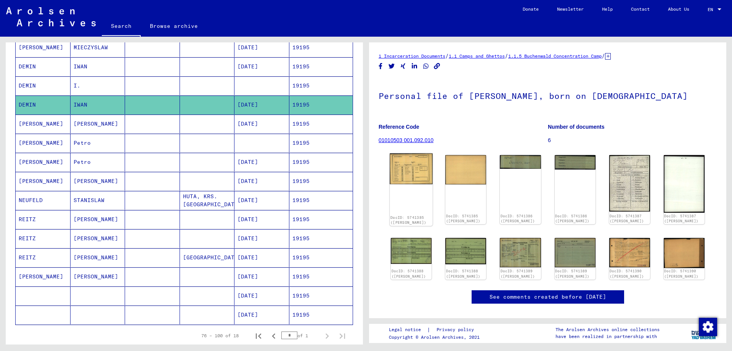
click at [410, 163] on img at bounding box center [411, 168] width 43 height 31
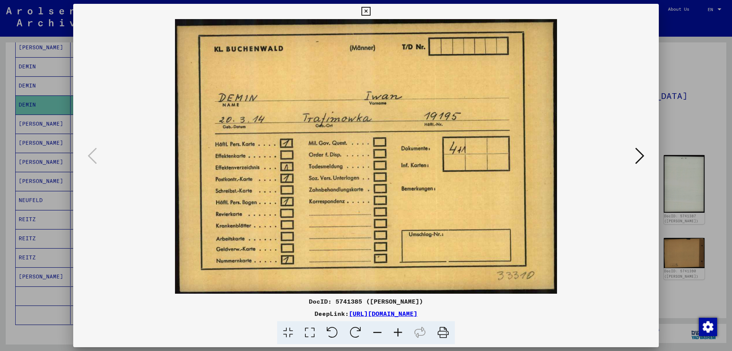
click at [686, 89] on div at bounding box center [366, 175] width 732 height 351
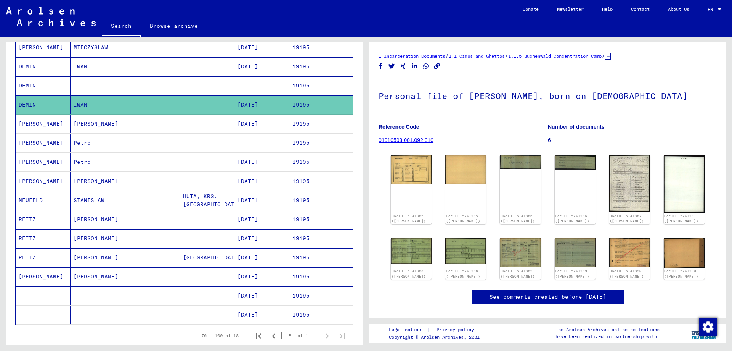
click at [327, 86] on mat-cell "19195" at bounding box center [322, 85] width 64 height 19
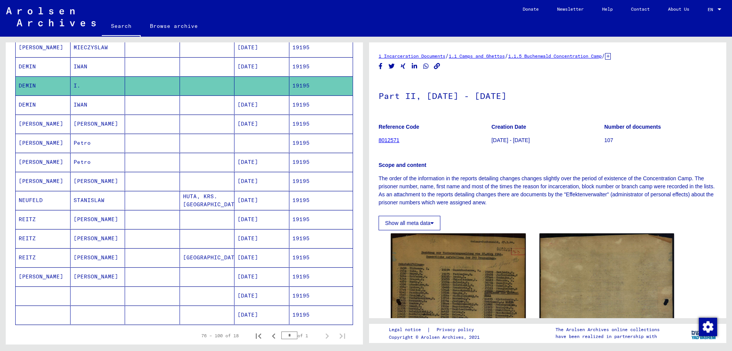
click at [326, 60] on mat-cell "19195" at bounding box center [322, 66] width 64 height 19
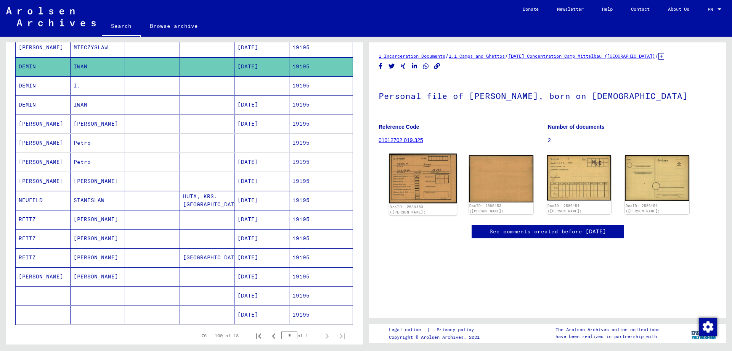
click at [410, 171] on img at bounding box center [424, 178] width 68 height 50
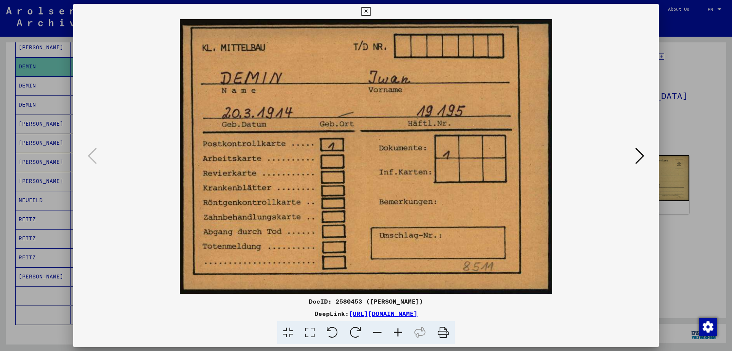
click at [668, 103] on div at bounding box center [366, 175] width 732 height 351
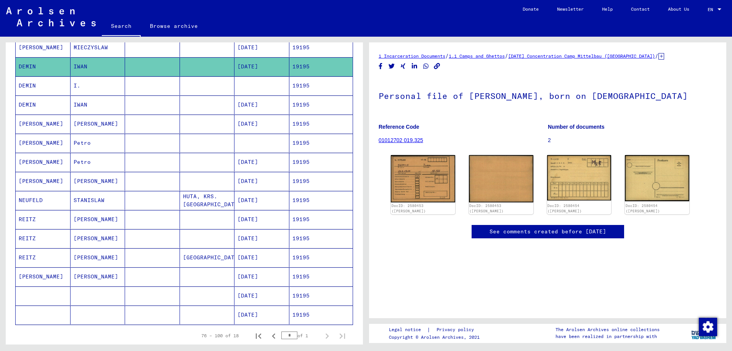
click at [304, 50] on mat-cell "19195" at bounding box center [322, 47] width 64 height 19
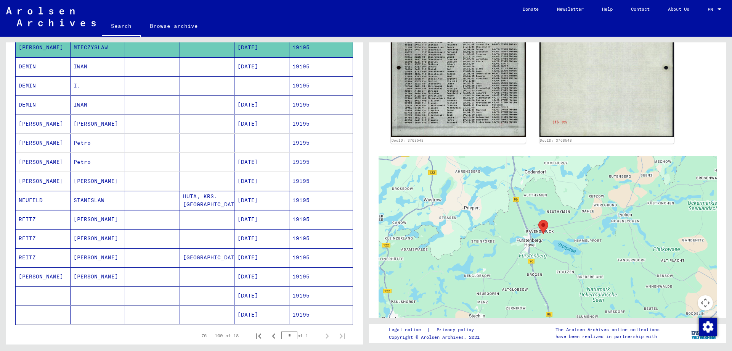
scroll to position [153, 0]
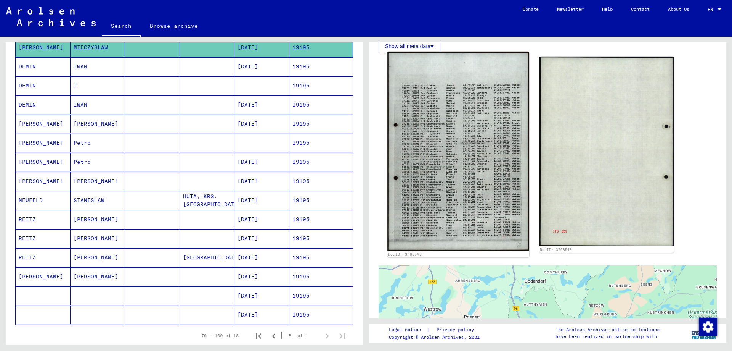
click at [468, 150] on img at bounding box center [459, 151] width 142 height 199
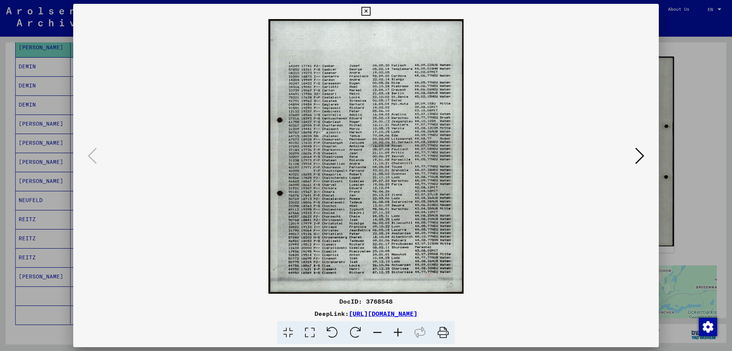
click at [697, 101] on div at bounding box center [366, 175] width 732 height 351
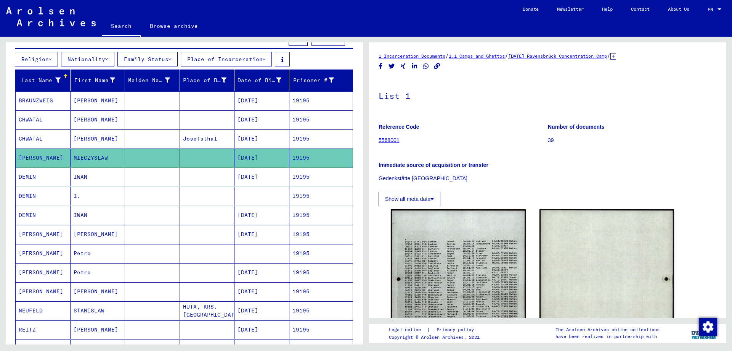
scroll to position [80, 0]
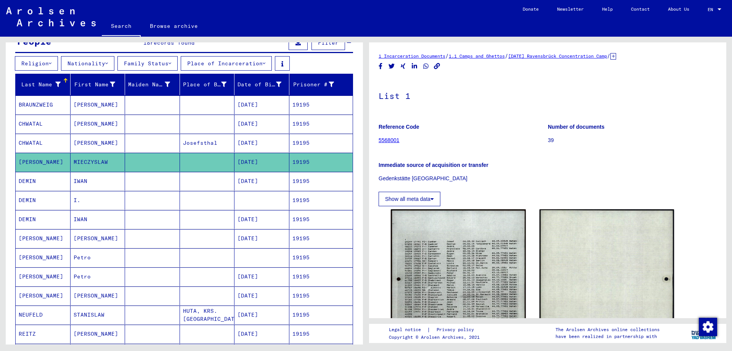
click at [300, 138] on mat-cell "19195" at bounding box center [322, 143] width 64 height 19
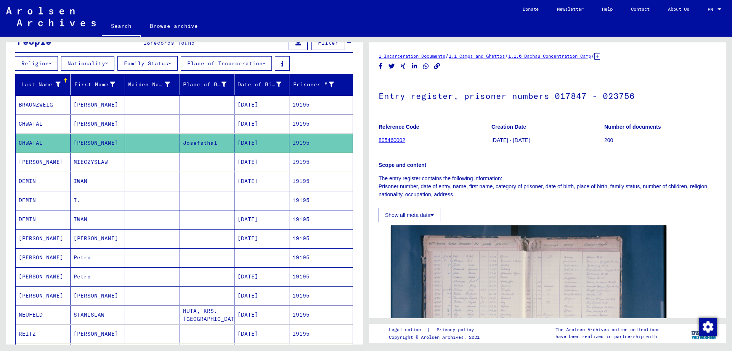
click at [306, 118] on mat-cell "19195" at bounding box center [322, 123] width 64 height 19
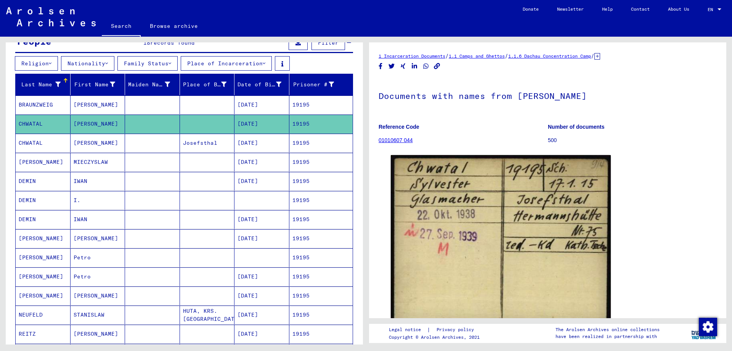
click at [310, 104] on mat-cell "19195" at bounding box center [322, 104] width 64 height 19
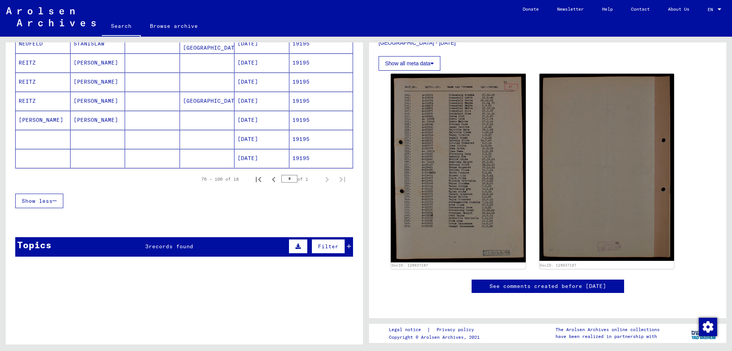
scroll to position [399, 0]
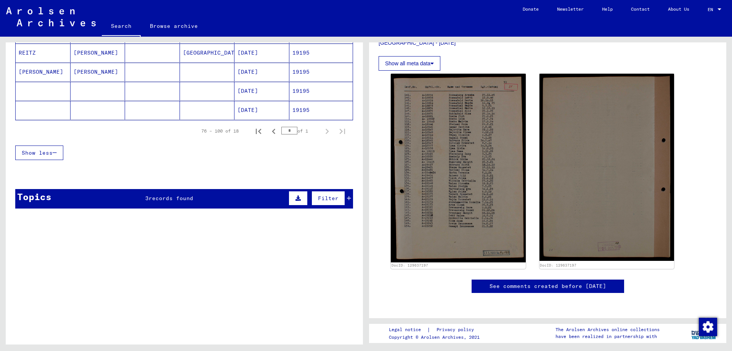
click at [182, 202] on div "Topics 3 records found Filter" at bounding box center [184, 198] width 338 height 19
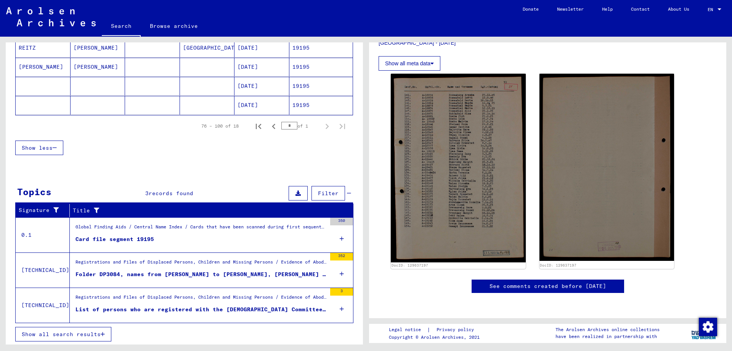
scroll to position [405, 0]
